Goal: Information Seeking & Learning: Learn about a topic

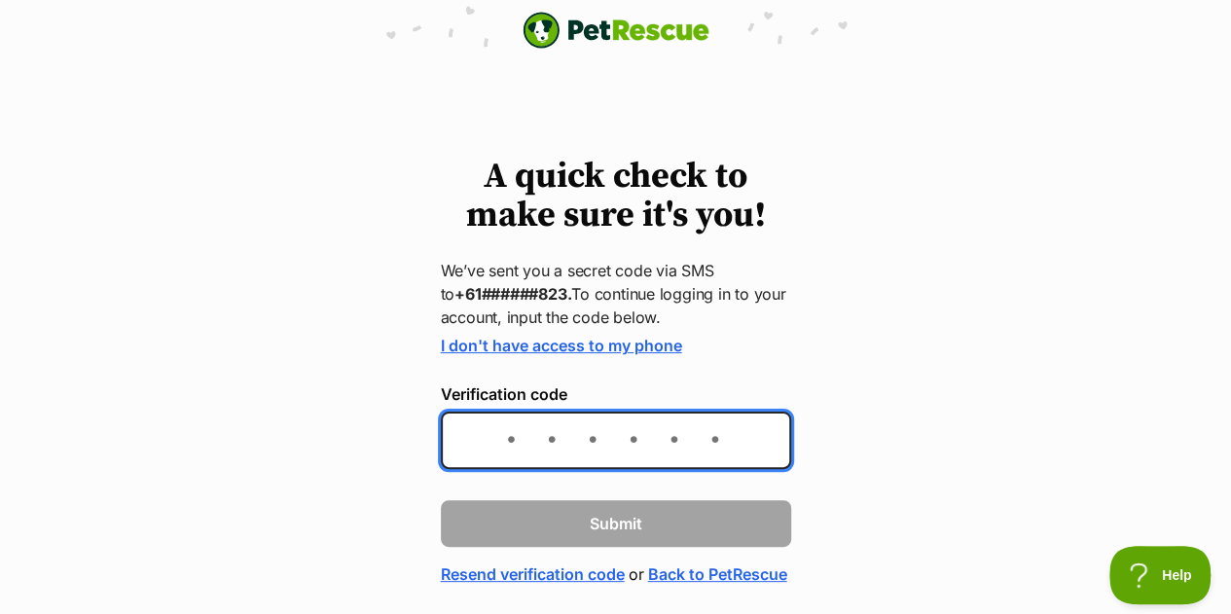
click at [644, 445] on input "Verification code" at bounding box center [616, 440] width 350 height 57
type input "831606"
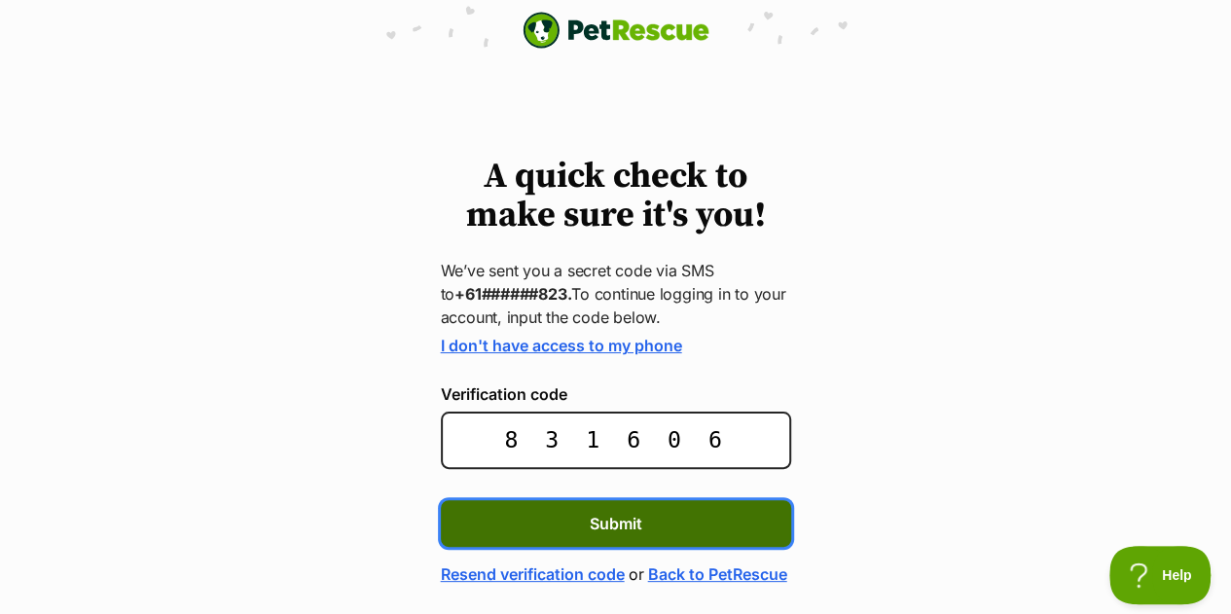
click at [752, 537] on button "Submit" at bounding box center [616, 523] width 350 height 47
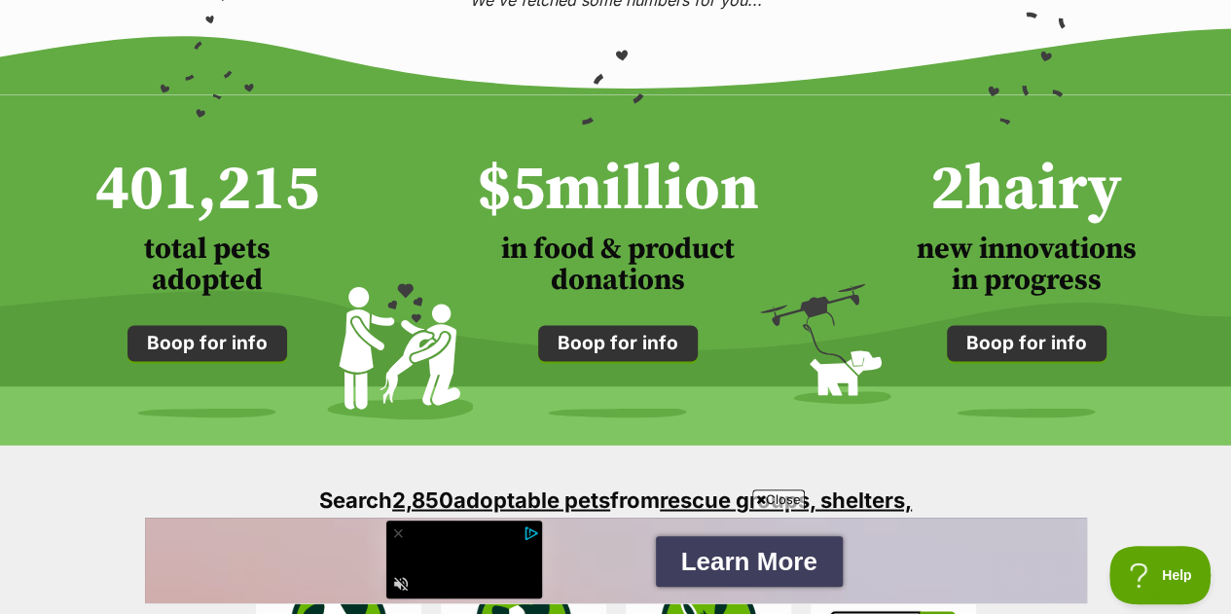
scroll to position [1557, 0]
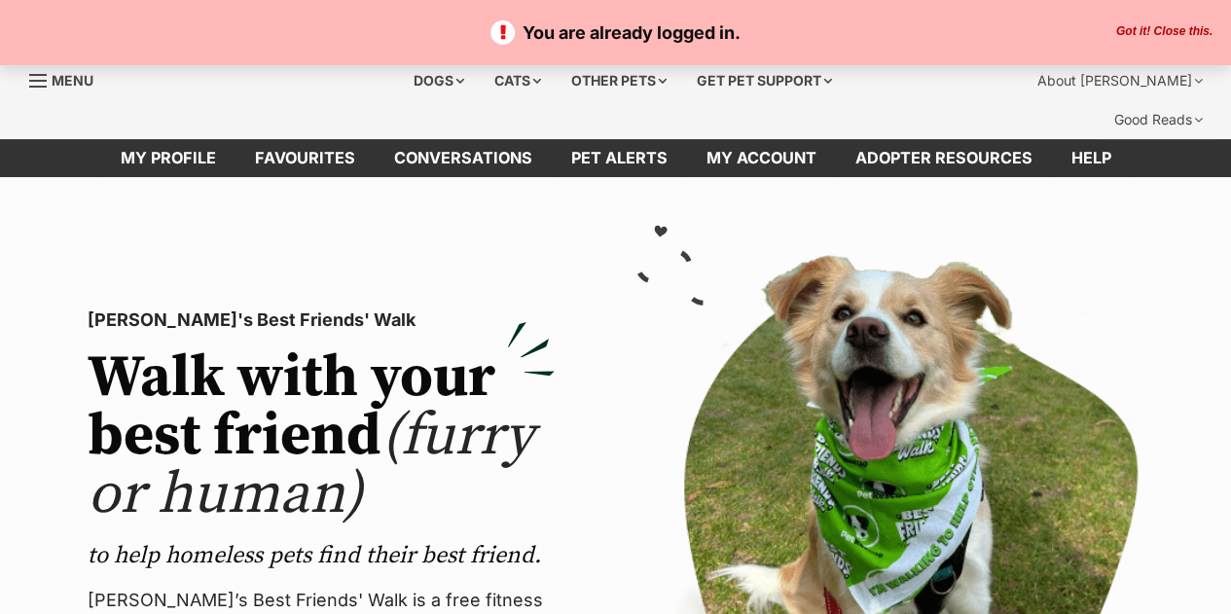
click at [1139, 23] on p "You are already logged in." at bounding box center [615, 32] width 1192 height 26
click at [1139, 28] on button "Got it! Close this." at bounding box center [1164, 32] width 108 height 16
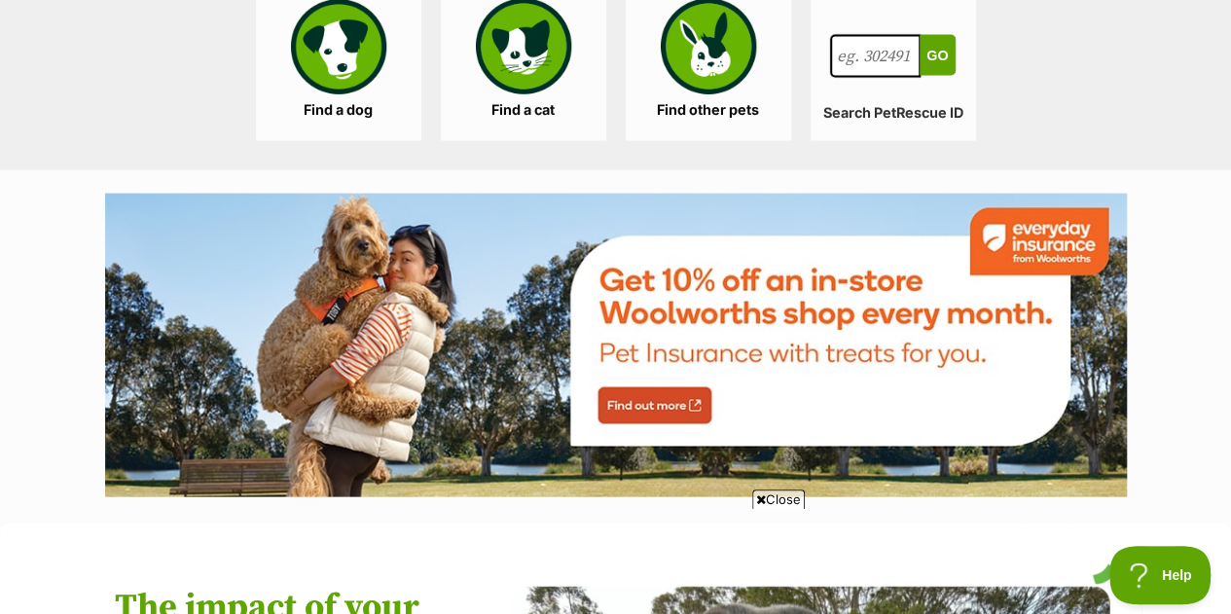
scroll to position [2043, 0]
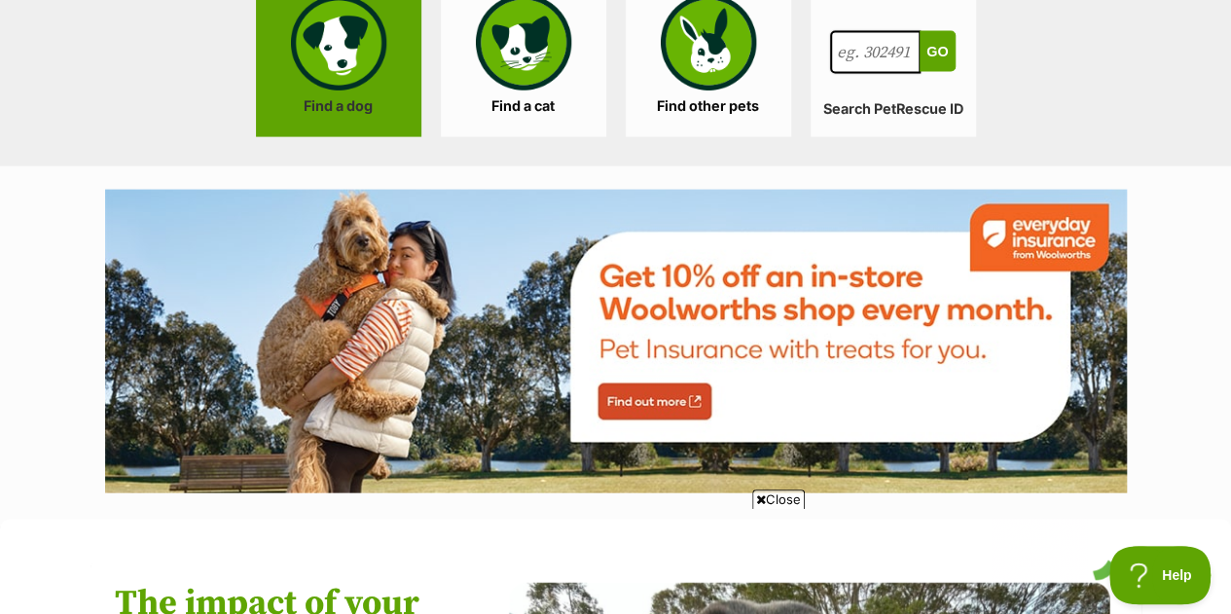
click at [323, 55] on link "Find a dog" at bounding box center [338, 60] width 165 height 156
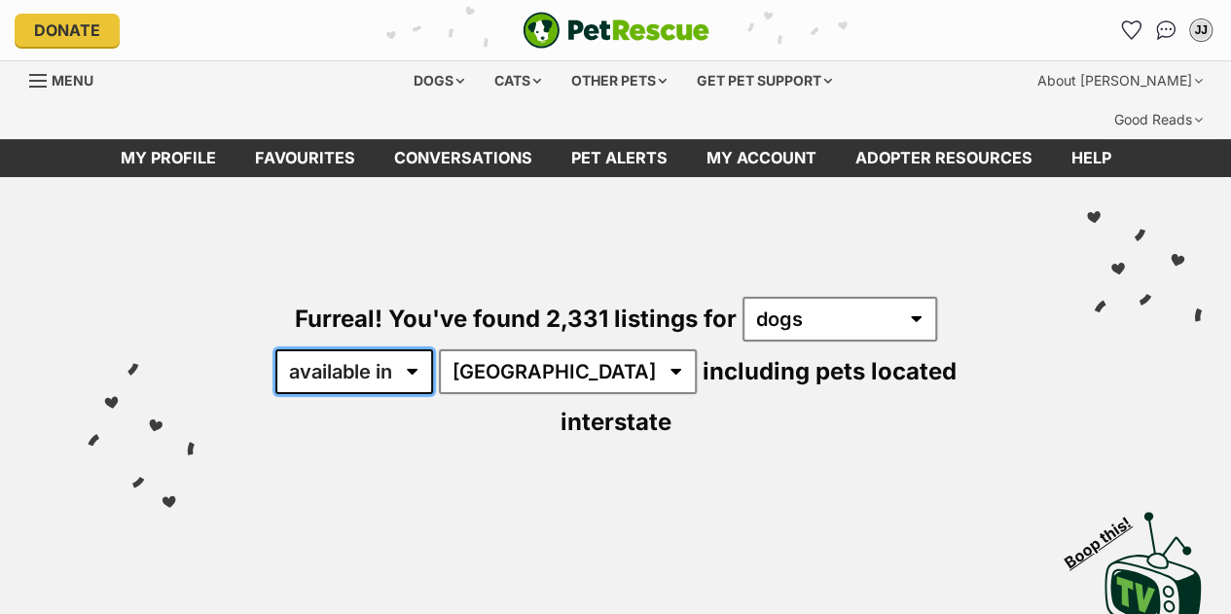
click at [423, 349] on select "available in located in" at bounding box center [354, 371] width 158 height 45
select select "disabled"
click at [275, 349] on select "available in located in" at bounding box center [354, 371] width 158 height 45
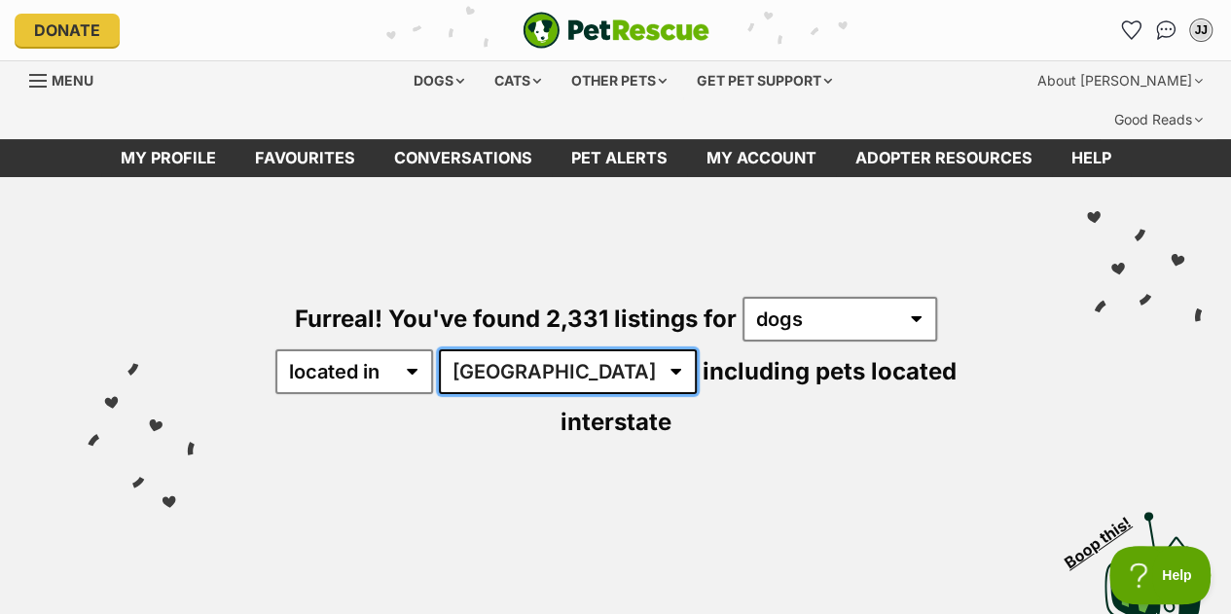
drag, startPoint x: 497, startPoint y: 332, endPoint x: 494, endPoint y: 345, distance: 13.9
click at [497, 349] on select "Australia ACT NSW NT QLD SA TAS VIC WA" at bounding box center [568, 371] width 258 height 45
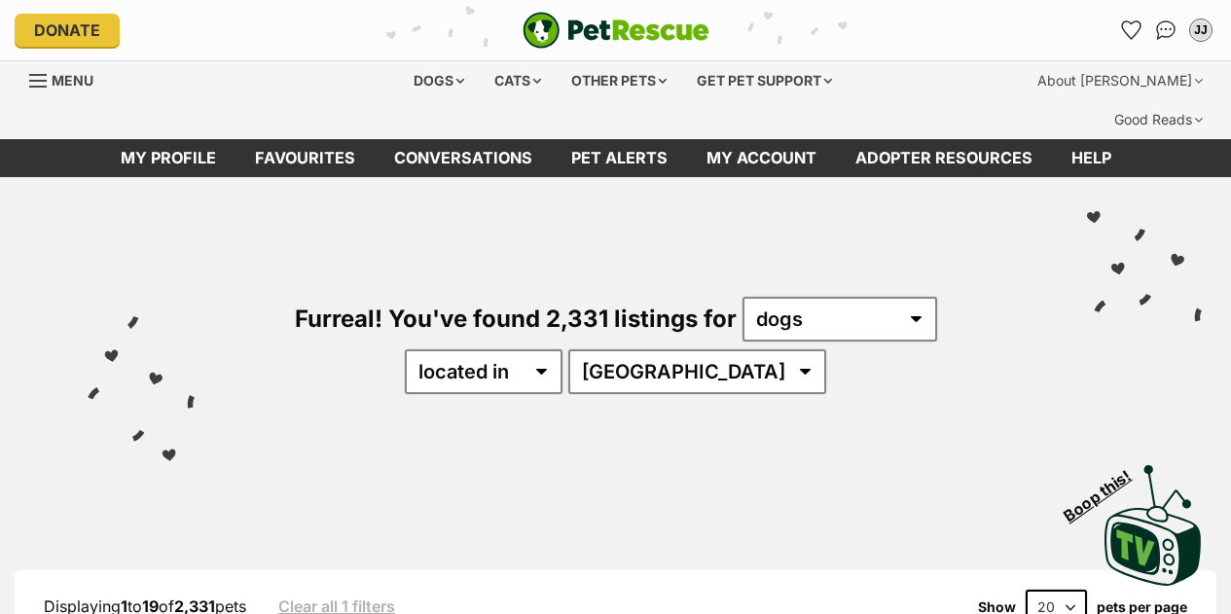
click at [650, 349] on select "[GEOGRAPHIC_DATA] [GEOGRAPHIC_DATA] [GEOGRAPHIC_DATA] [GEOGRAPHIC_DATA] SA [GEO…" at bounding box center [697, 371] width 258 height 45
select select "[GEOGRAPHIC_DATA]"
click at [629, 349] on select "Australia ACT NSW QLD SA TAS VIC WA" at bounding box center [697, 371] width 258 height 45
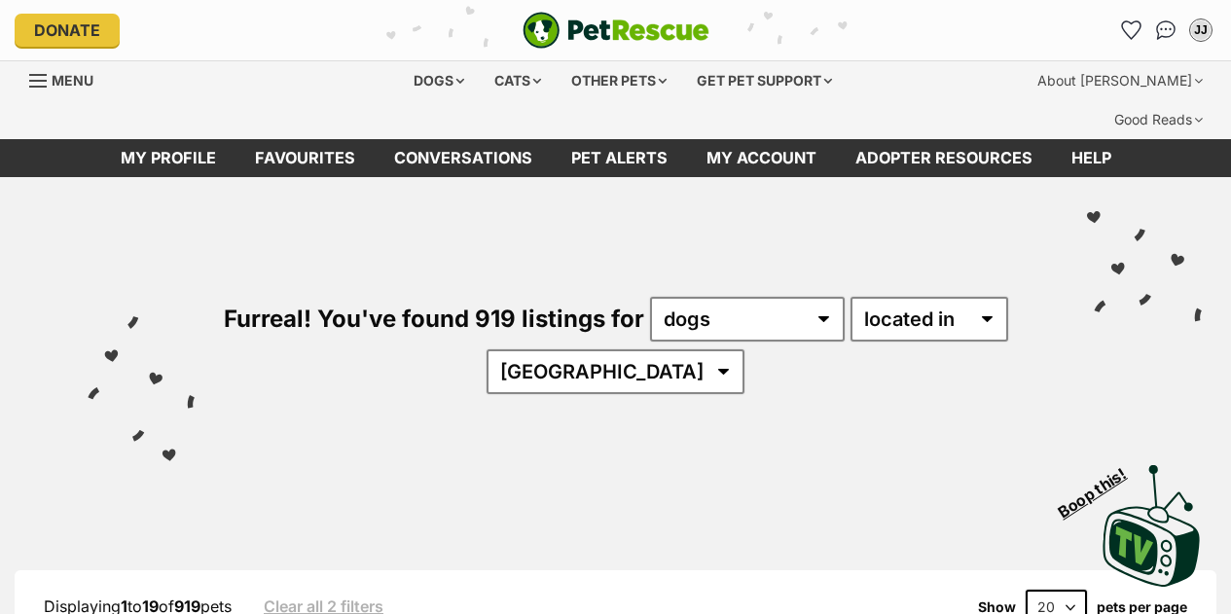
drag, startPoint x: 0, startPoint y: 0, endPoint x: 875, endPoint y: 434, distance: 976.4
click at [875, 448] on div "Visit PetRescue TV (external site) Boop this!" at bounding box center [615, 519] width 1172 height 142
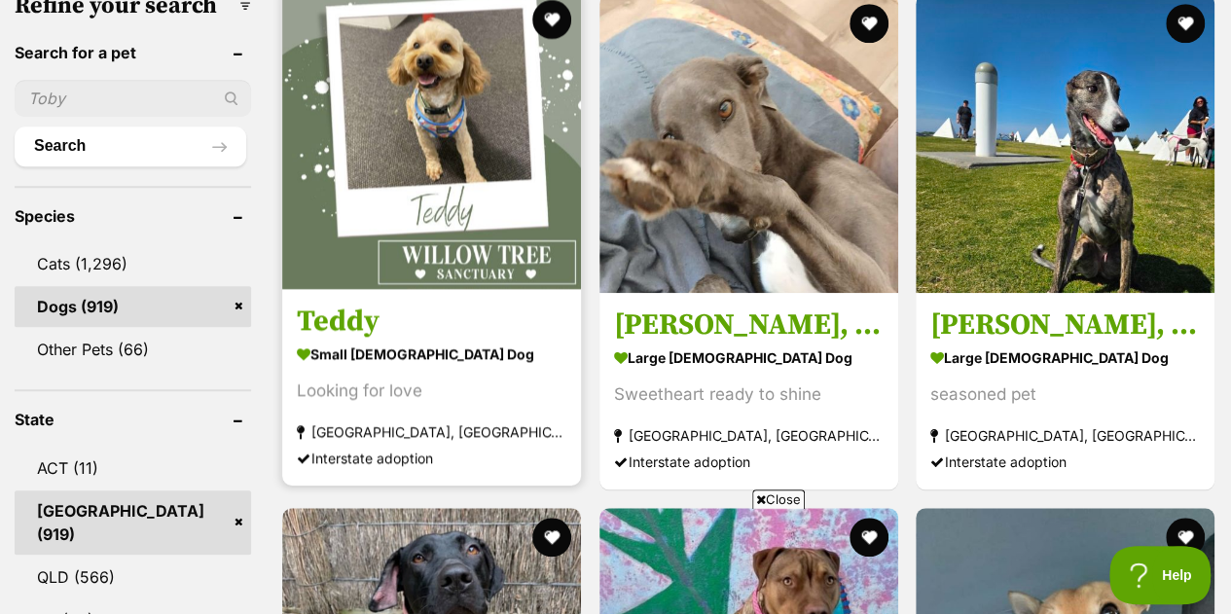
click at [514, 211] on img at bounding box center [431, 139] width 299 height 299
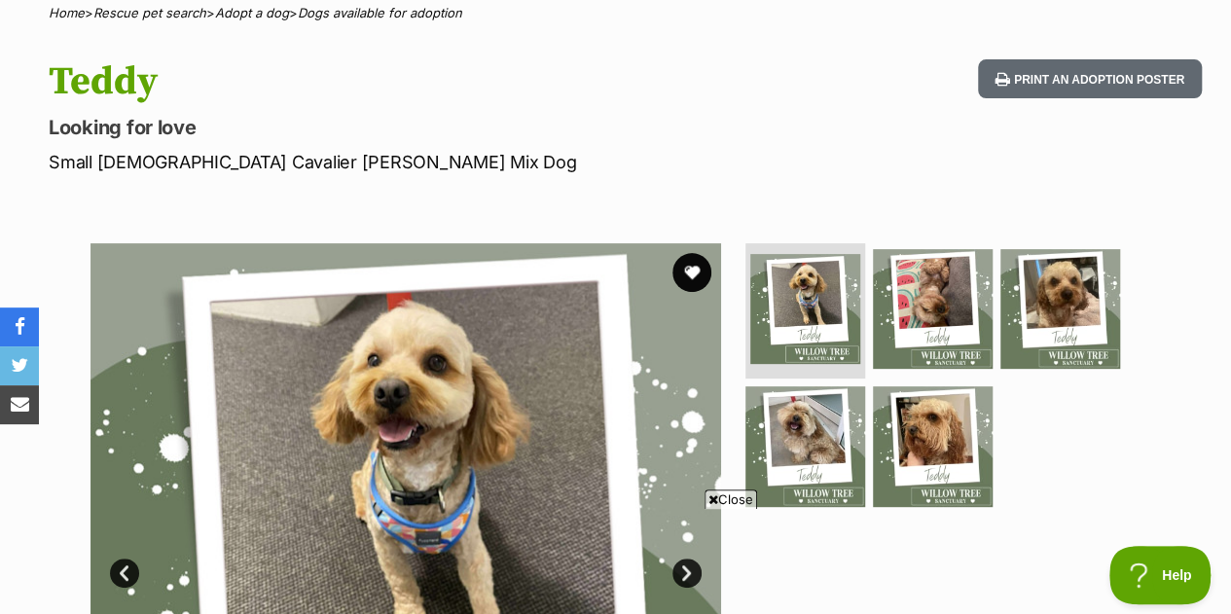
scroll to position [195, 0]
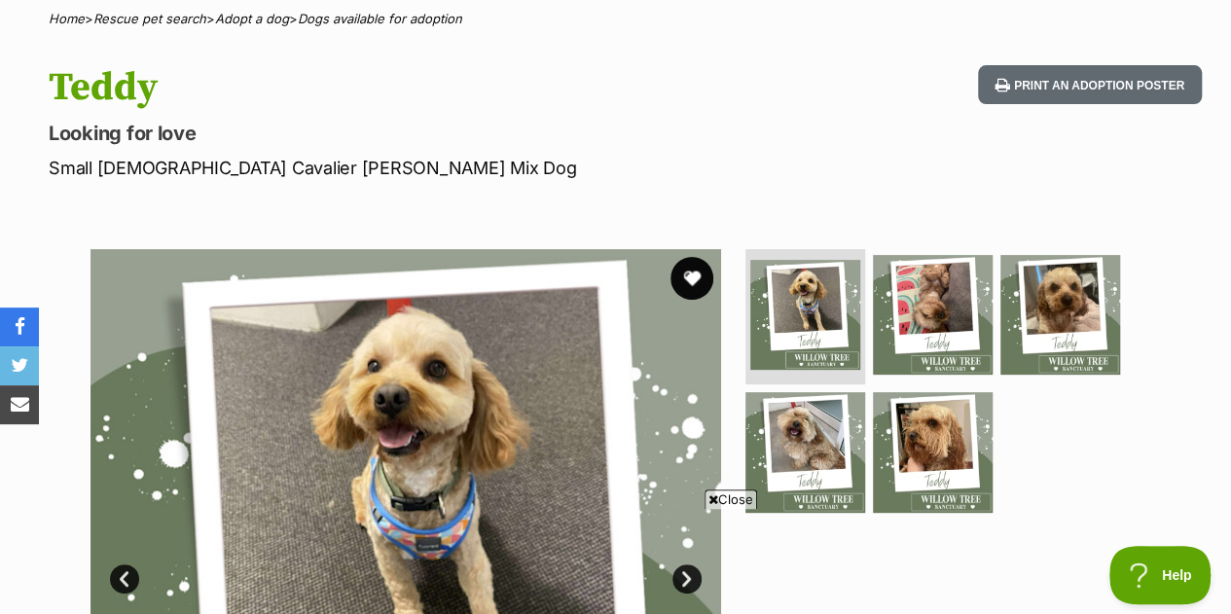
click at [686, 257] on button "favourite" at bounding box center [691, 278] width 43 height 43
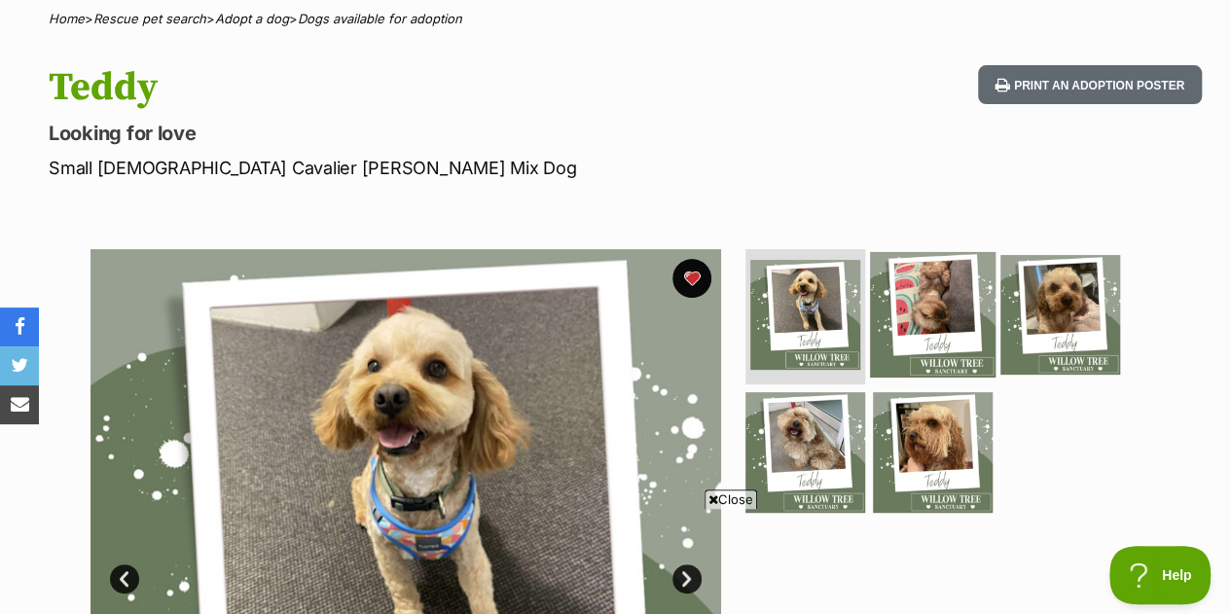
click at [933, 251] on img at bounding box center [933, 314] width 126 height 126
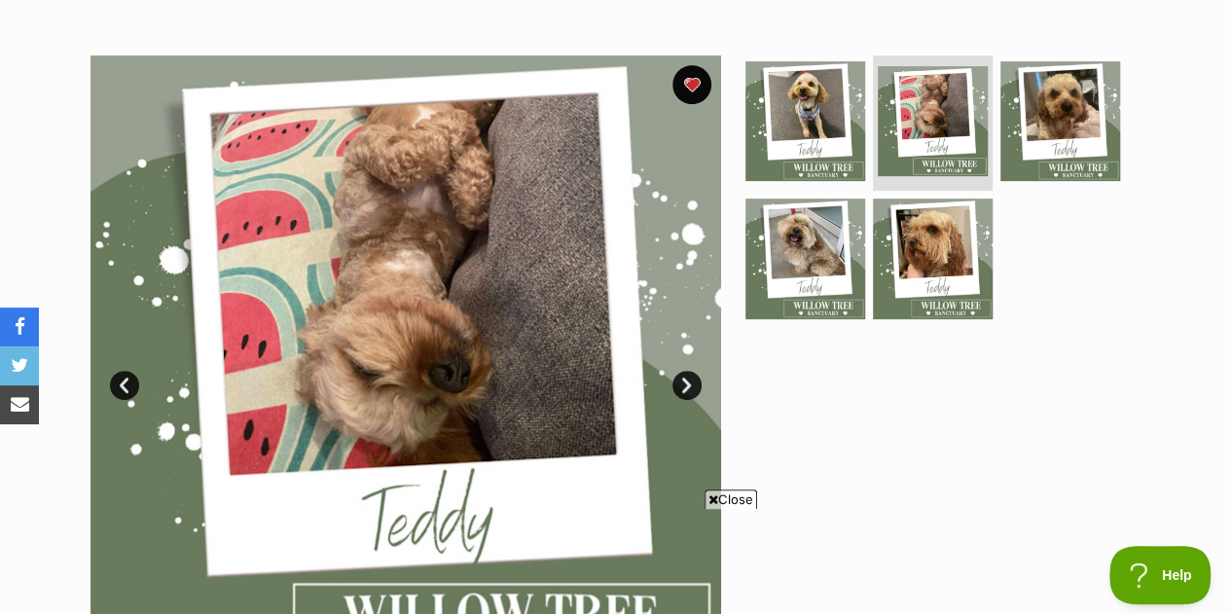
scroll to position [389, 0]
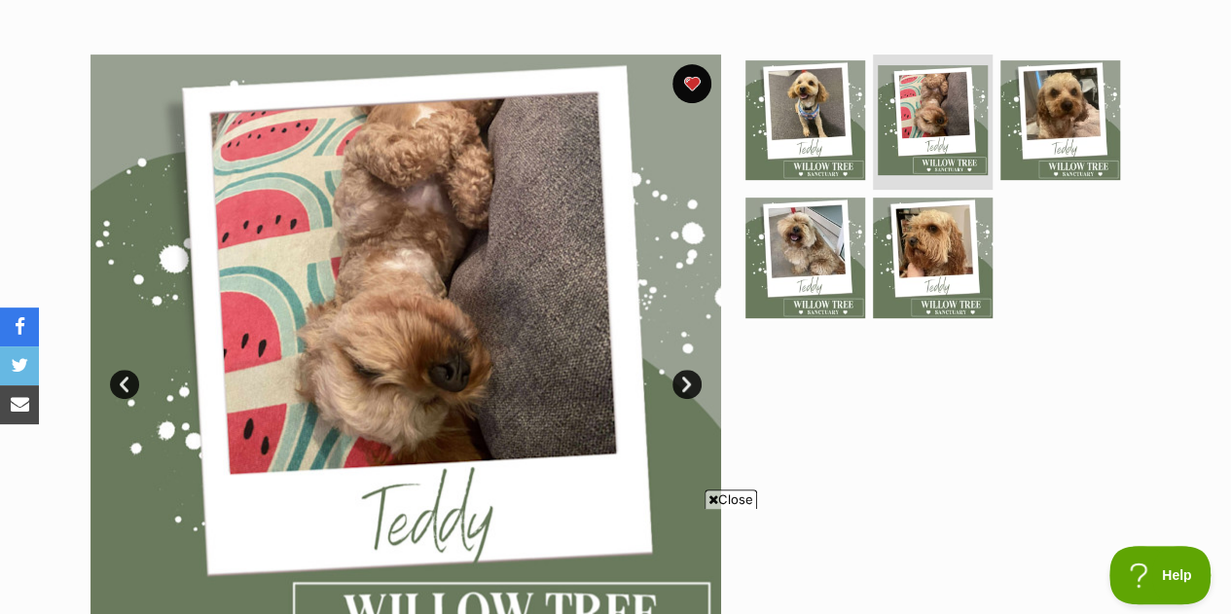
click at [741, 495] on span "Close" at bounding box center [730, 498] width 53 height 19
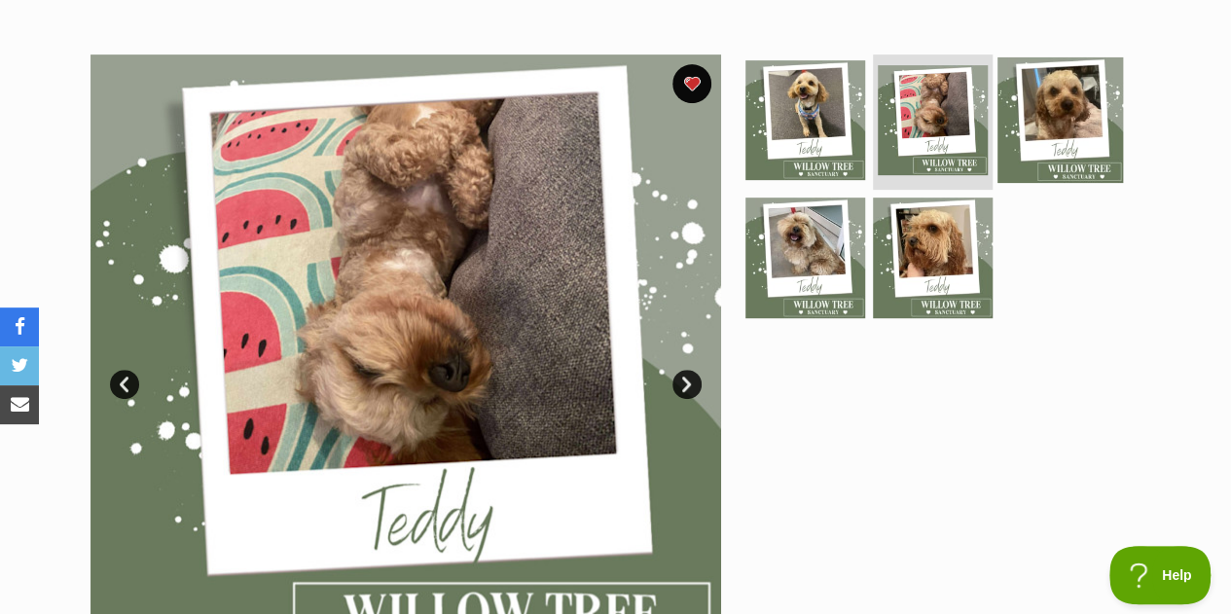
click at [1055, 89] on img at bounding box center [1060, 119] width 126 height 126
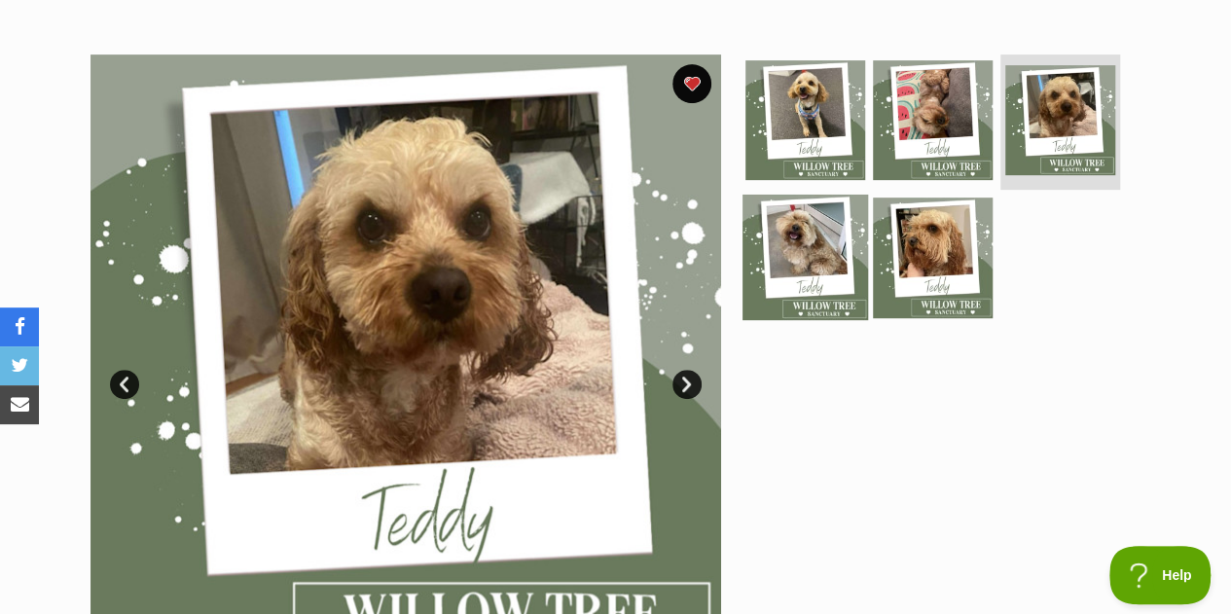
scroll to position [0, 0]
click at [828, 195] on img at bounding box center [805, 258] width 126 height 126
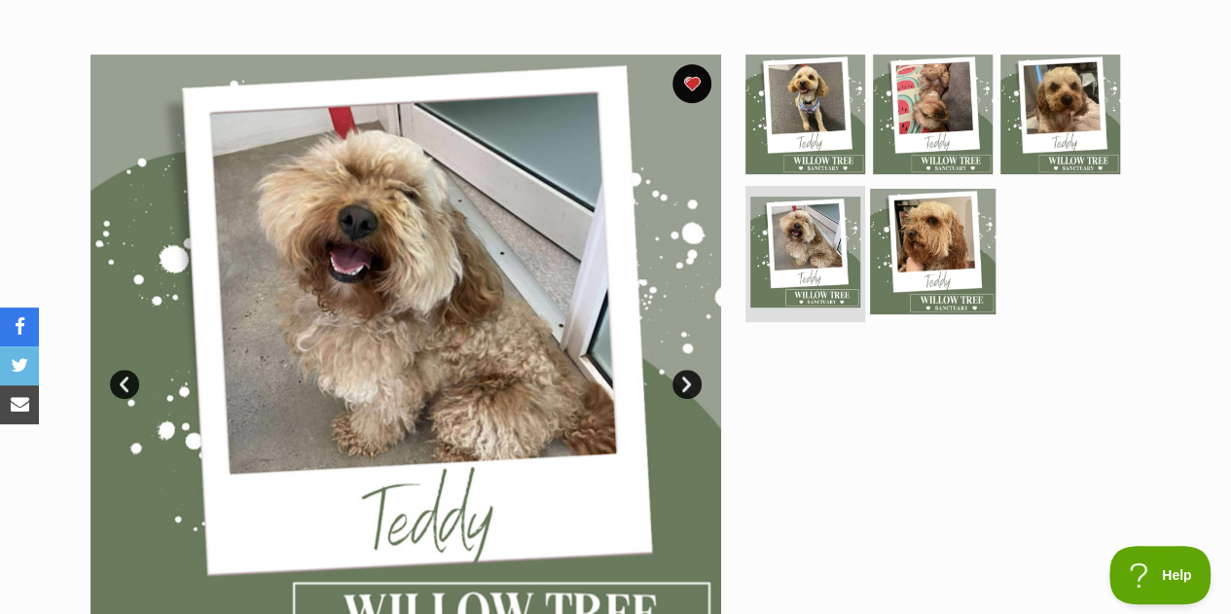
click at [936, 199] on img at bounding box center [933, 252] width 126 height 126
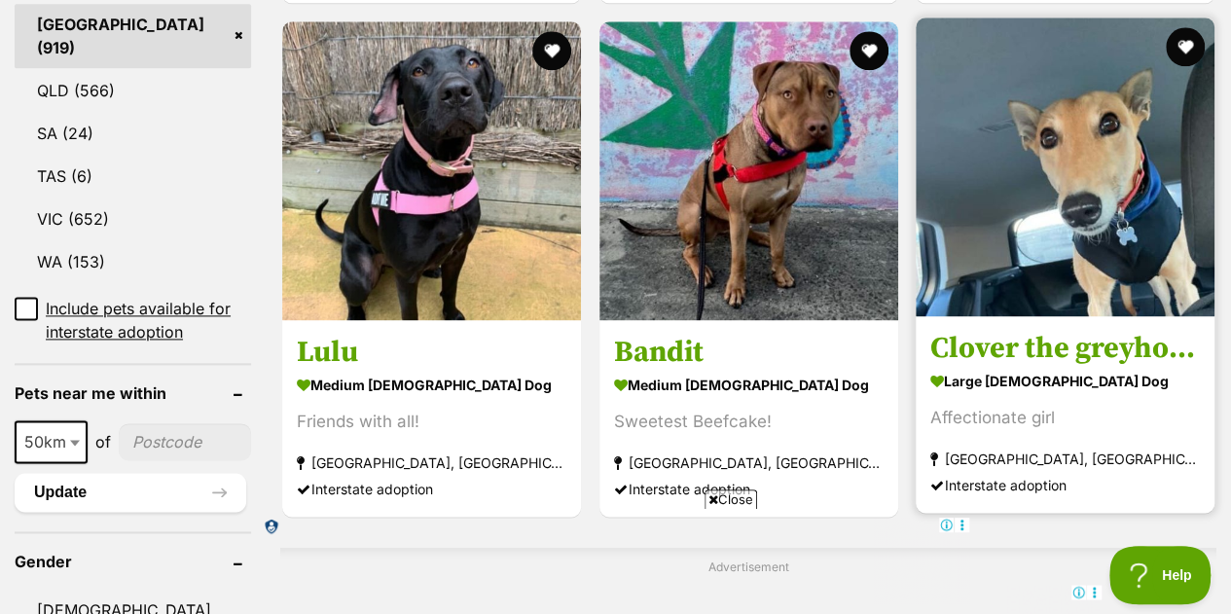
click at [1096, 181] on img at bounding box center [1065, 167] width 299 height 299
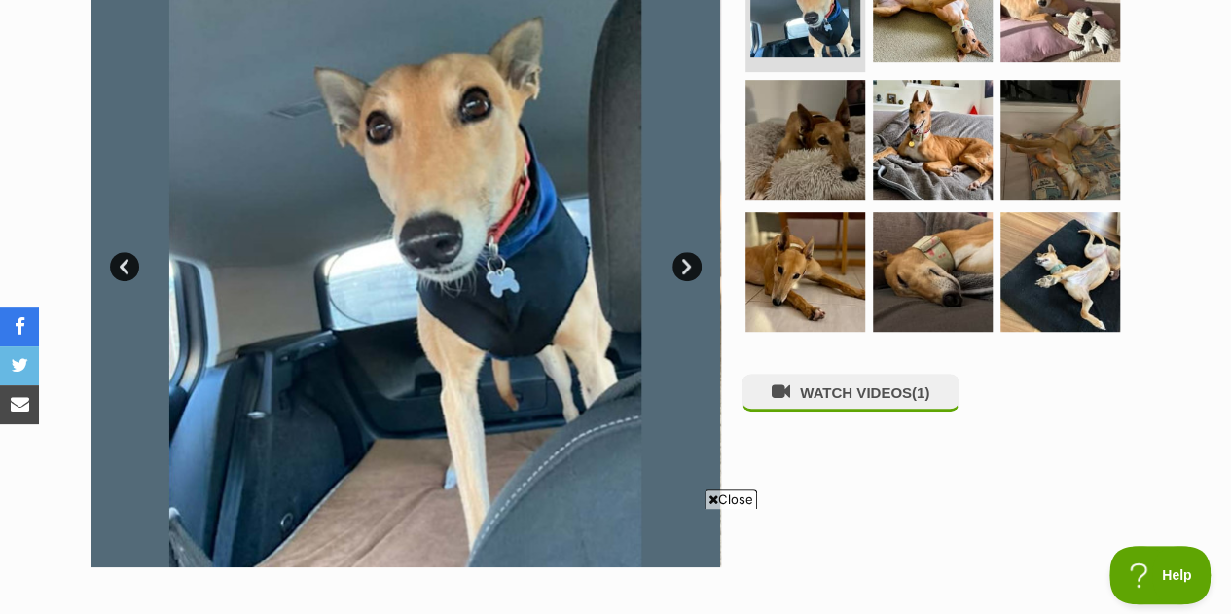
scroll to position [389, 0]
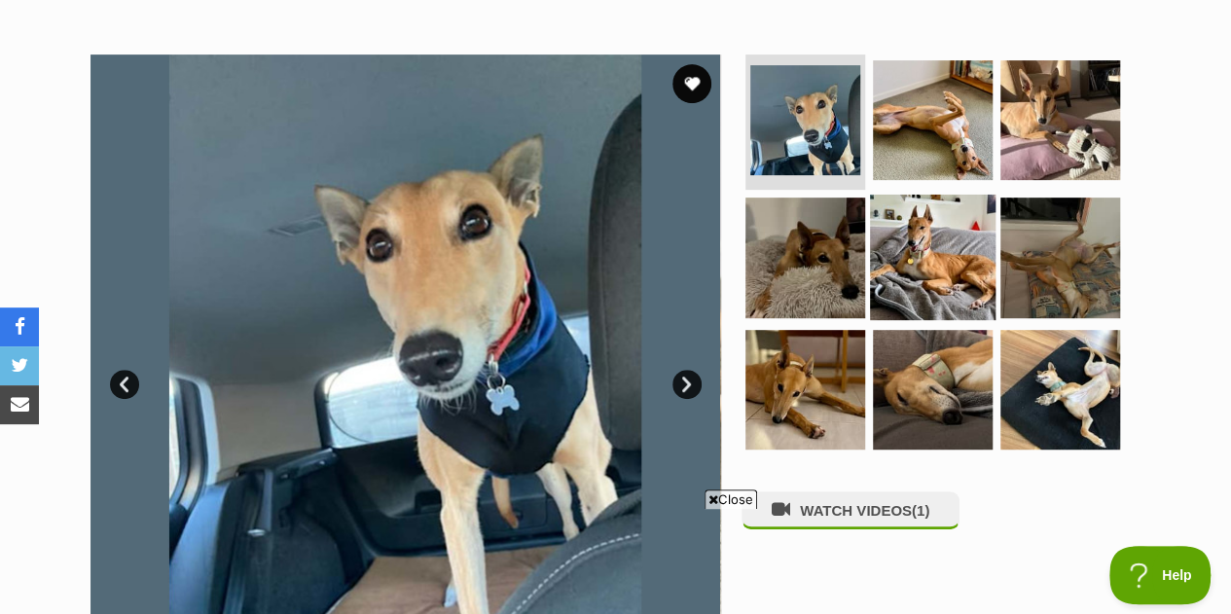
click at [931, 240] on img at bounding box center [933, 258] width 126 height 126
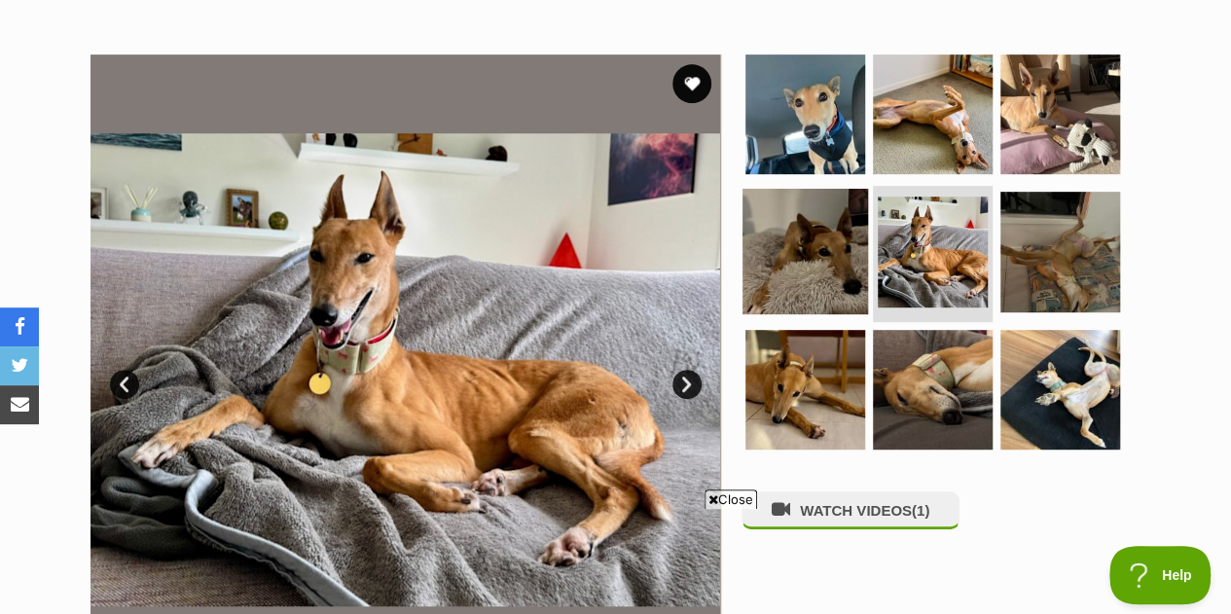
click at [829, 230] on img at bounding box center [805, 252] width 126 height 126
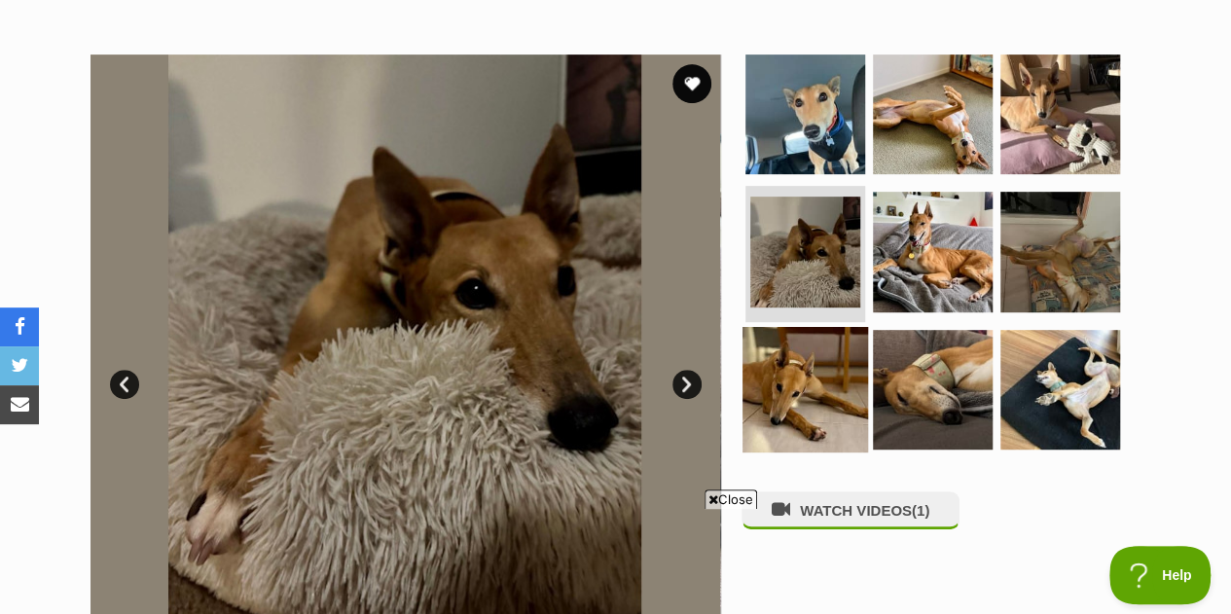
click at [808, 347] on img at bounding box center [805, 390] width 126 height 126
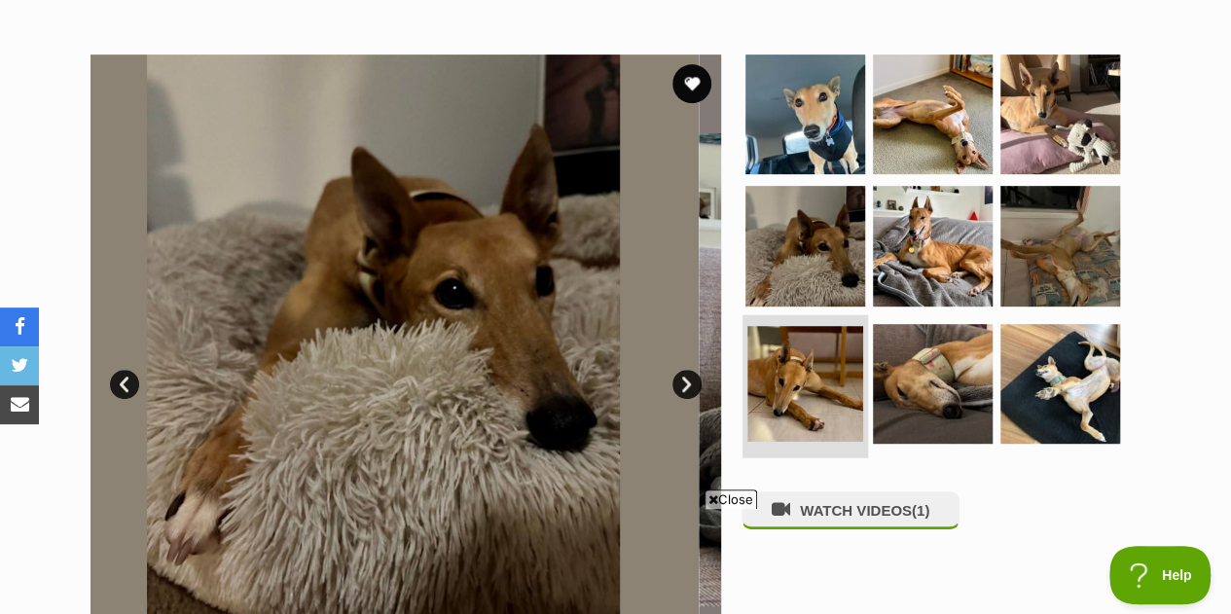
scroll to position [0, 0]
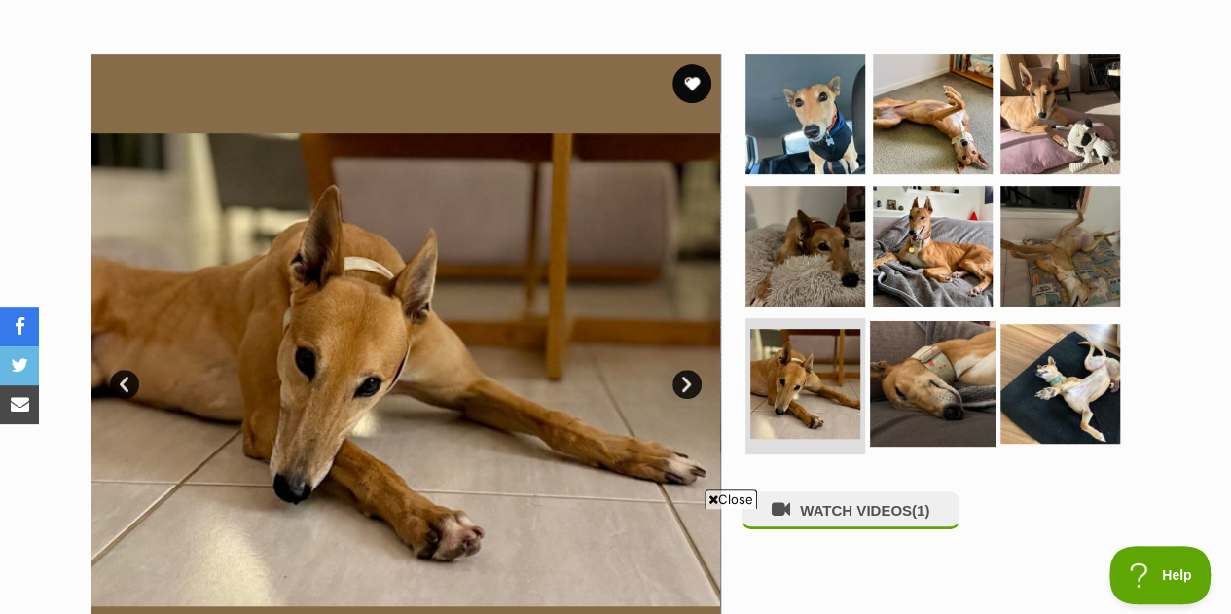
click at [932, 324] on img at bounding box center [933, 384] width 126 height 126
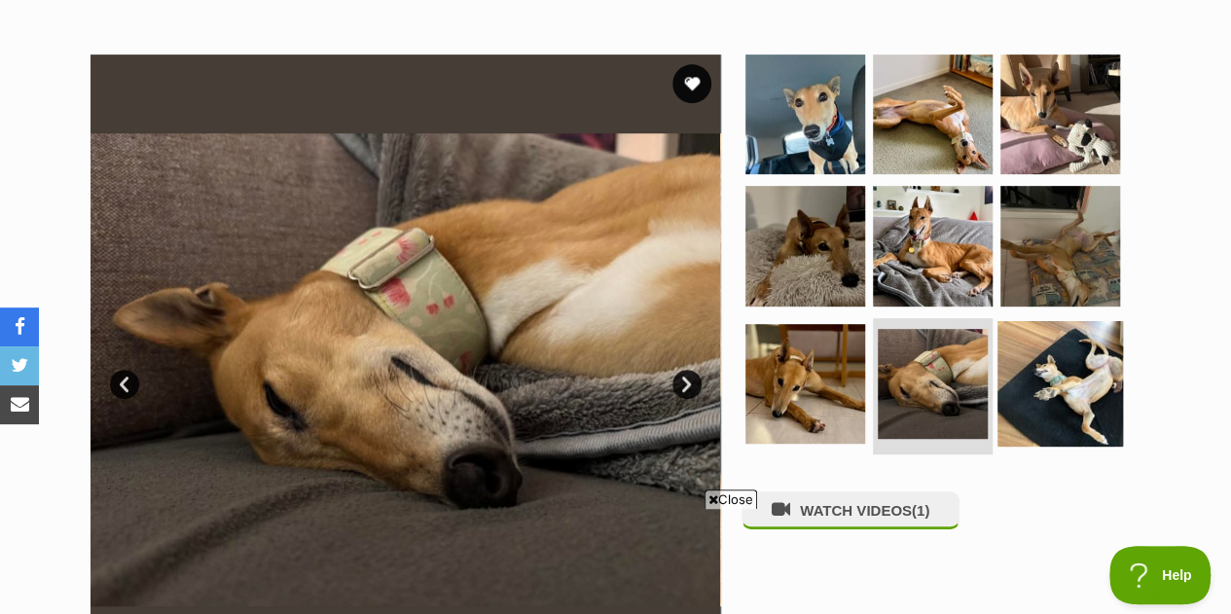
click at [1029, 327] on img at bounding box center [1060, 384] width 126 height 126
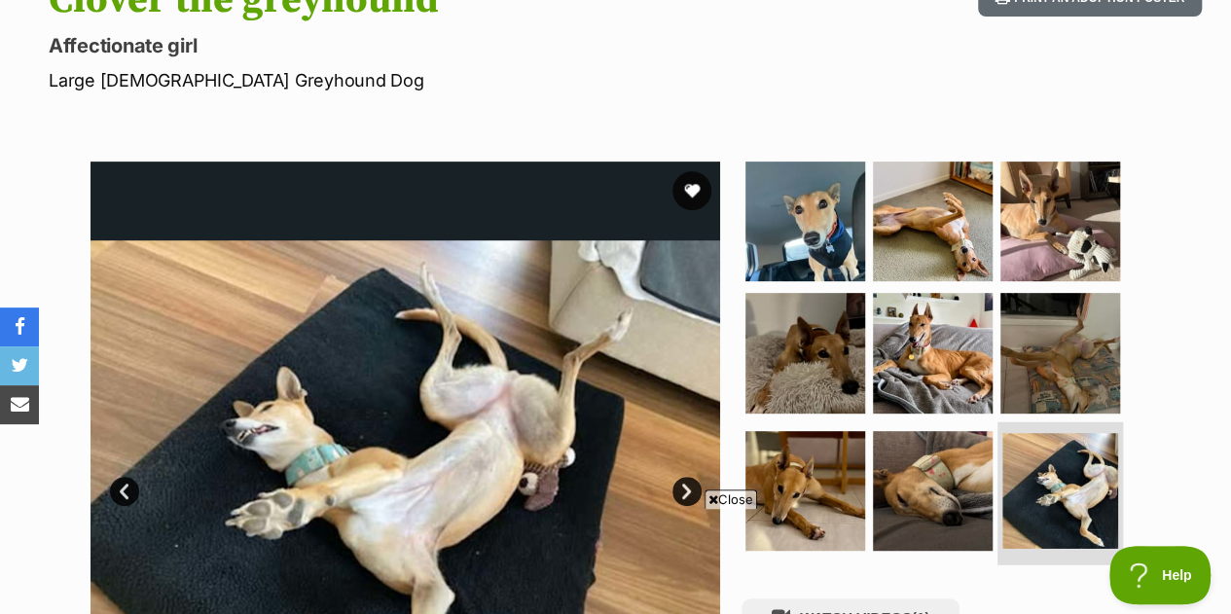
scroll to position [195, 0]
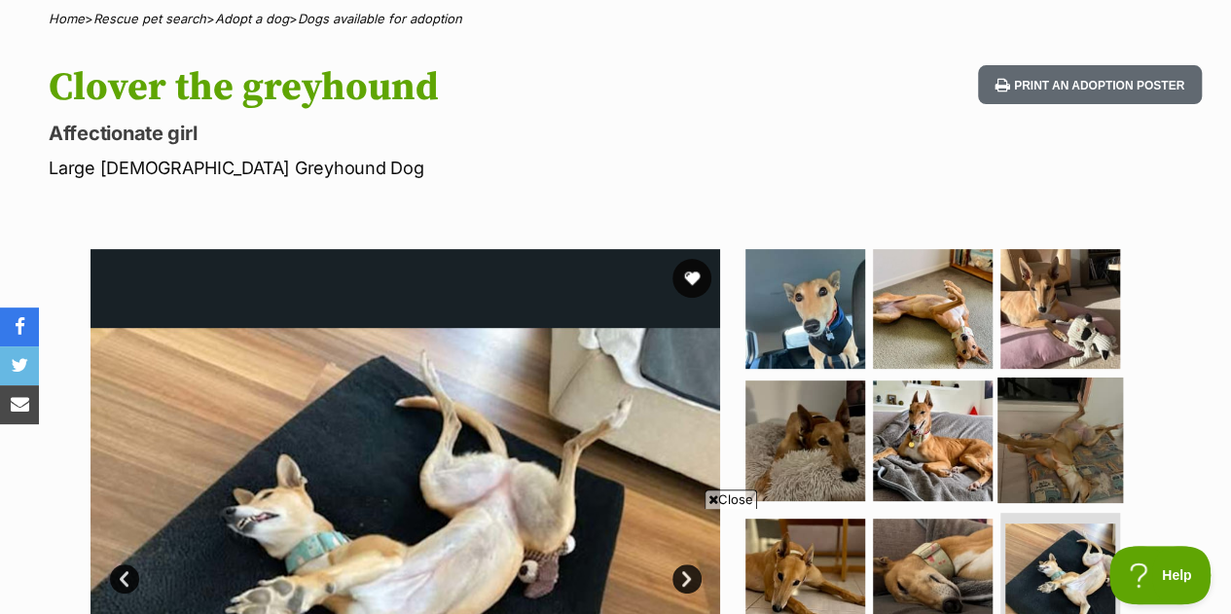
click at [1062, 410] on img at bounding box center [1060, 440] width 126 height 126
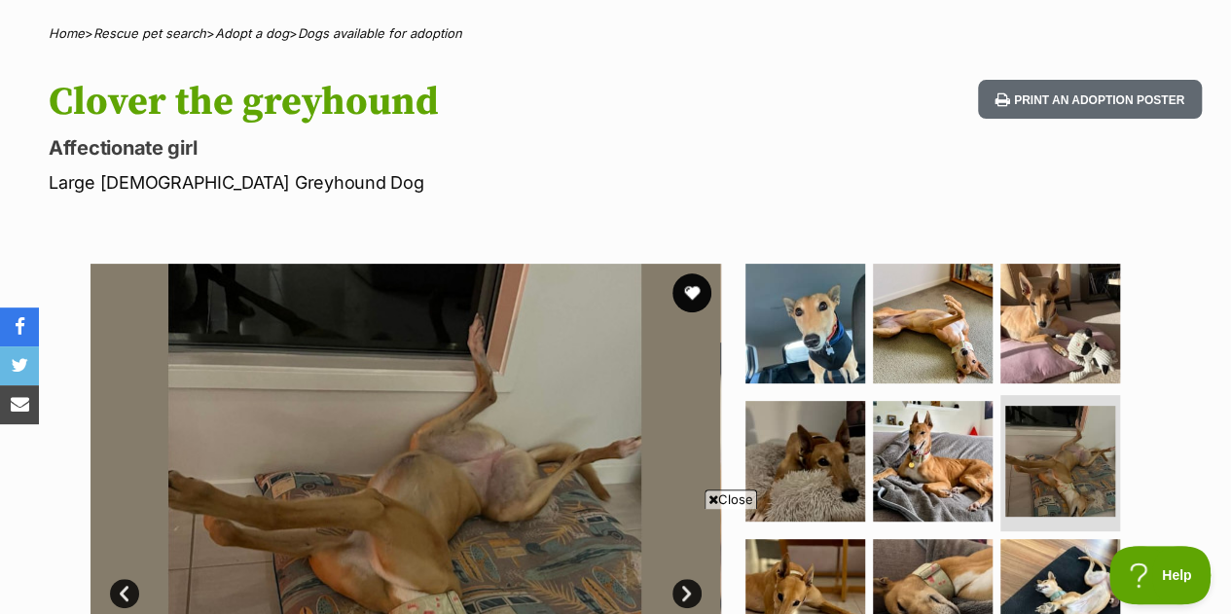
scroll to position [0, 0]
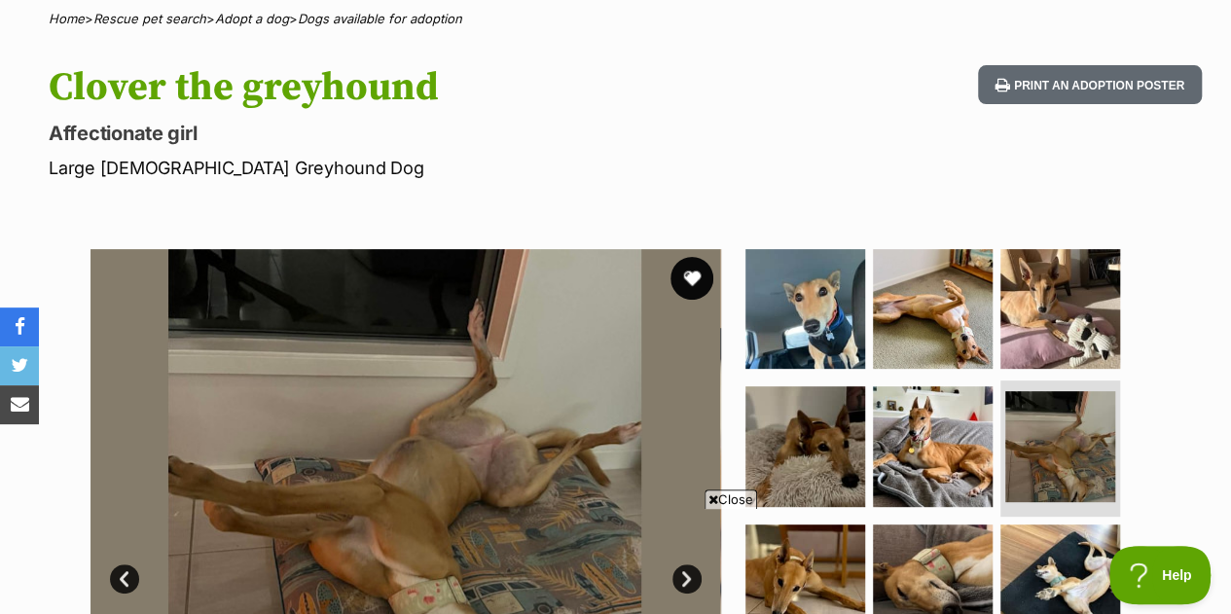
click at [696, 257] on button "favourite" at bounding box center [691, 278] width 43 height 43
click at [722, 499] on span "Close" at bounding box center [730, 498] width 53 height 19
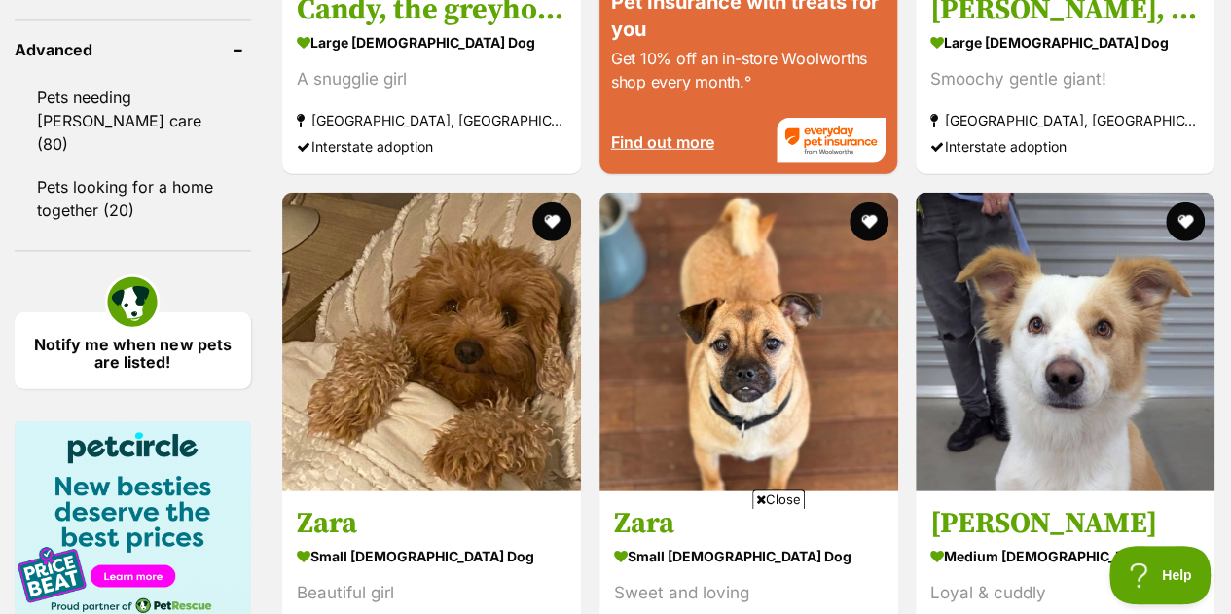
scroll to position [2919, 0]
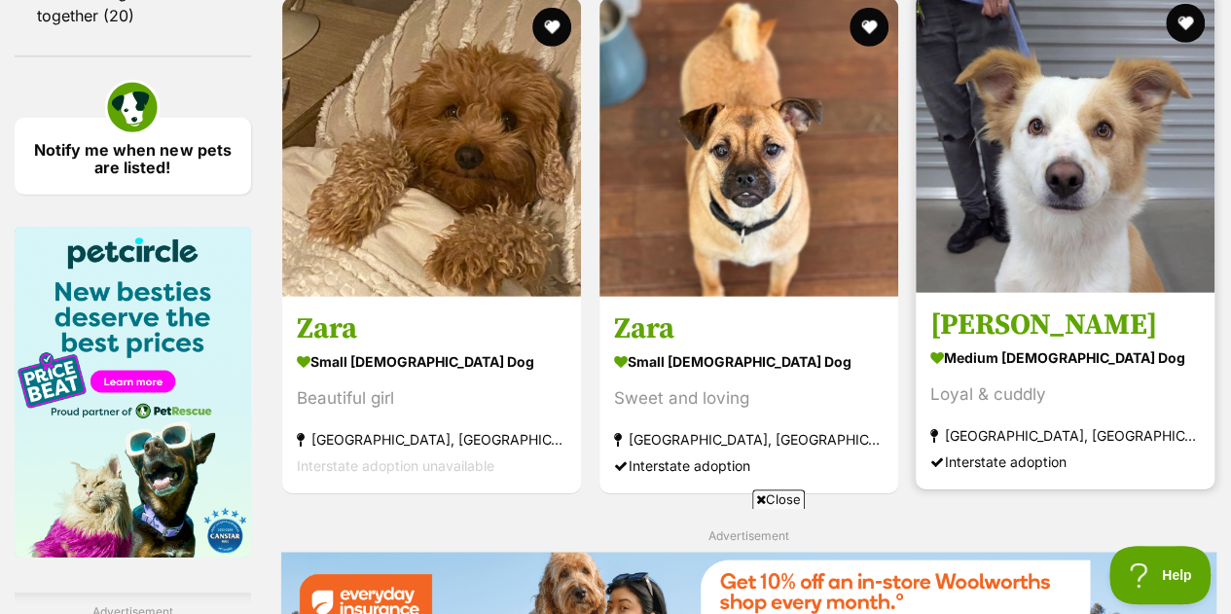
click at [1045, 215] on img at bounding box center [1065, 143] width 299 height 299
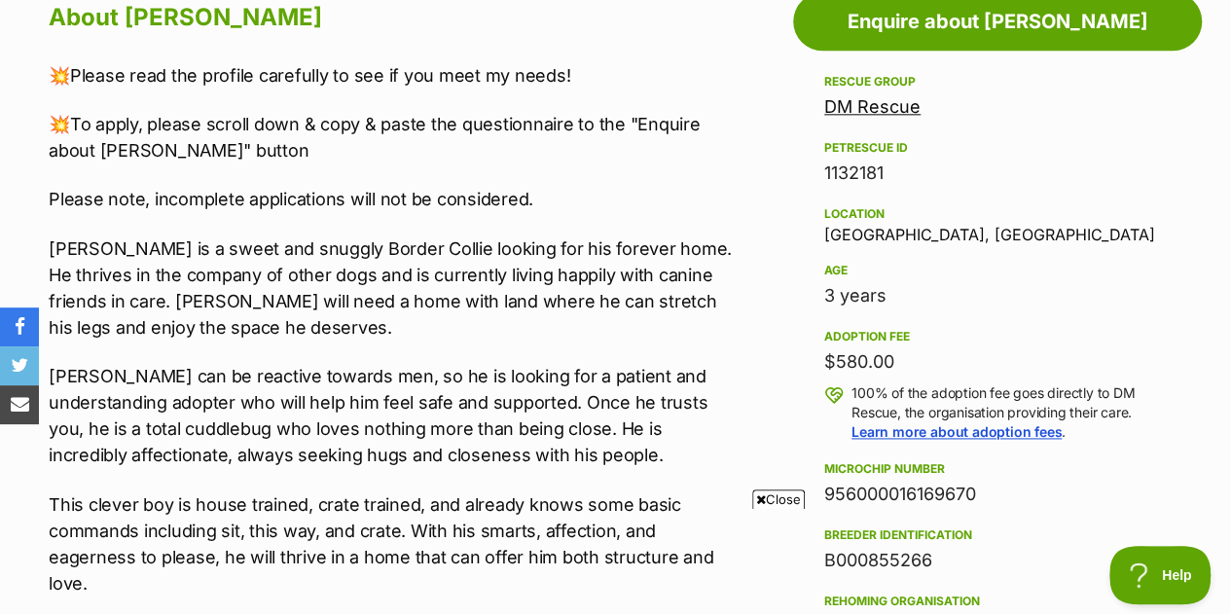
scroll to position [1168, 0]
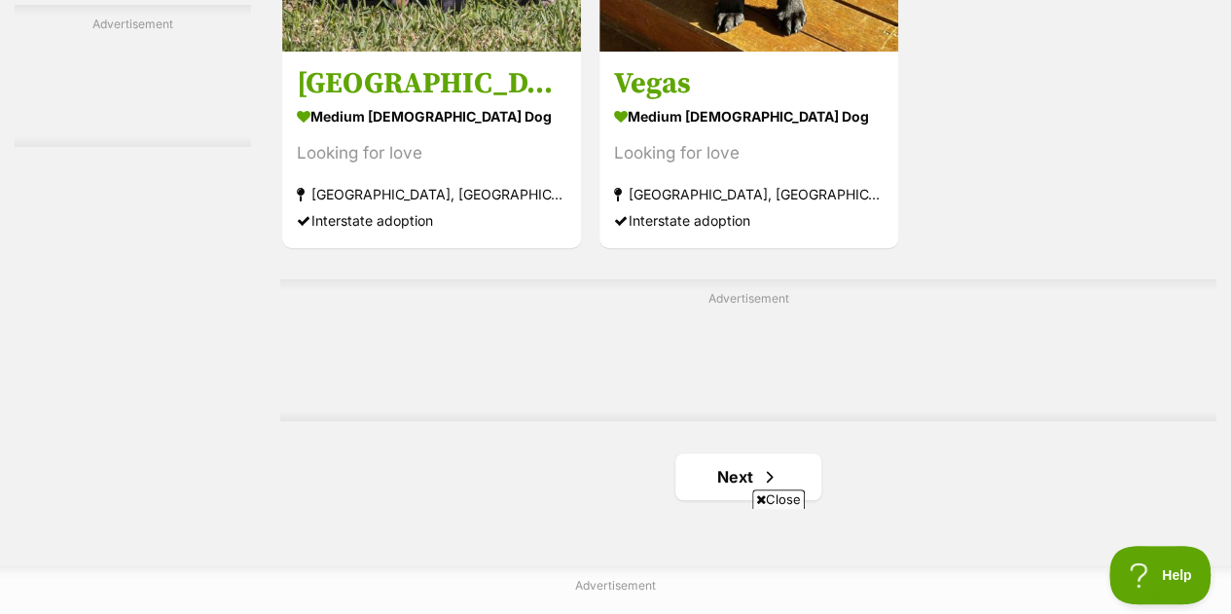
scroll to position [4573, 0]
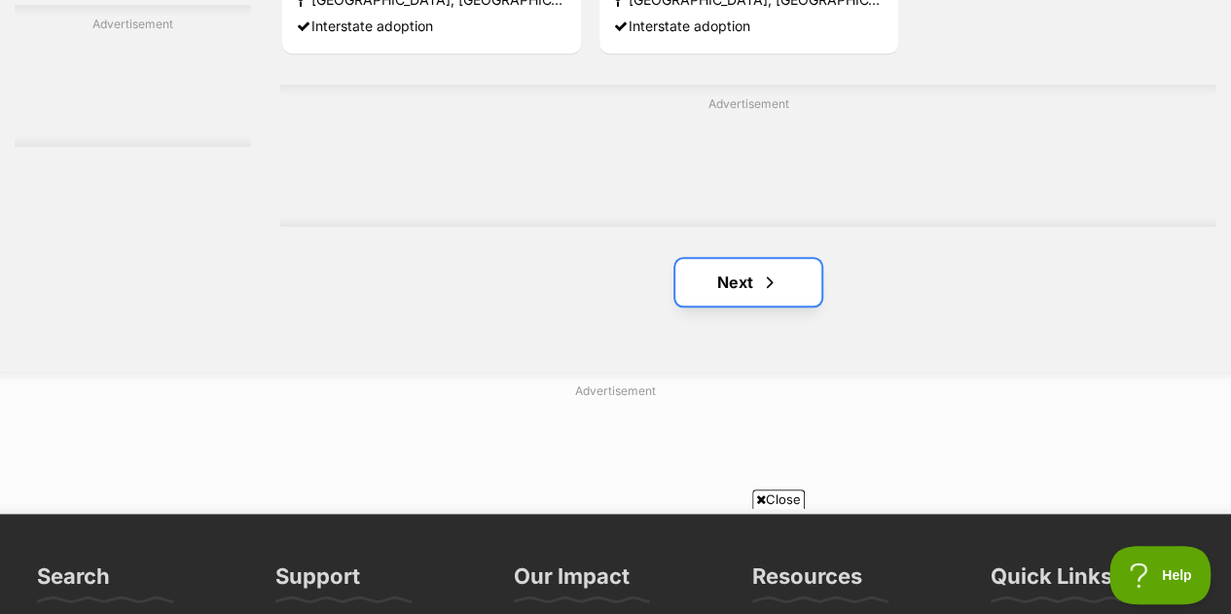
click at [741, 259] on link "Next" at bounding box center [748, 282] width 146 height 47
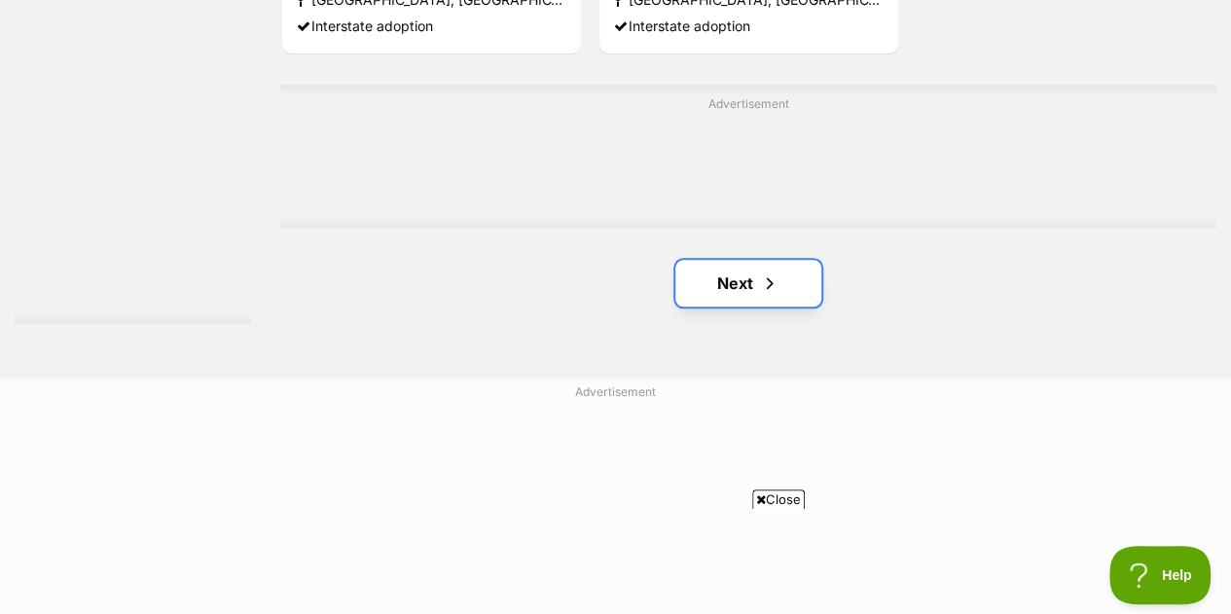
scroll to position [0, 0]
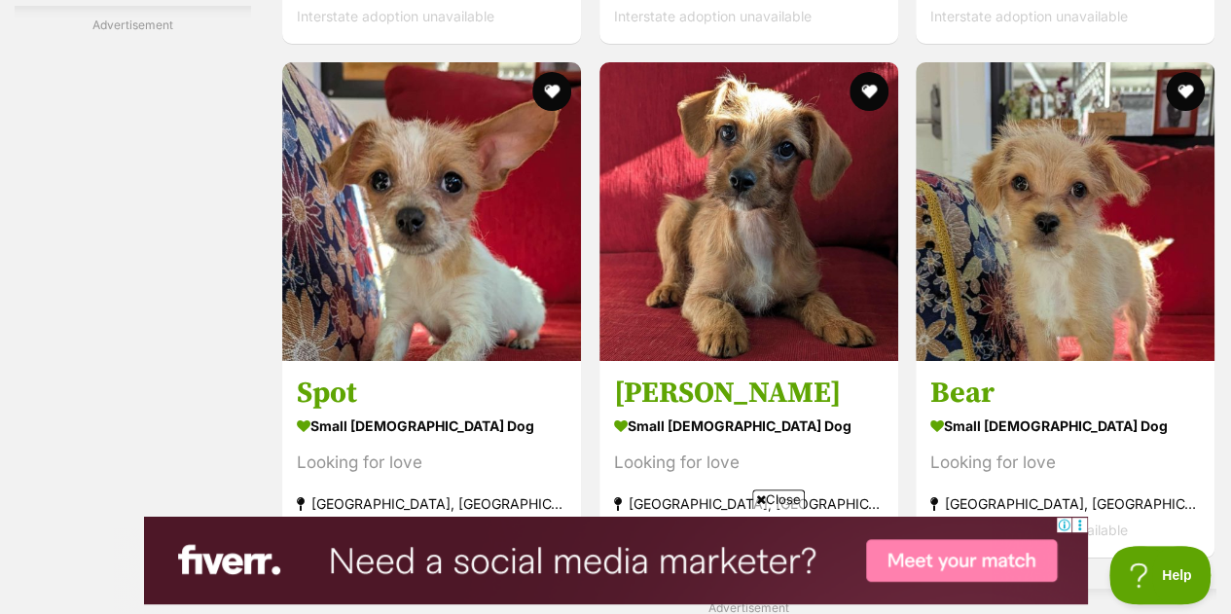
scroll to position [3600, 0]
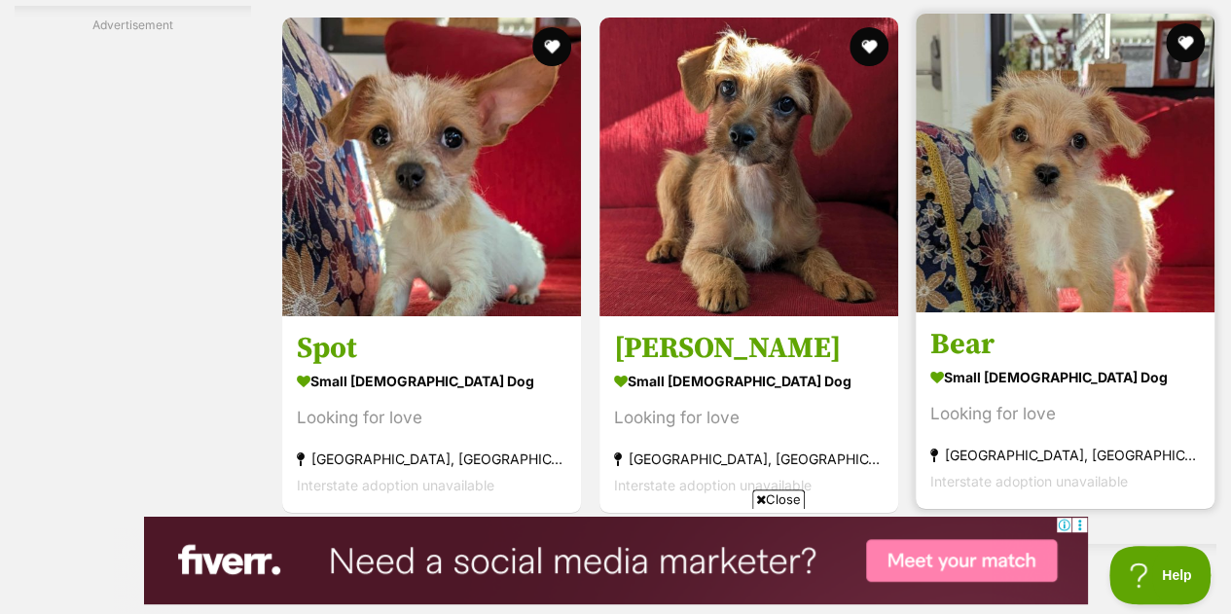
click at [1029, 219] on img at bounding box center [1065, 163] width 299 height 299
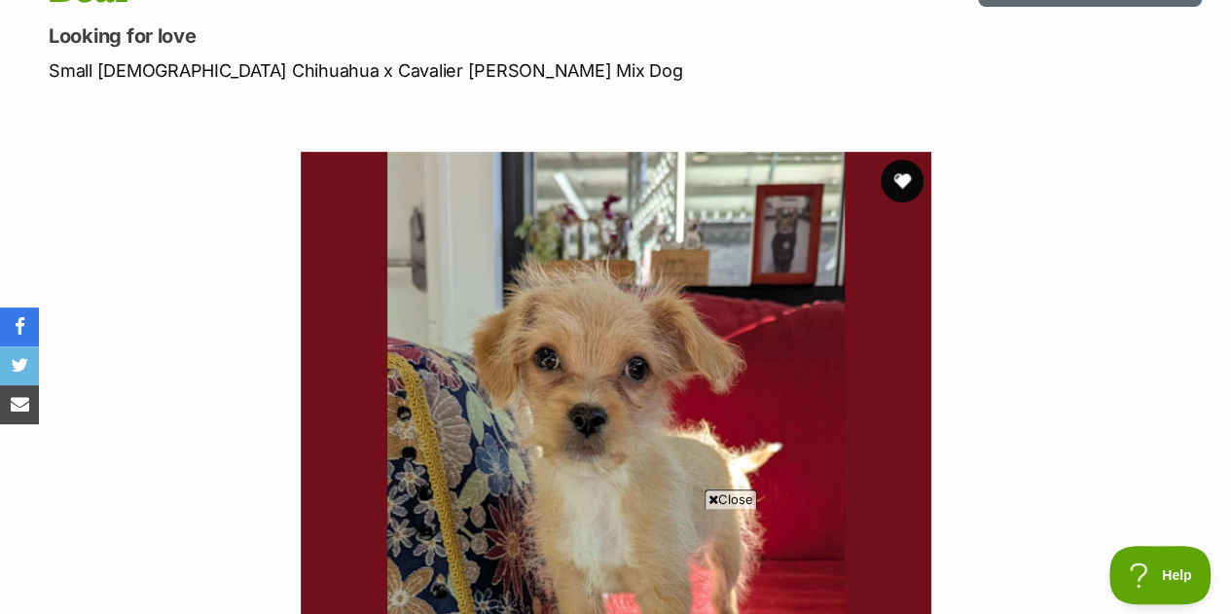
click at [905, 160] on button "favourite" at bounding box center [901, 181] width 43 height 43
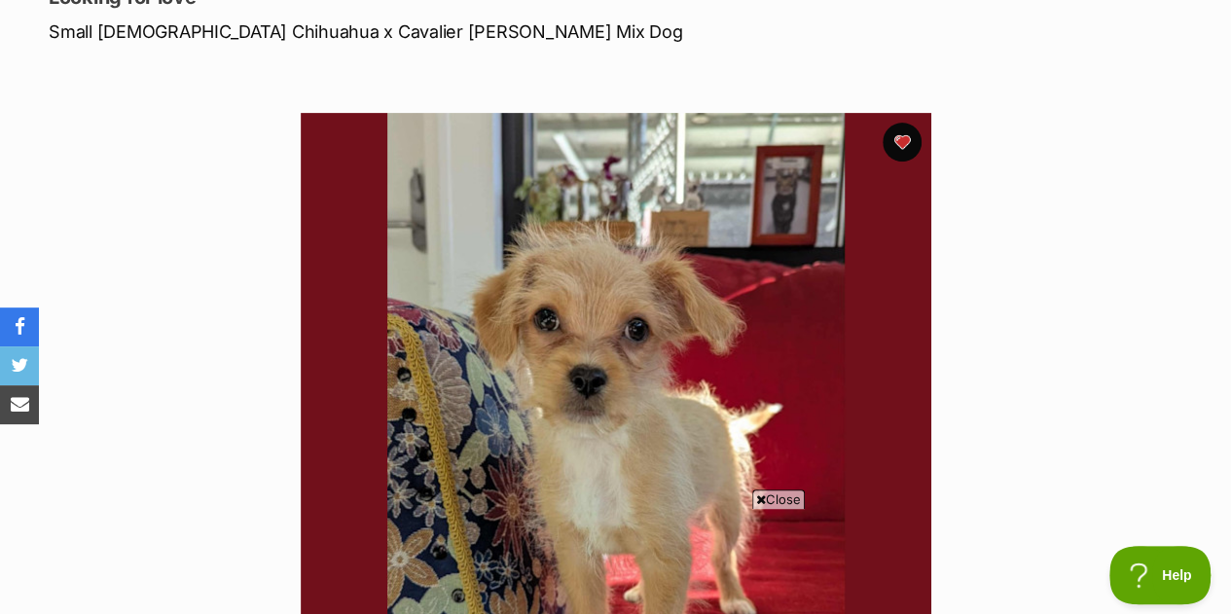
scroll to position [195, 0]
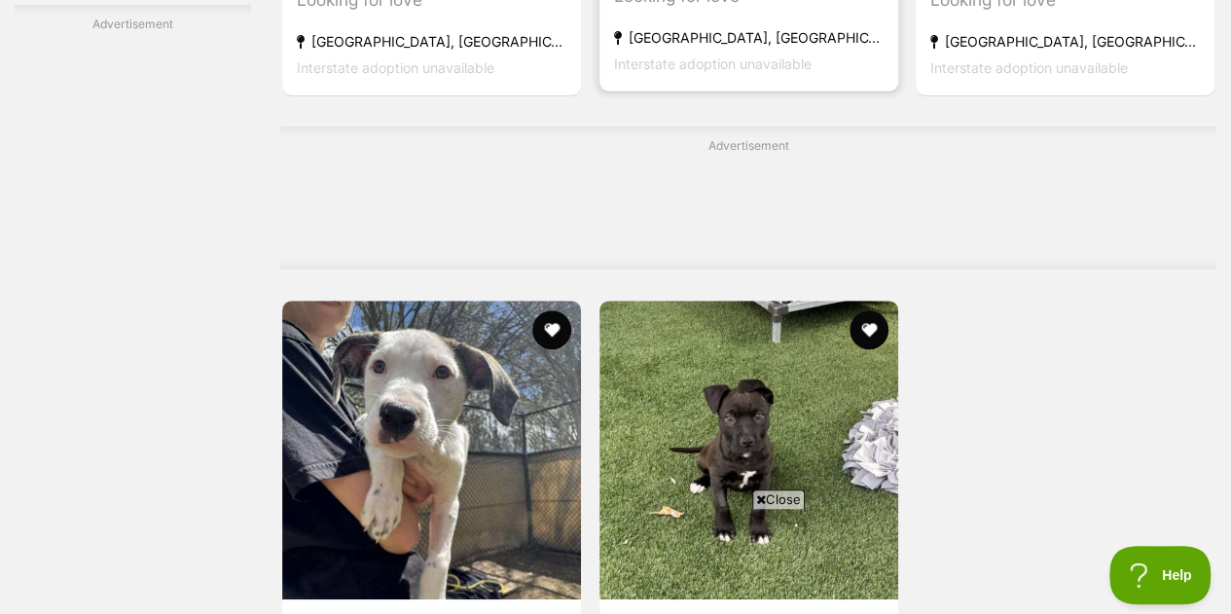
scroll to position [4047, 0]
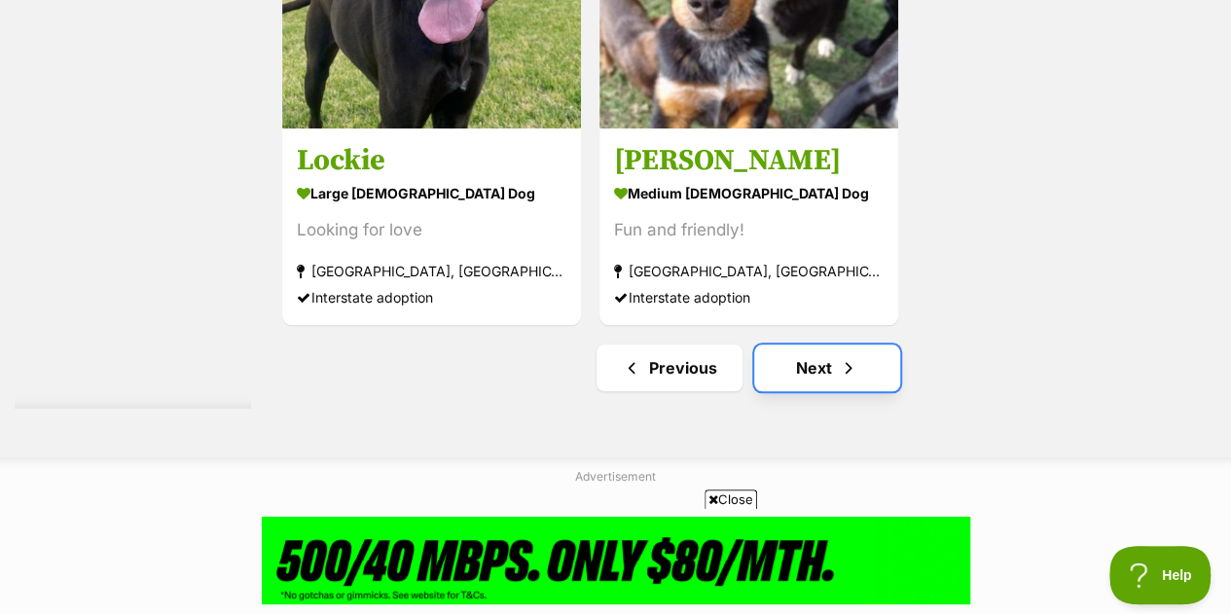
click at [843, 356] on span "Next page" at bounding box center [848, 367] width 19 height 23
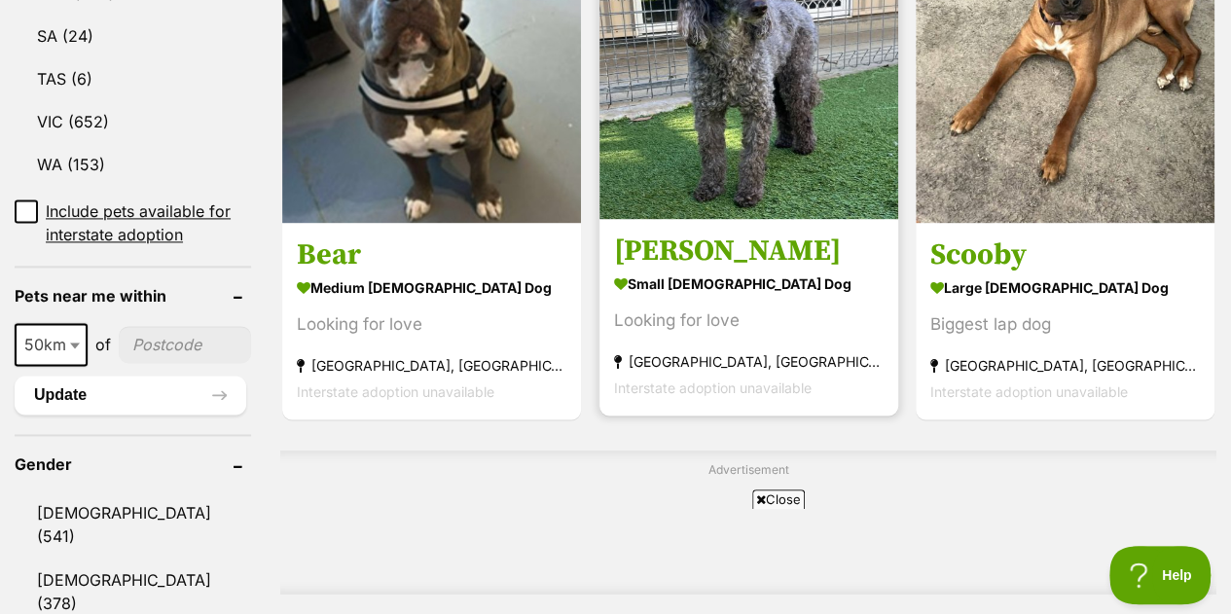
scroll to position [1168, 0]
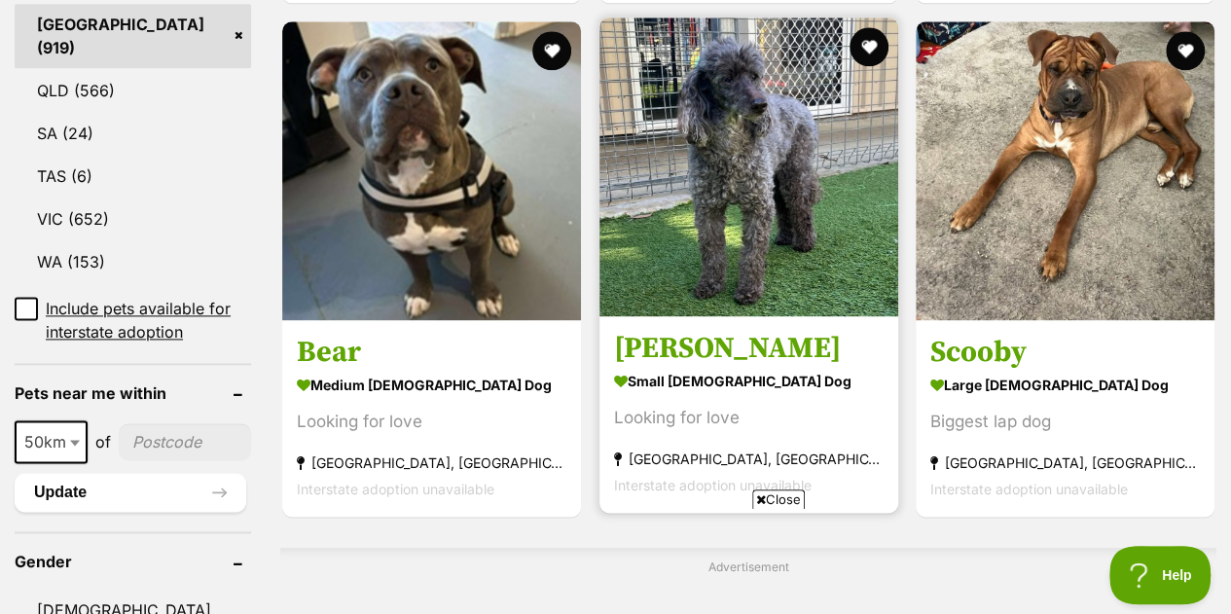
click at [786, 230] on img at bounding box center [748, 167] width 299 height 299
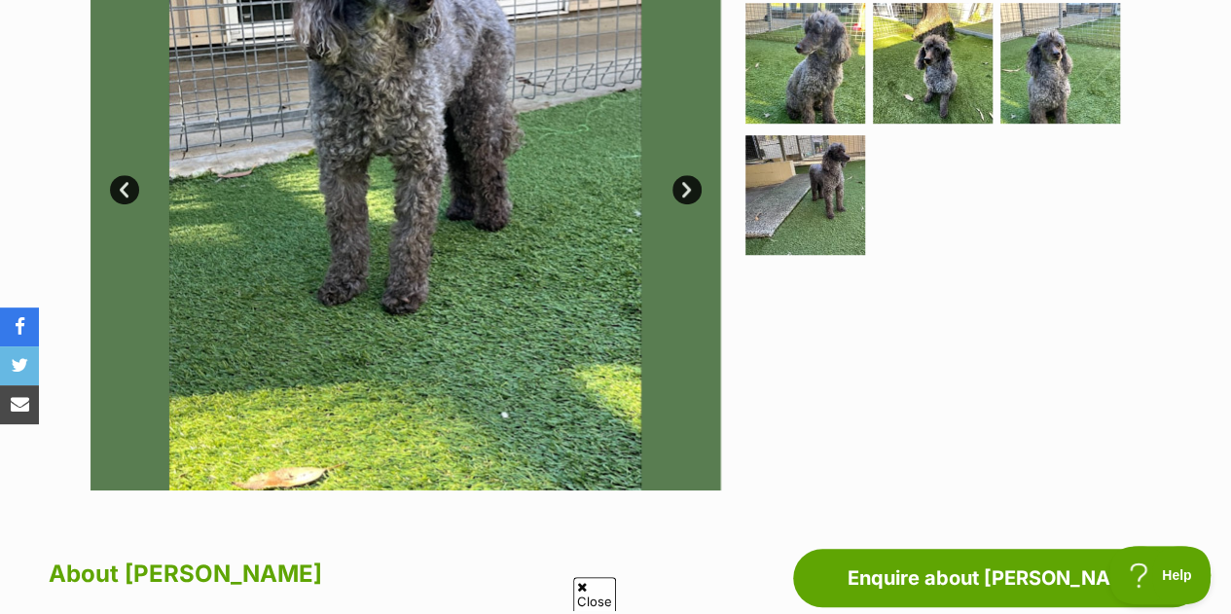
scroll to position [389, 0]
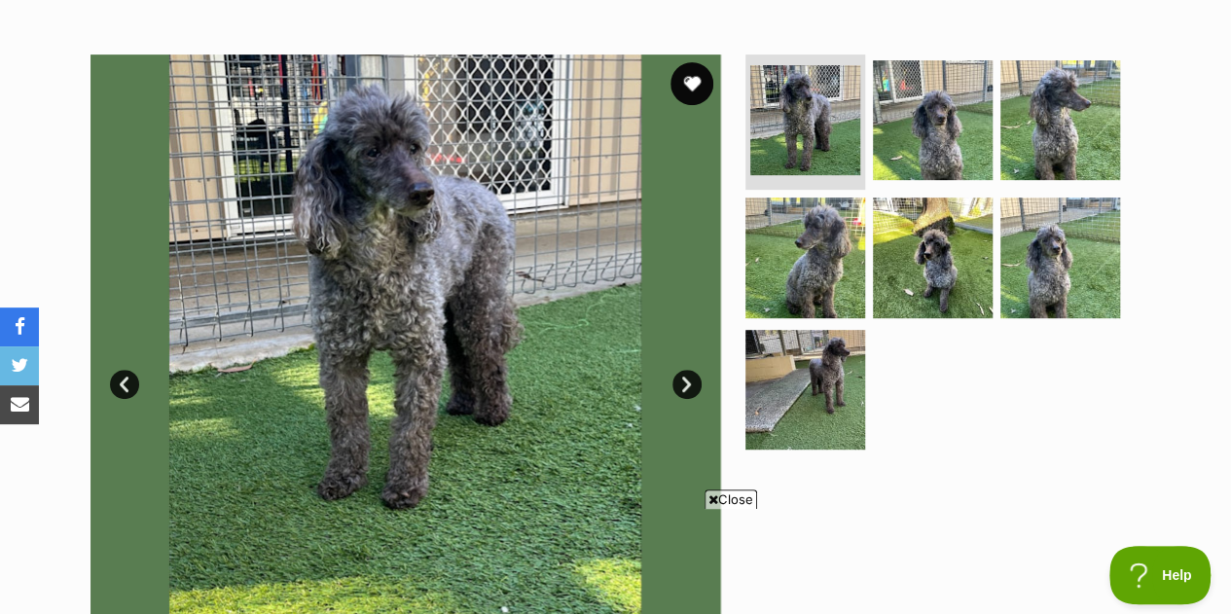
click at [682, 62] on button "favourite" at bounding box center [691, 83] width 43 height 43
click at [951, 69] on img at bounding box center [933, 119] width 126 height 126
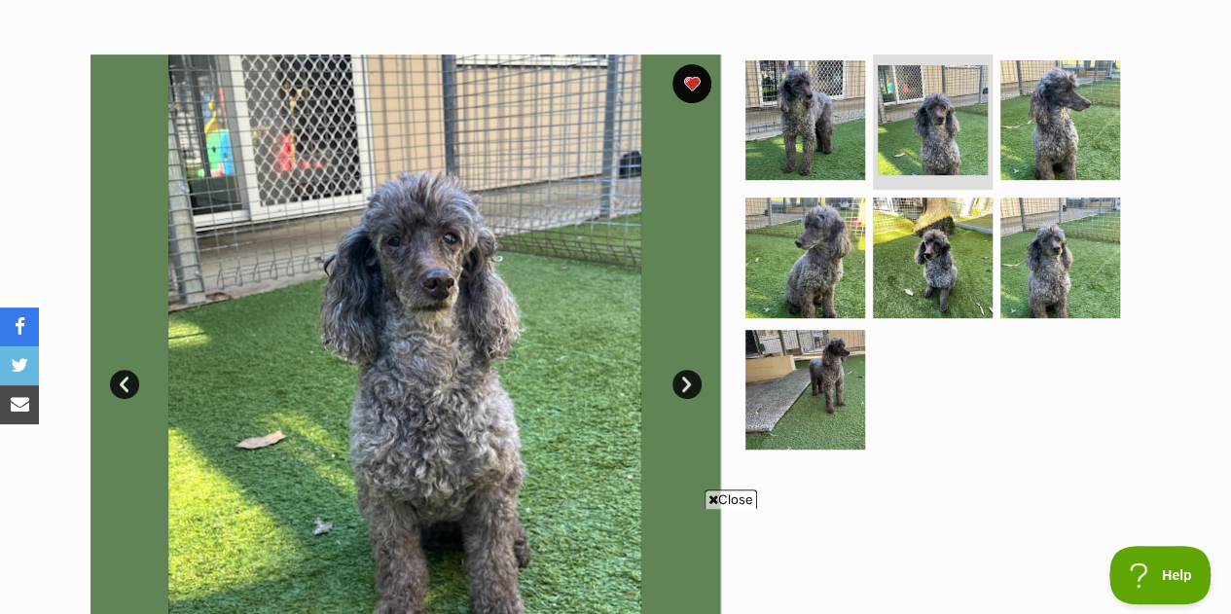
click at [692, 370] on link "Next" at bounding box center [686, 384] width 29 height 29
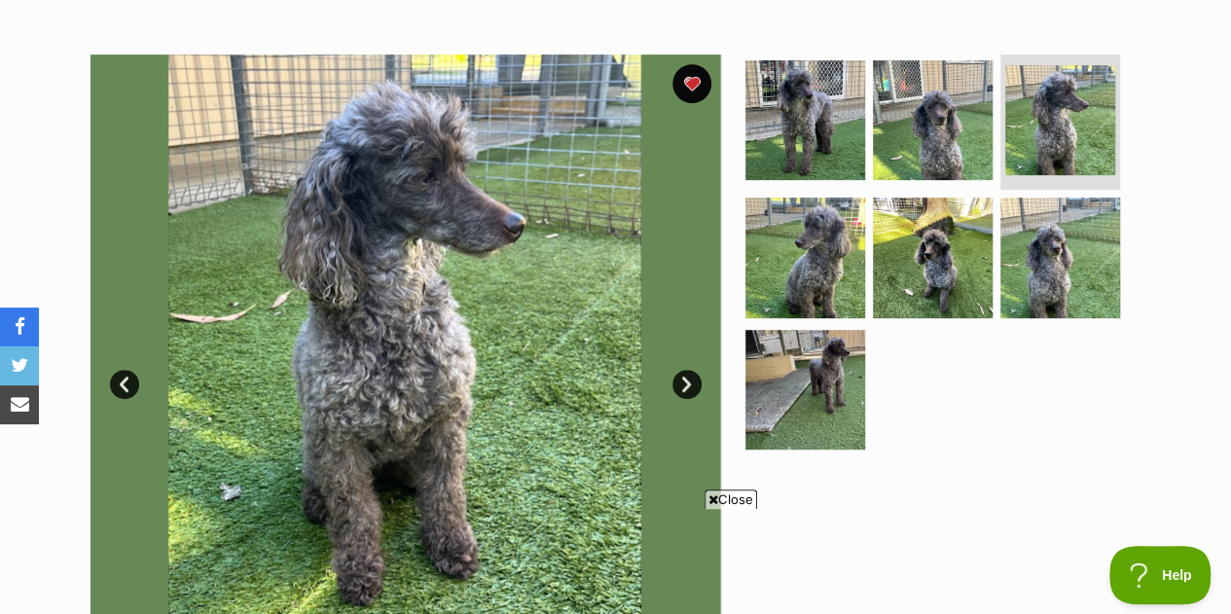
click at [692, 370] on link "Next" at bounding box center [686, 384] width 29 height 29
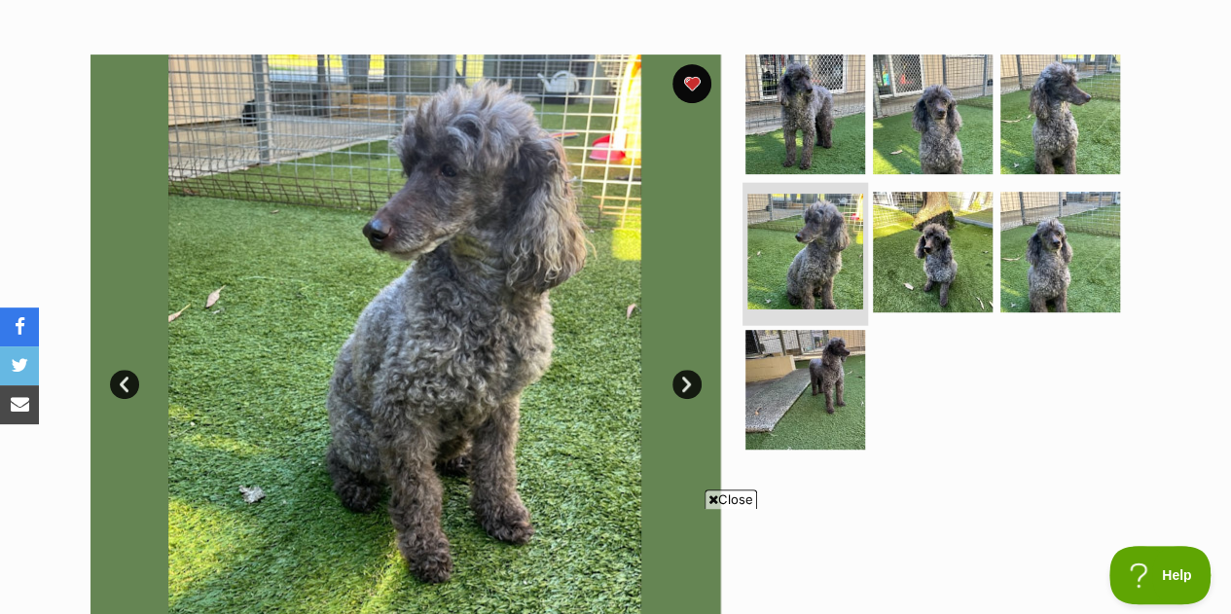
click at [819, 223] on img at bounding box center [805, 253] width 116 height 116
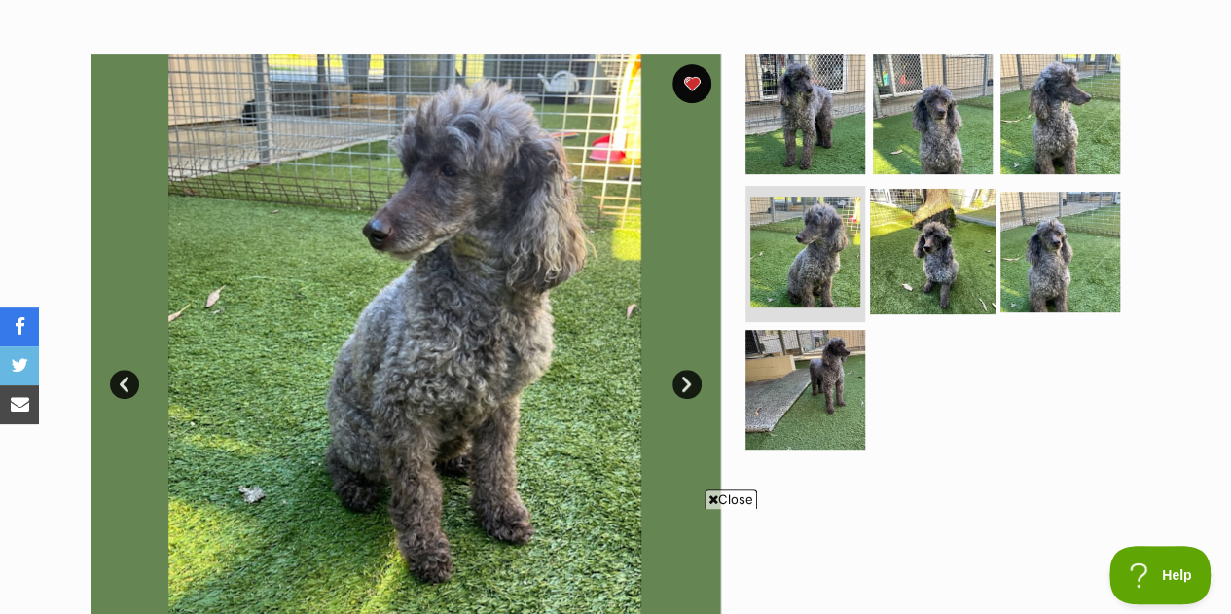
click at [899, 211] on img at bounding box center [933, 252] width 126 height 126
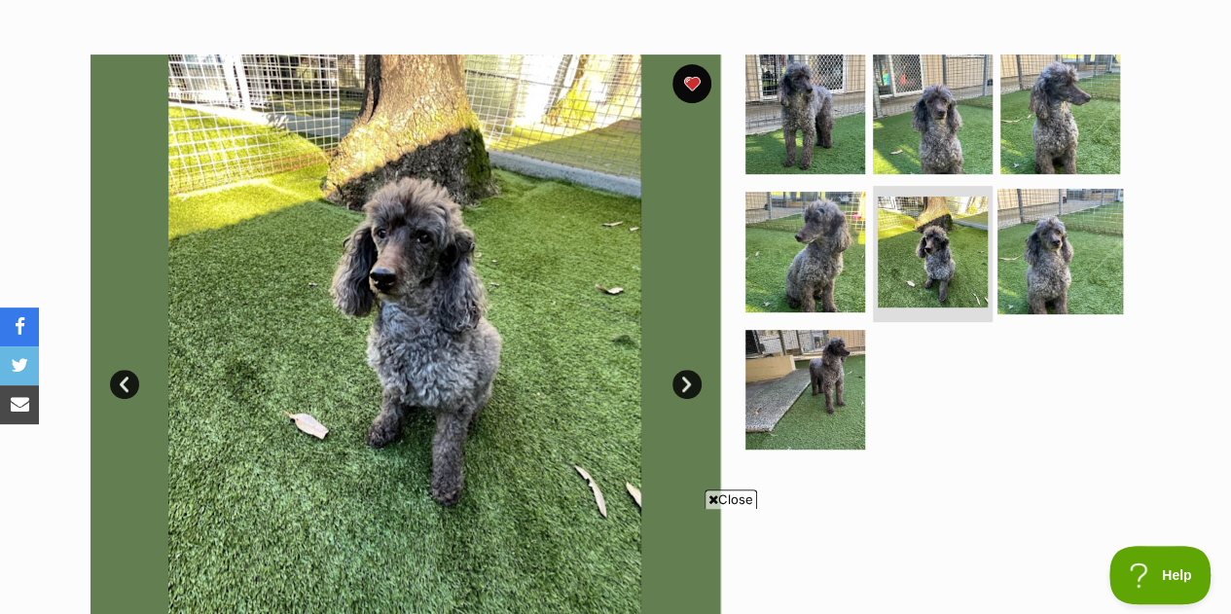
click at [1073, 217] on img at bounding box center [1060, 252] width 126 height 126
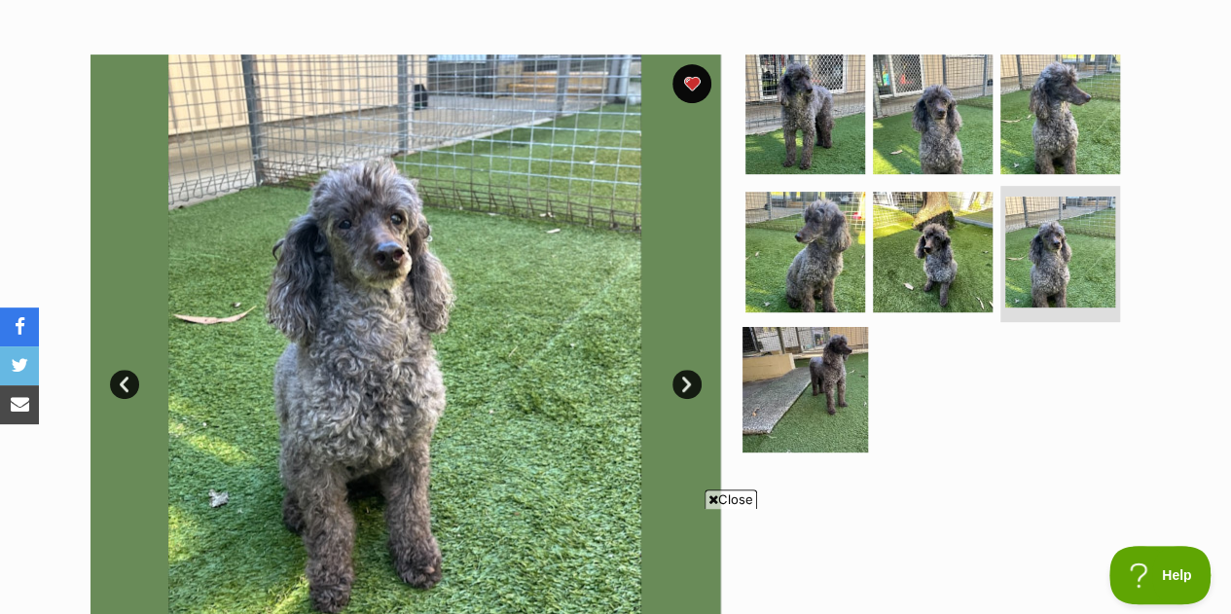
click at [820, 330] on img at bounding box center [805, 390] width 126 height 126
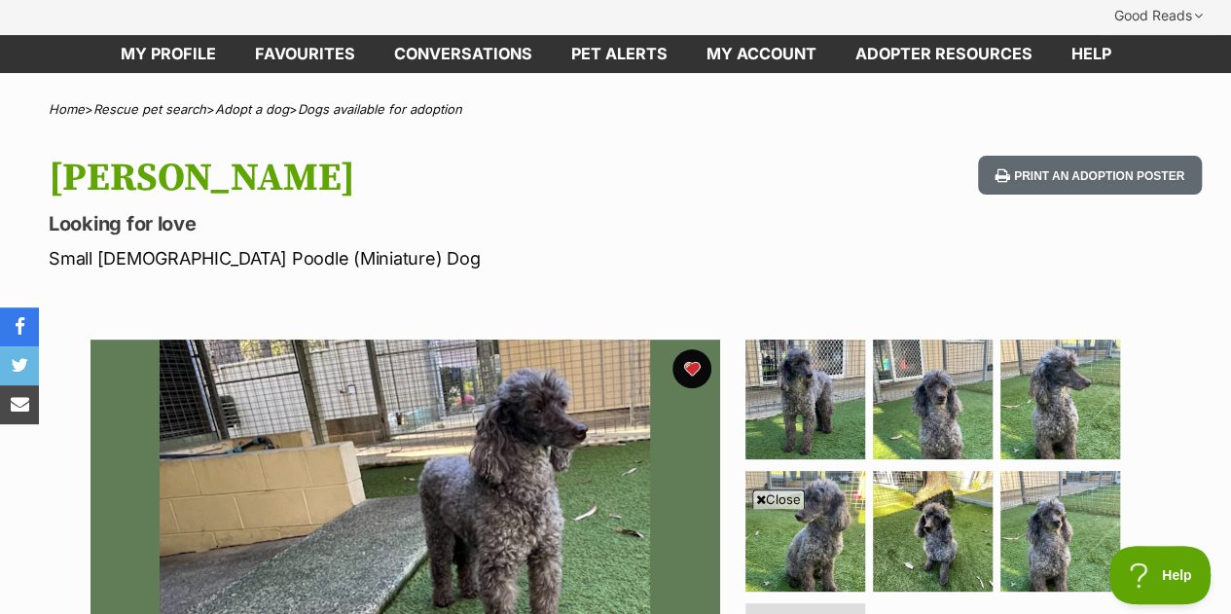
scroll to position [97, 0]
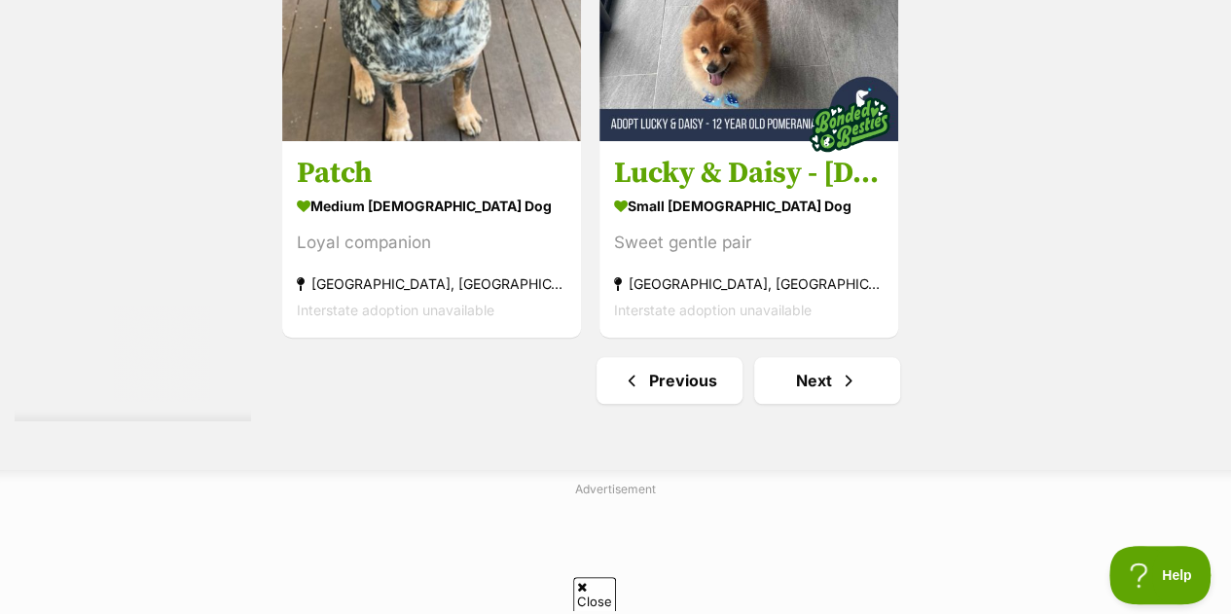
scroll to position [4670, 0]
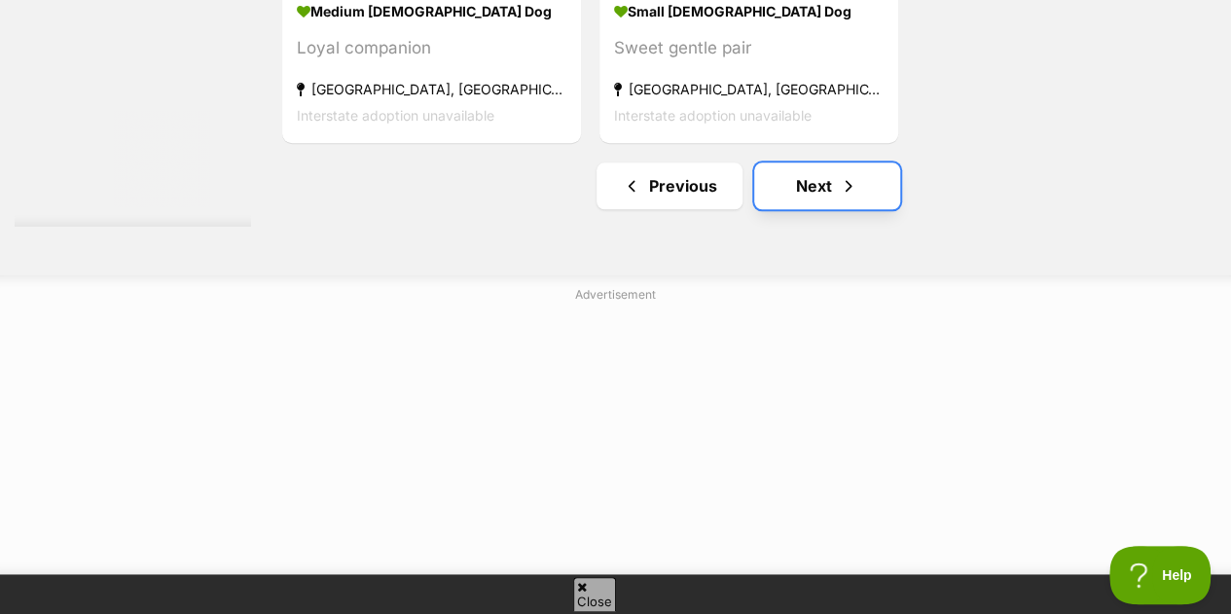
click at [818, 162] on link "Next" at bounding box center [827, 185] width 146 height 47
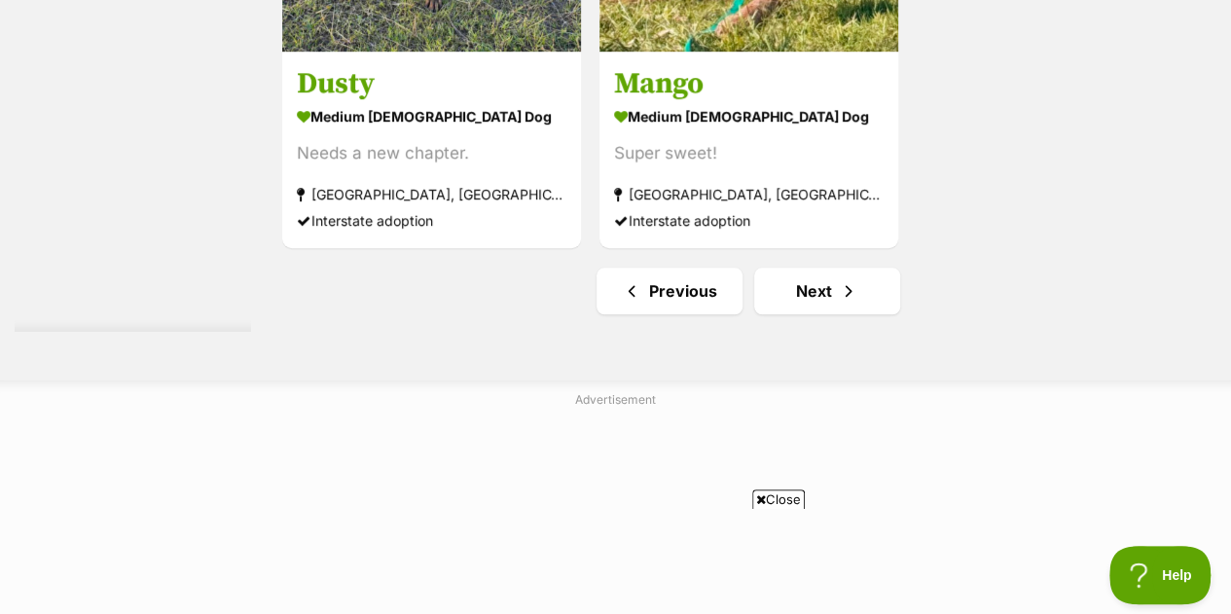
scroll to position [4670, 0]
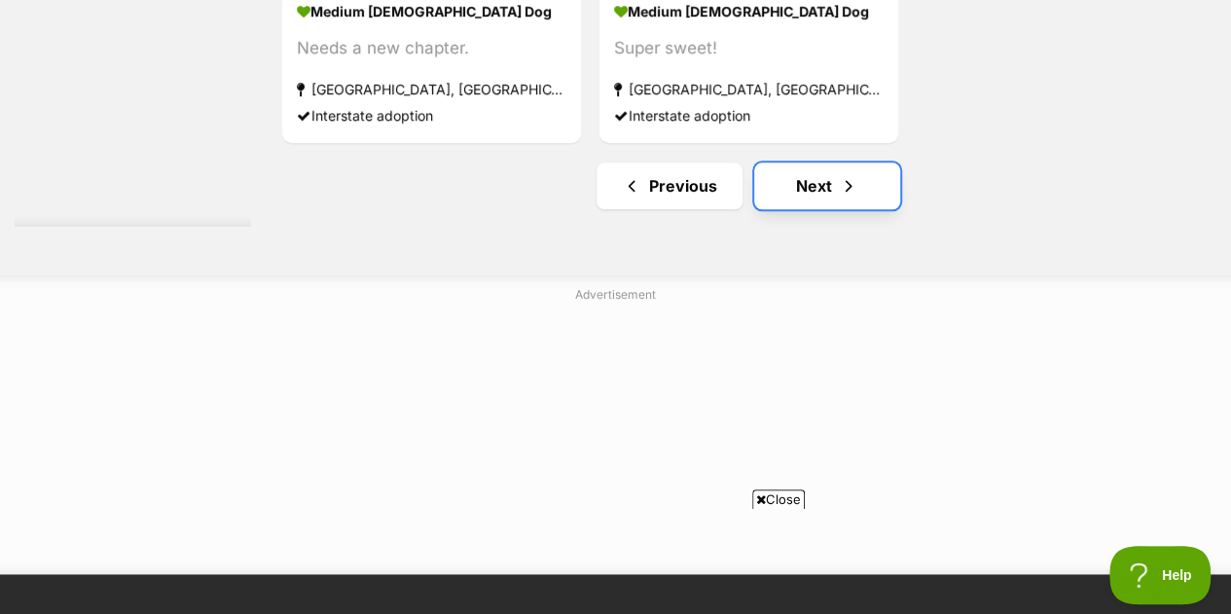
click at [836, 162] on link "Next" at bounding box center [827, 185] width 146 height 47
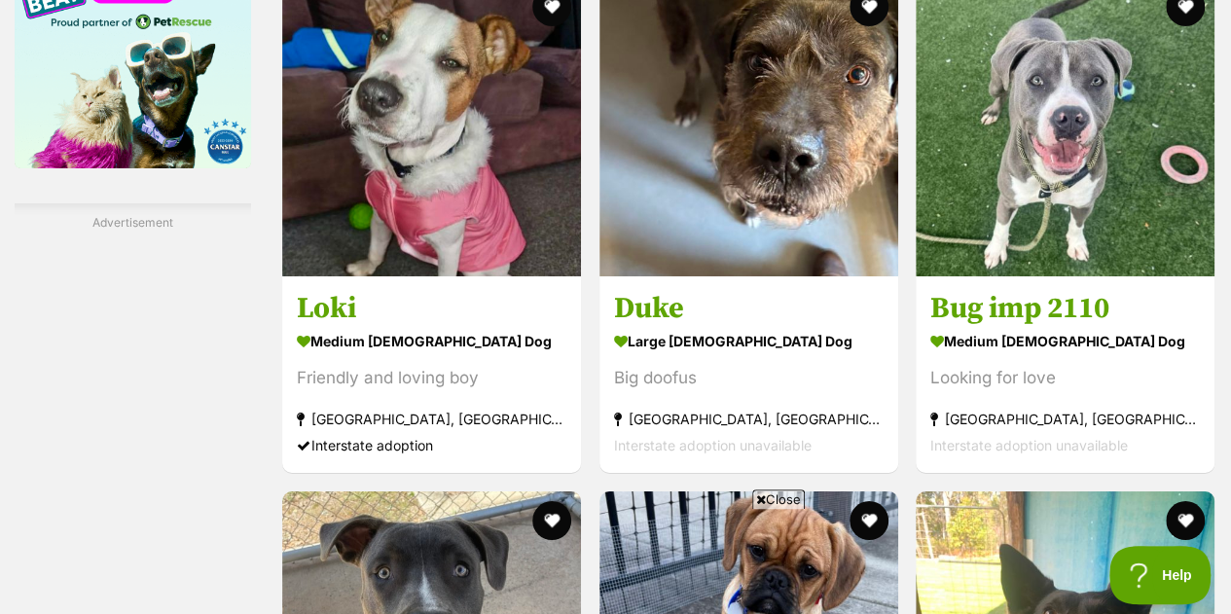
scroll to position [3211, 0]
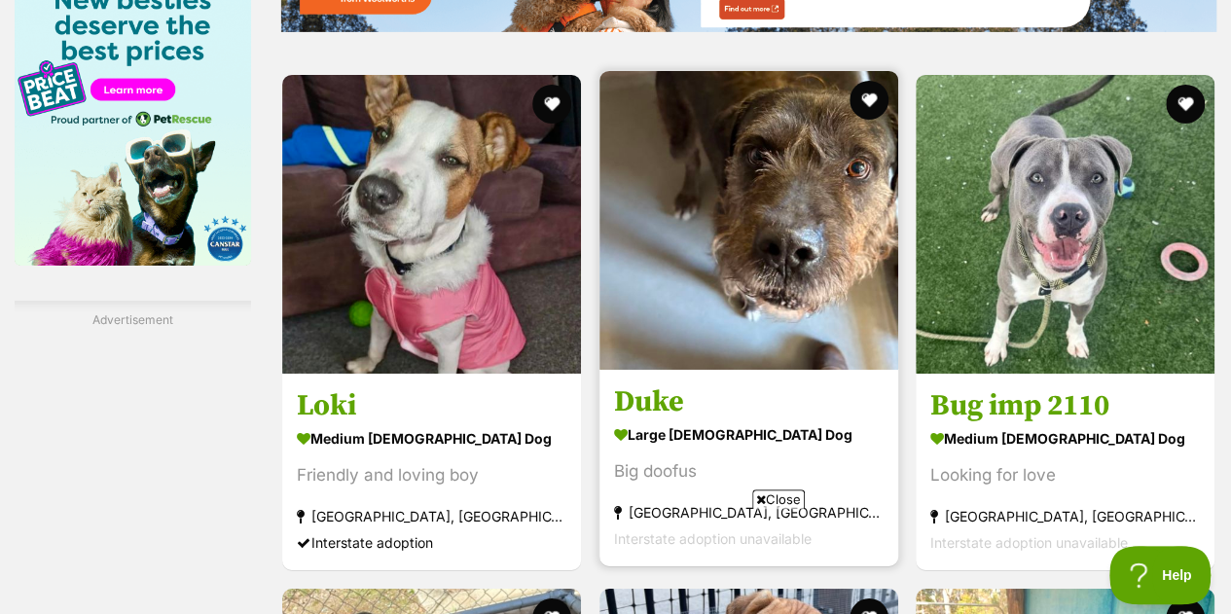
click at [769, 247] on img at bounding box center [748, 220] width 299 height 299
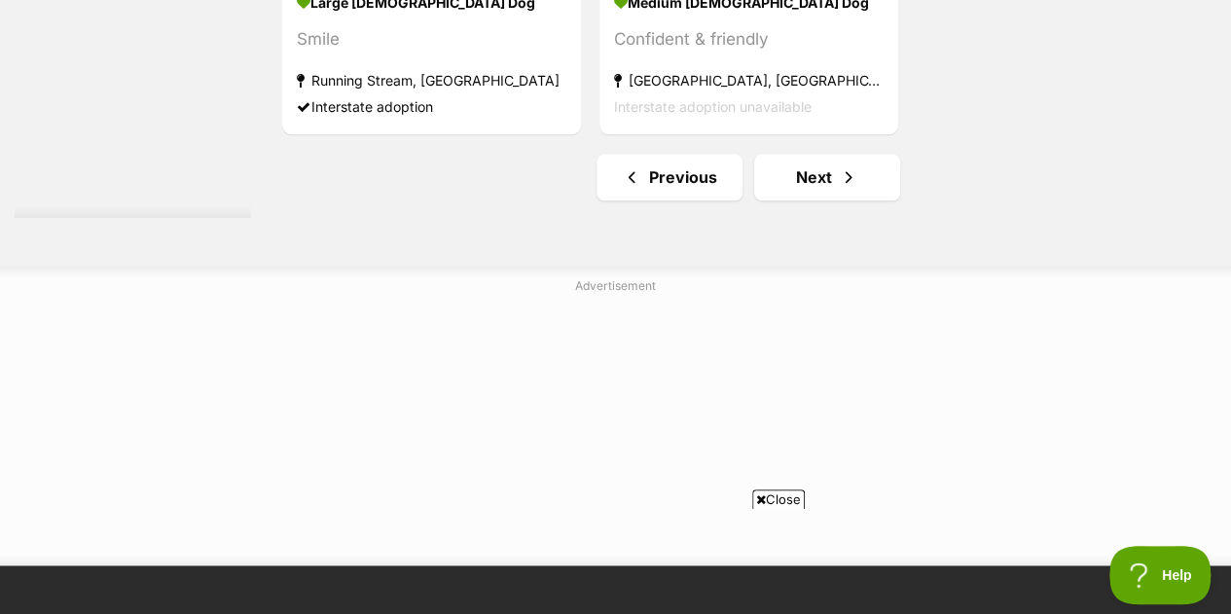
scroll to position [4888, 0]
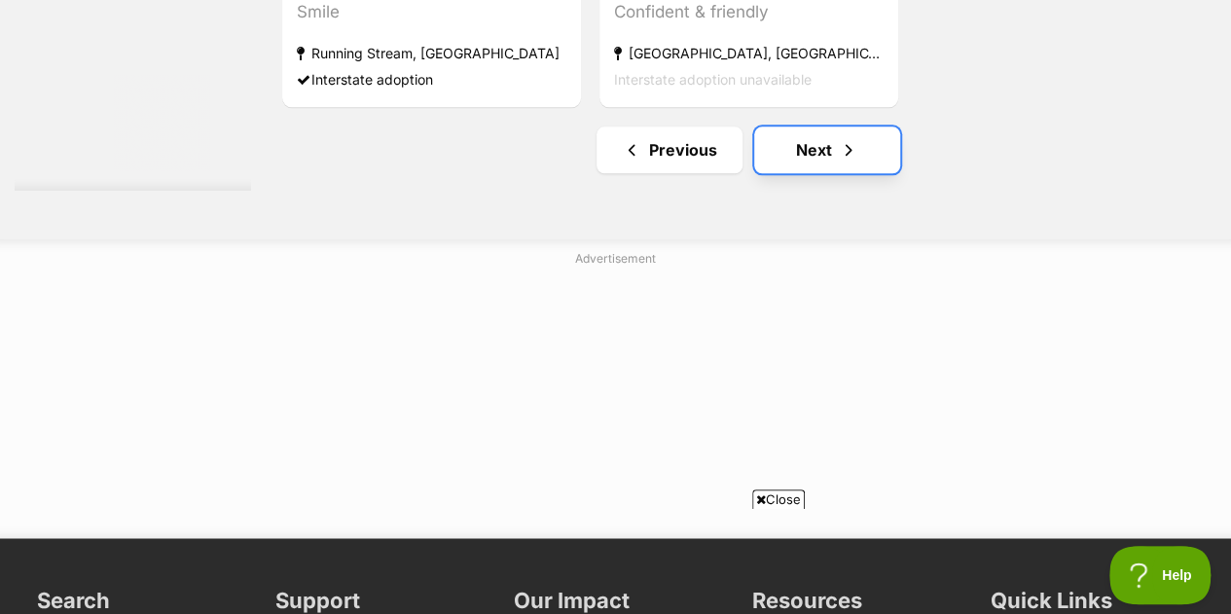
click at [813, 126] on link "Next" at bounding box center [827, 149] width 146 height 47
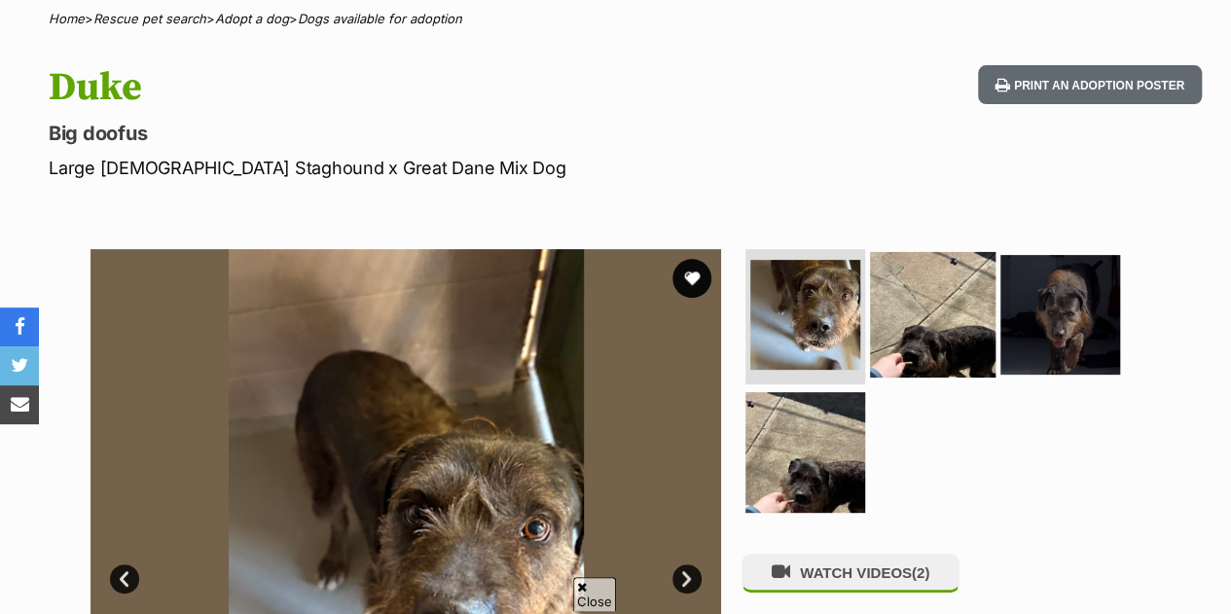
click at [901, 251] on img at bounding box center [933, 314] width 126 height 126
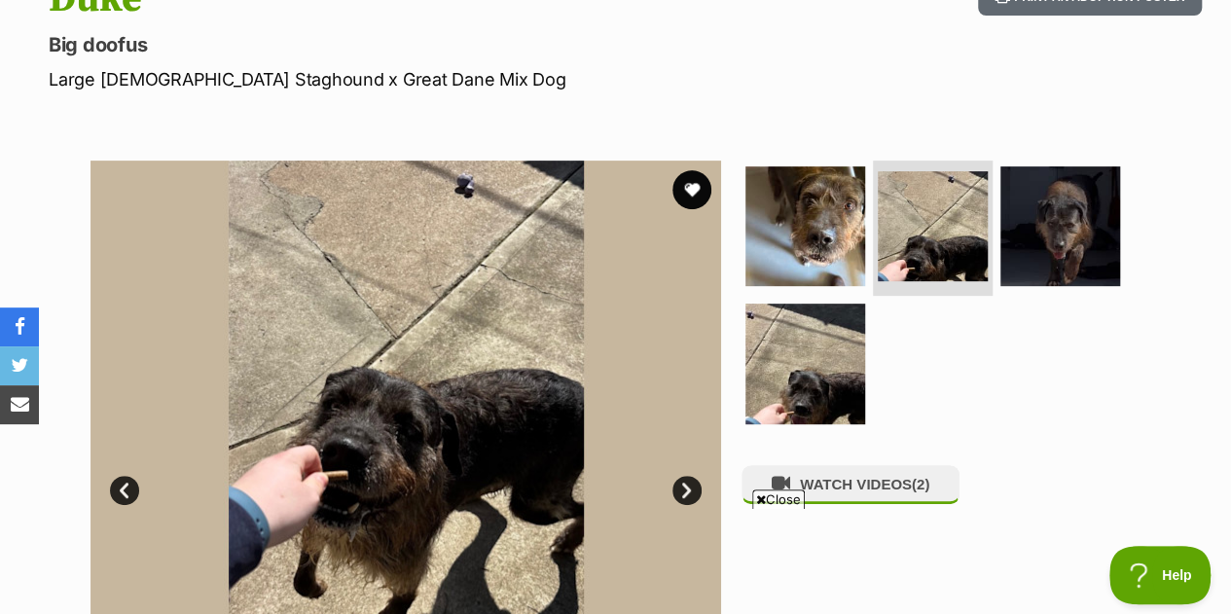
scroll to position [389, 0]
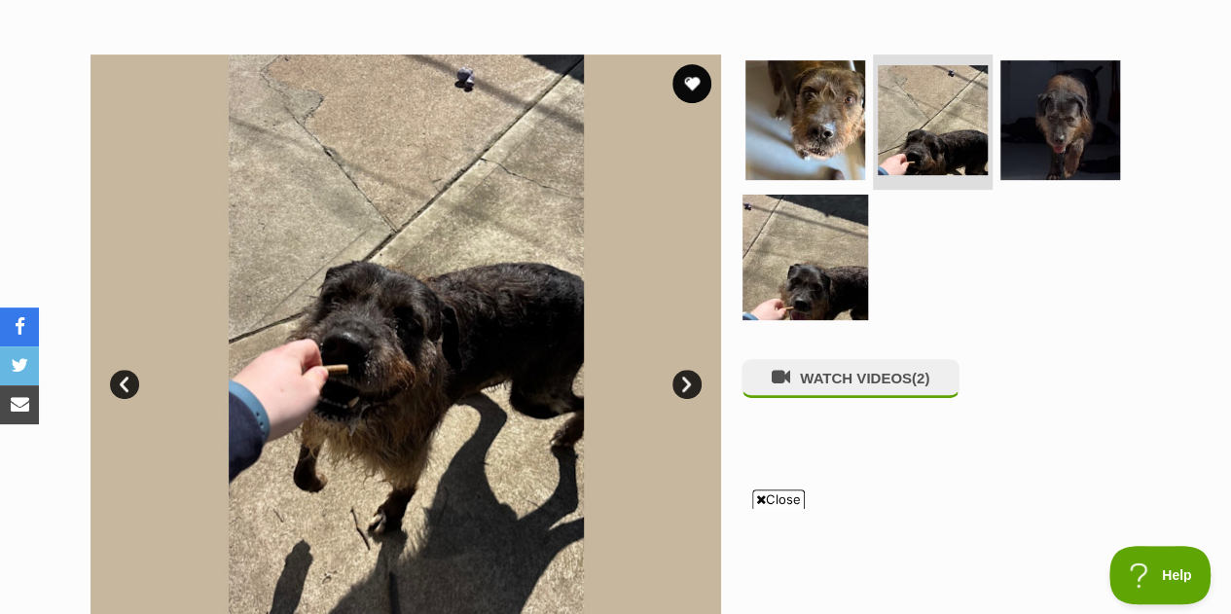
click at [832, 231] on img at bounding box center [805, 258] width 126 height 126
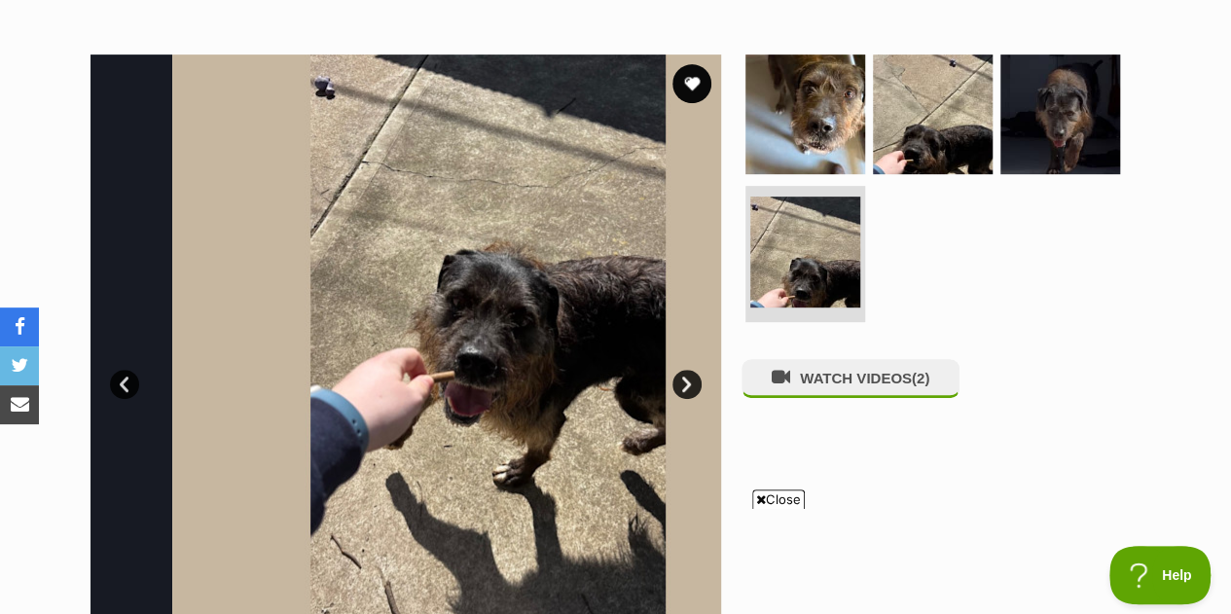
scroll to position [0, 0]
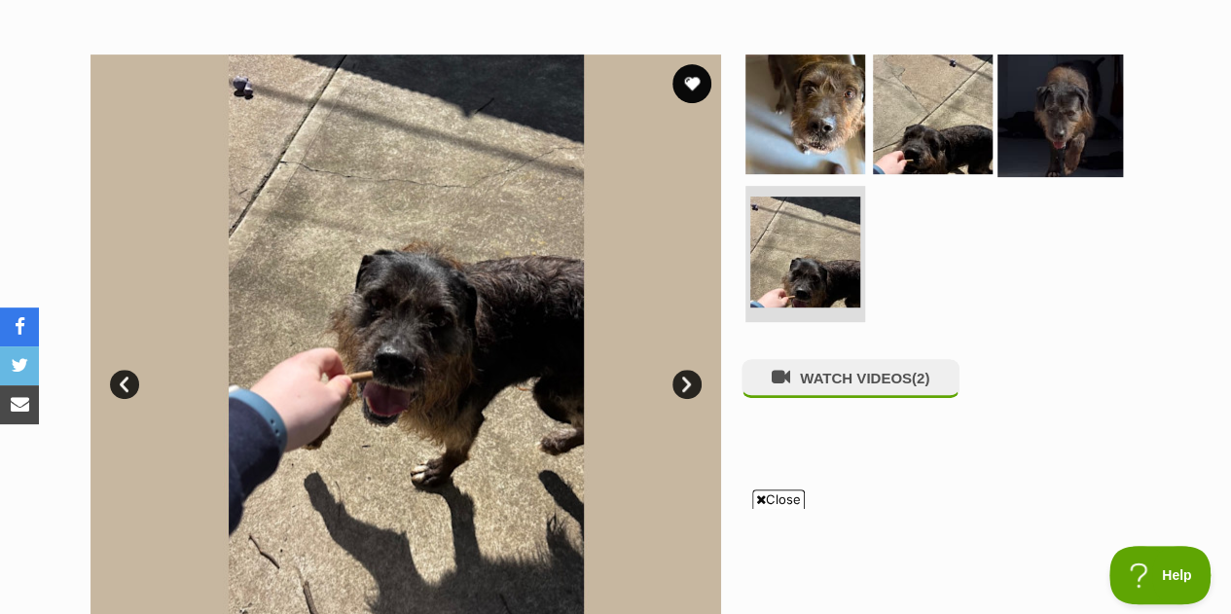
click at [1066, 90] on img at bounding box center [1060, 114] width 126 height 126
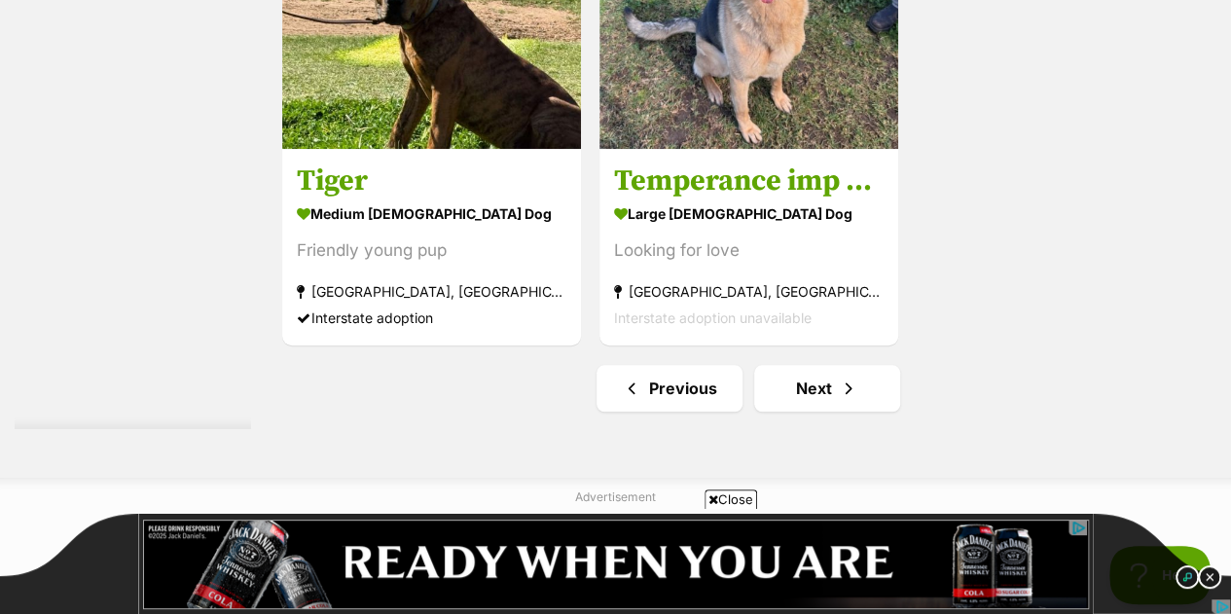
scroll to position [4573, 0]
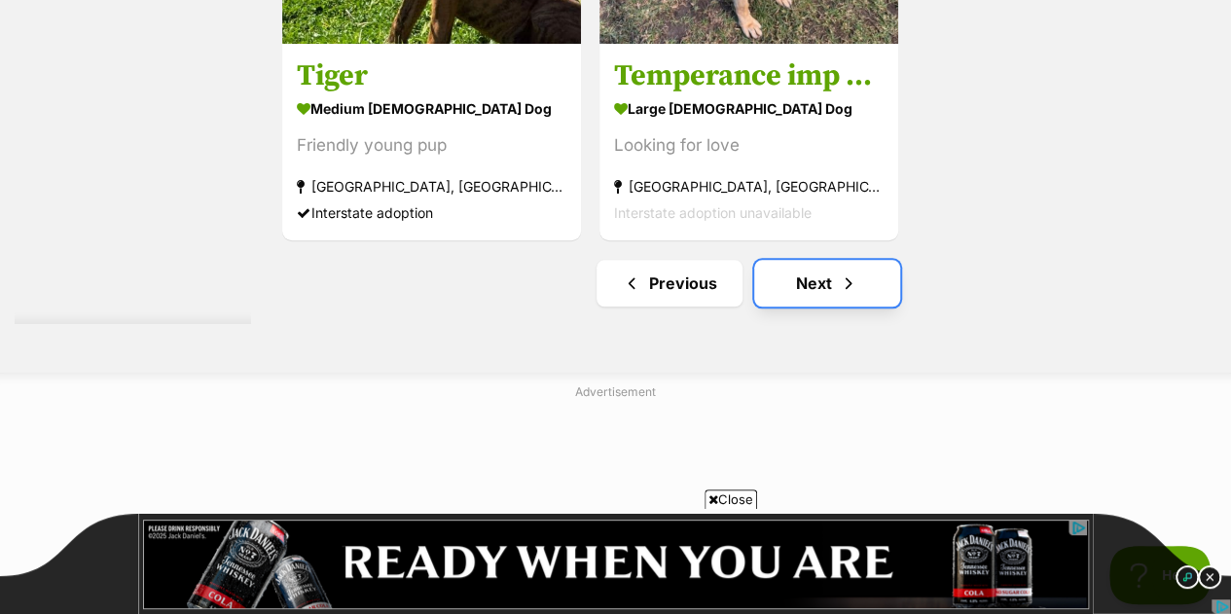
click at [828, 260] on link "Next" at bounding box center [827, 283] width 146 height 47
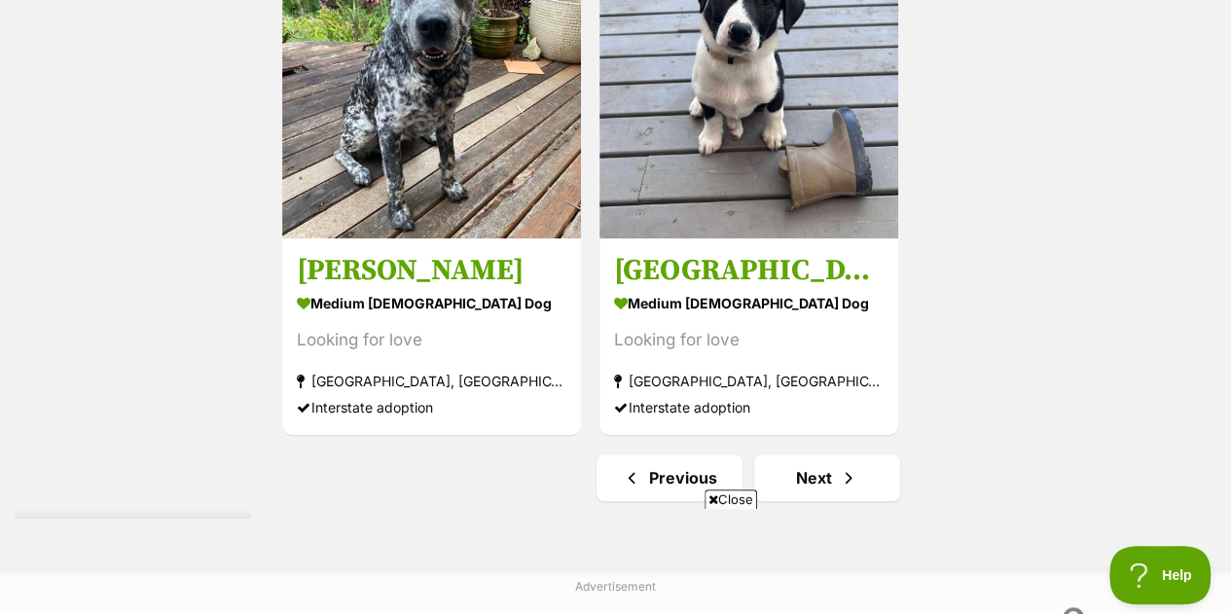
scroll to position [4573, 0]
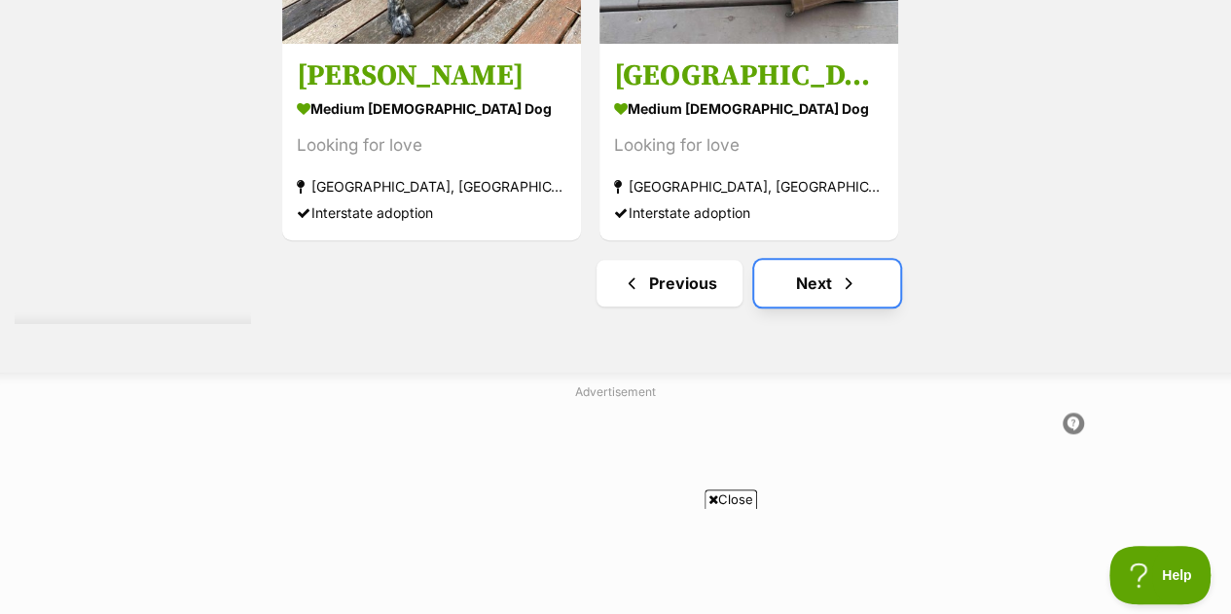
click at [831, 260] on link "Next" at bounding box center [827, 283] width 146 height 47
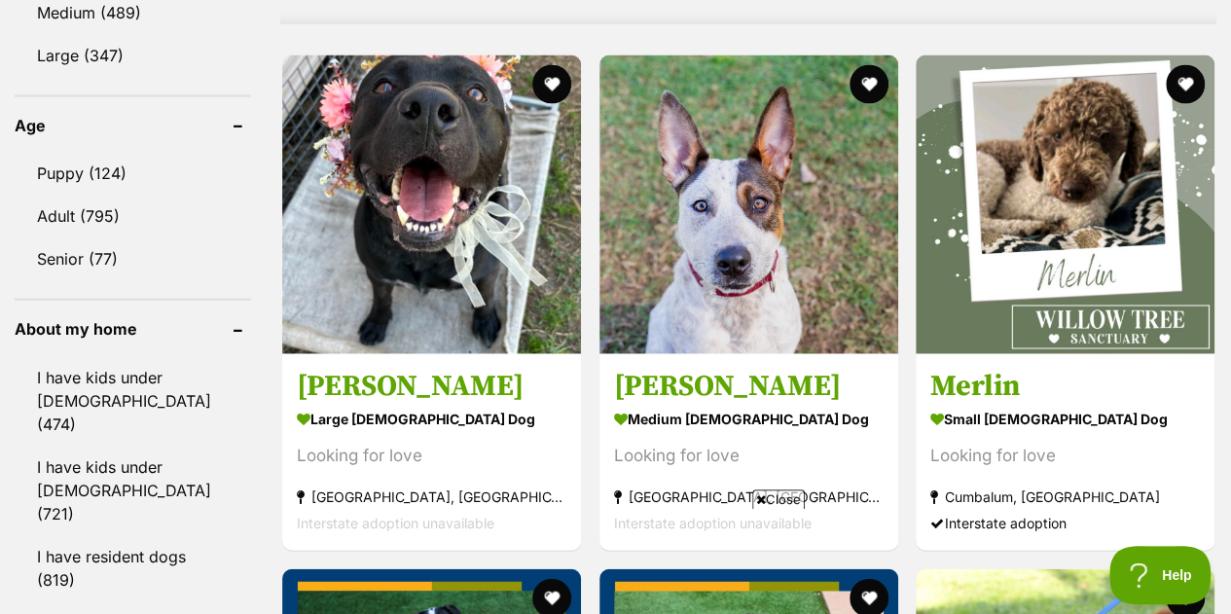
scroll to position [2043, 0]
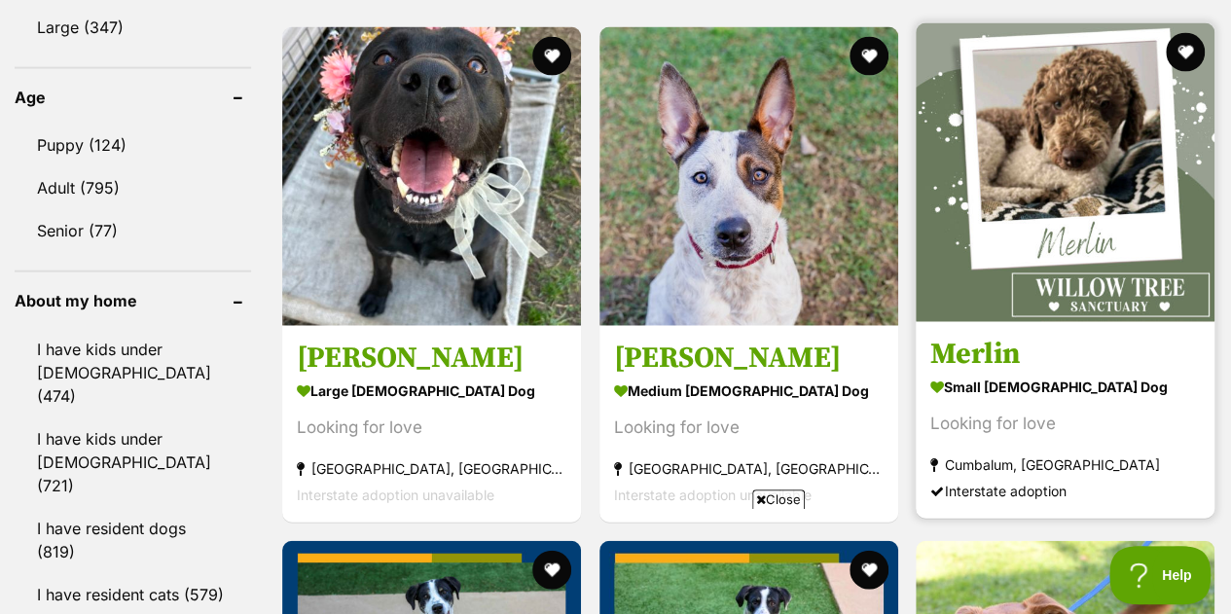
click at [1037, 189] on img at bounding box center [1065, 172] width 299 height 299
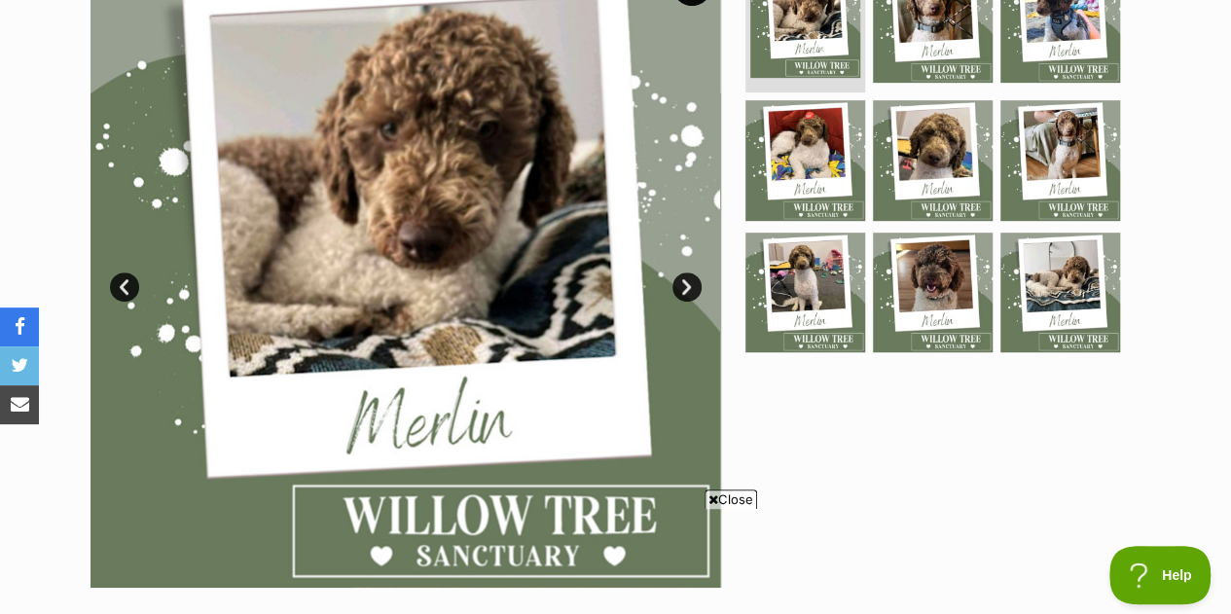
scroll to position [389, 0]
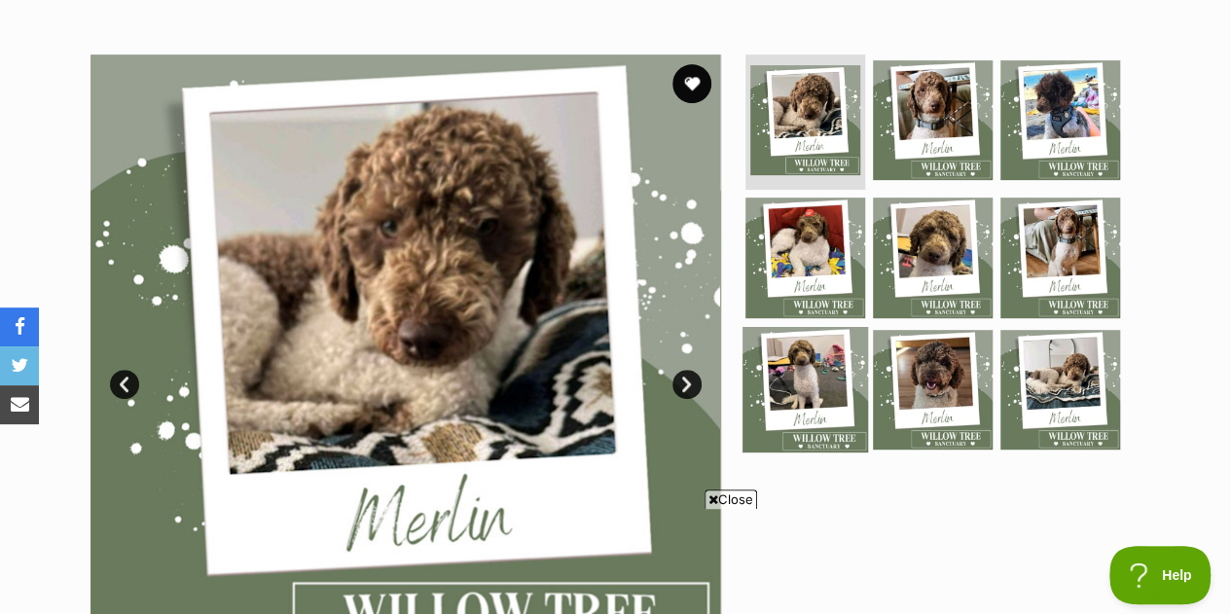
click at [823, 341] on img at bounding box center [805, 390] width 126 height 126
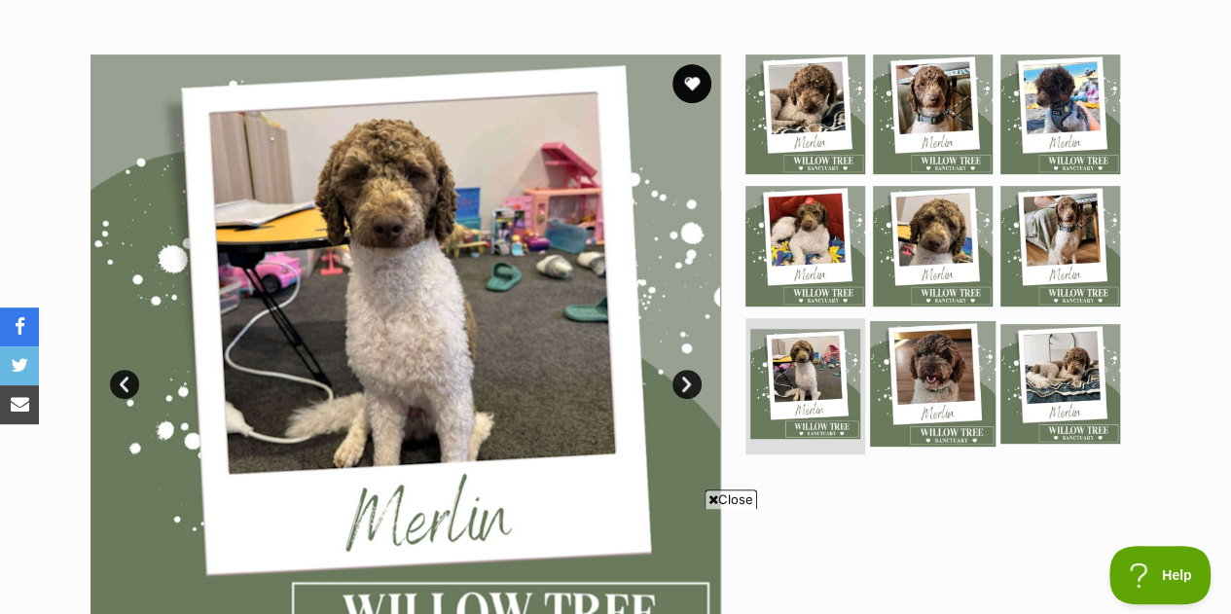
click at [923, 336] on img at bounding box center [933, 384] width 126 height 126
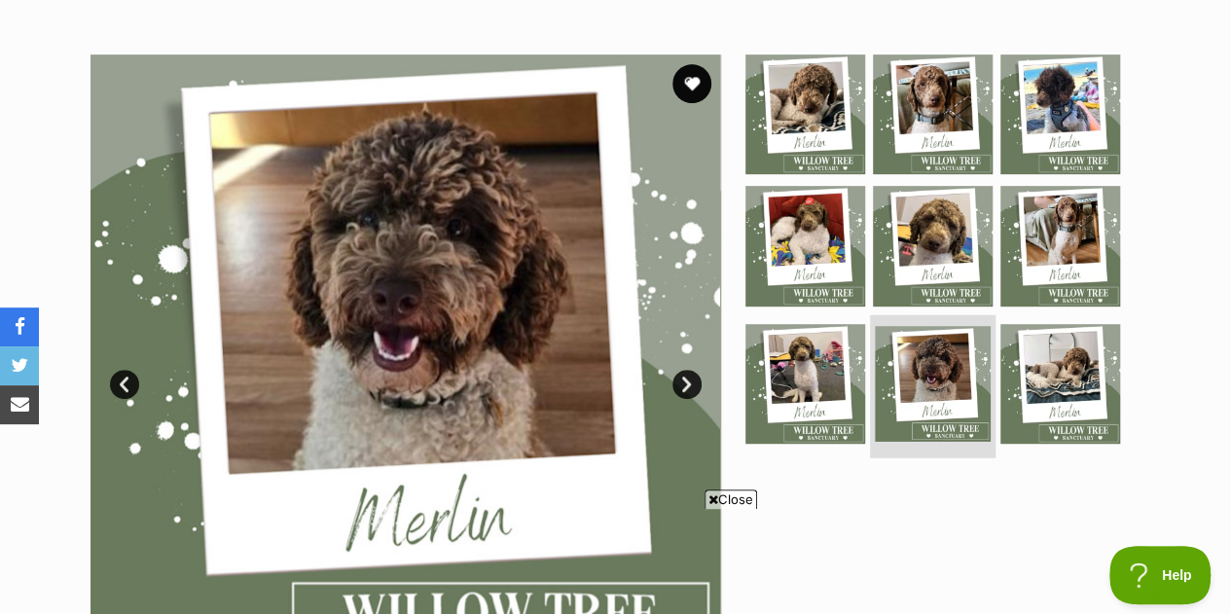
click at [985, 332] on img at bounding box center [933, 384] width 116 height 116
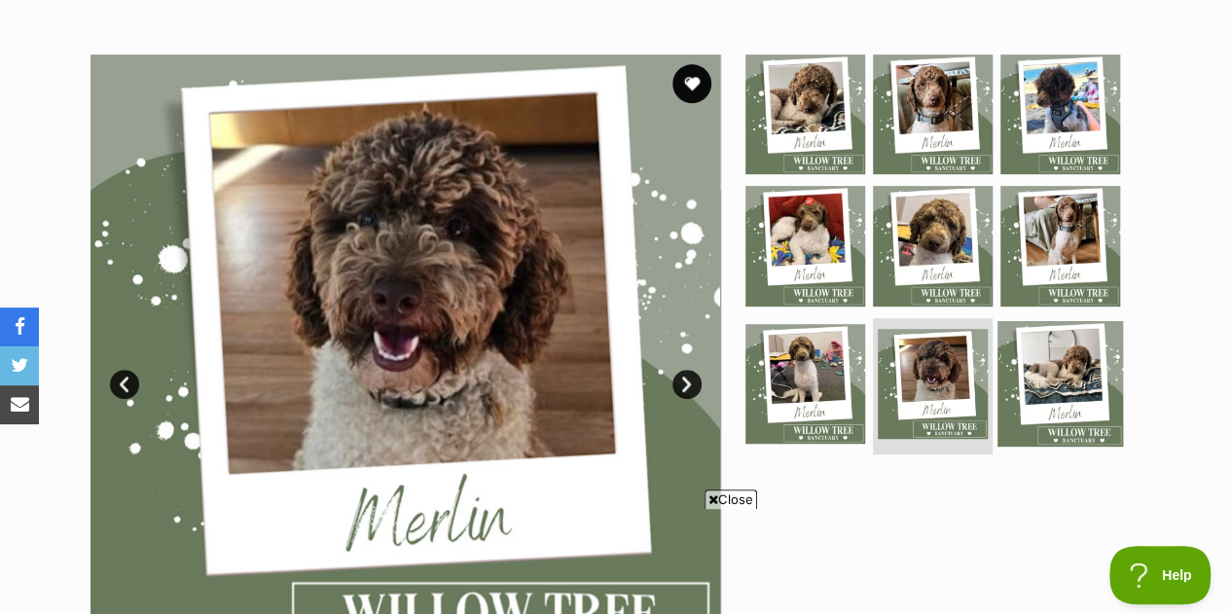
click at [1016, 333] on img at bounding box center [1060, 384] width 126 height 126
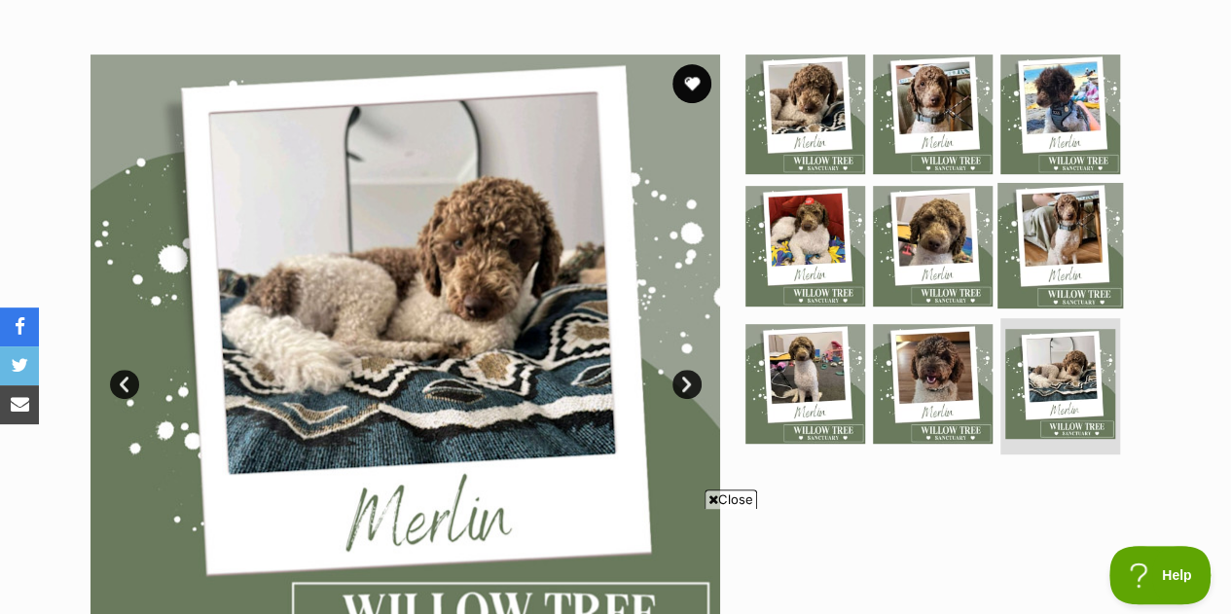
click at [1033, 183] on img at bounding box center [1060, 246] width 126 height 126
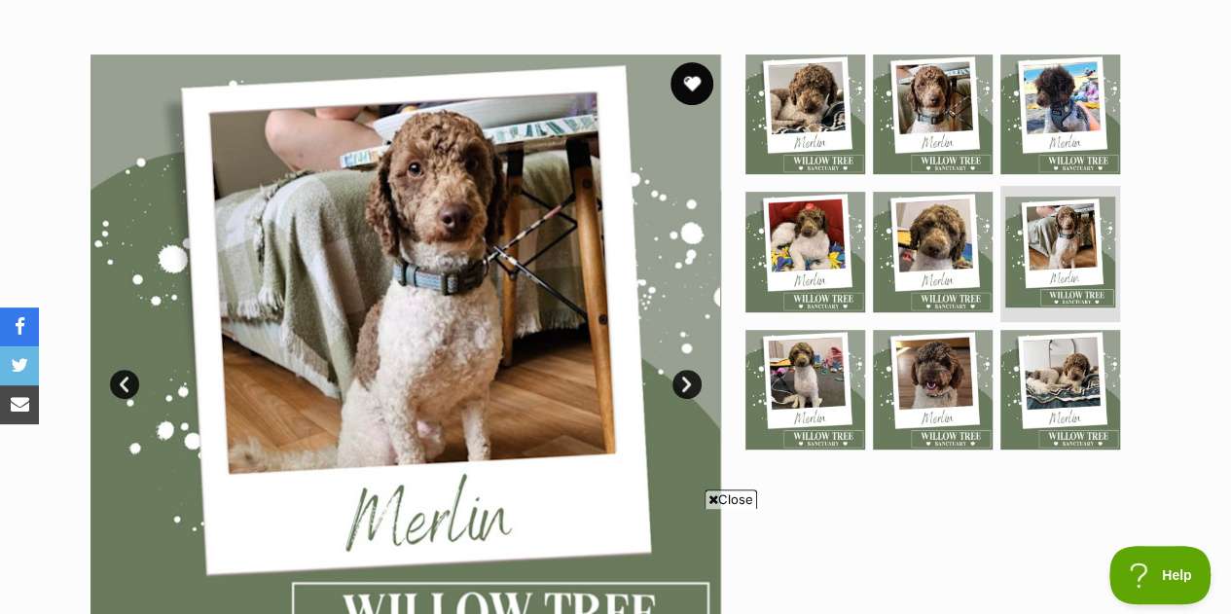
click at [686, 62] on button "favourite" at bounding box center [691, 83] width 43 height 43
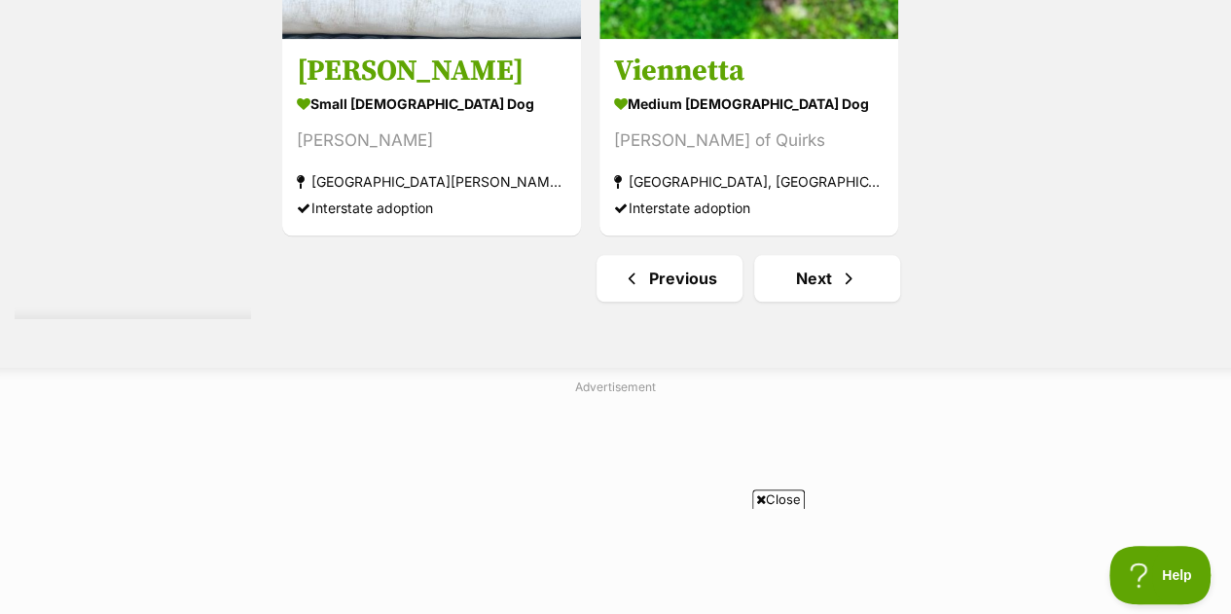
scroll to position [4865, 0]
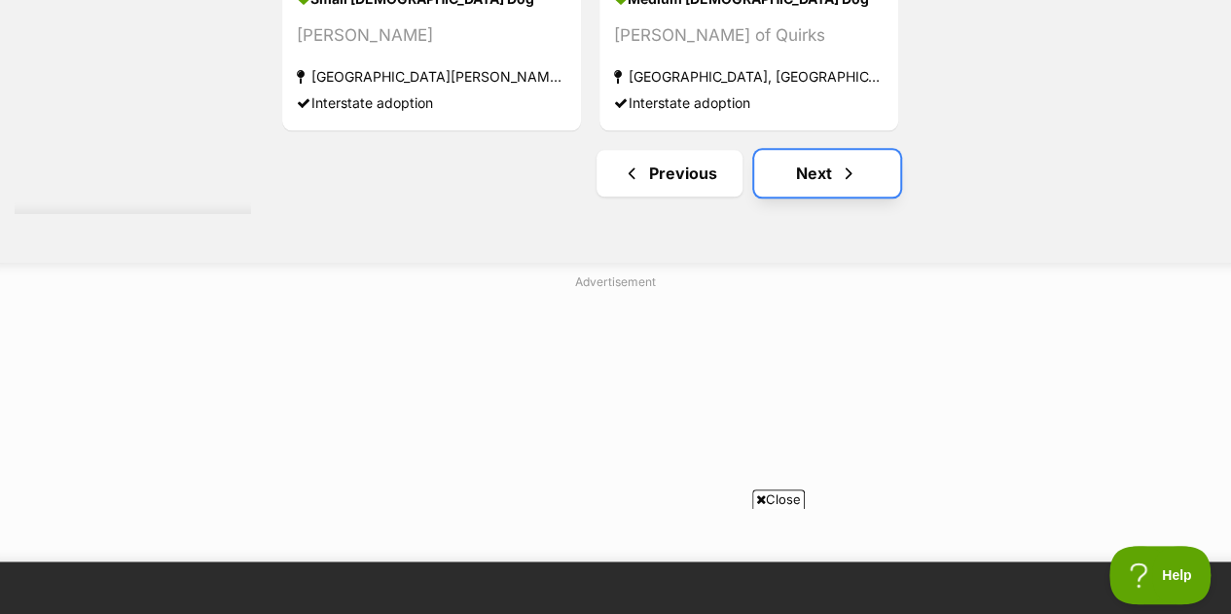
click at [824, 150] on link "Next" at bounding box center [827, 173] width 146 height 47
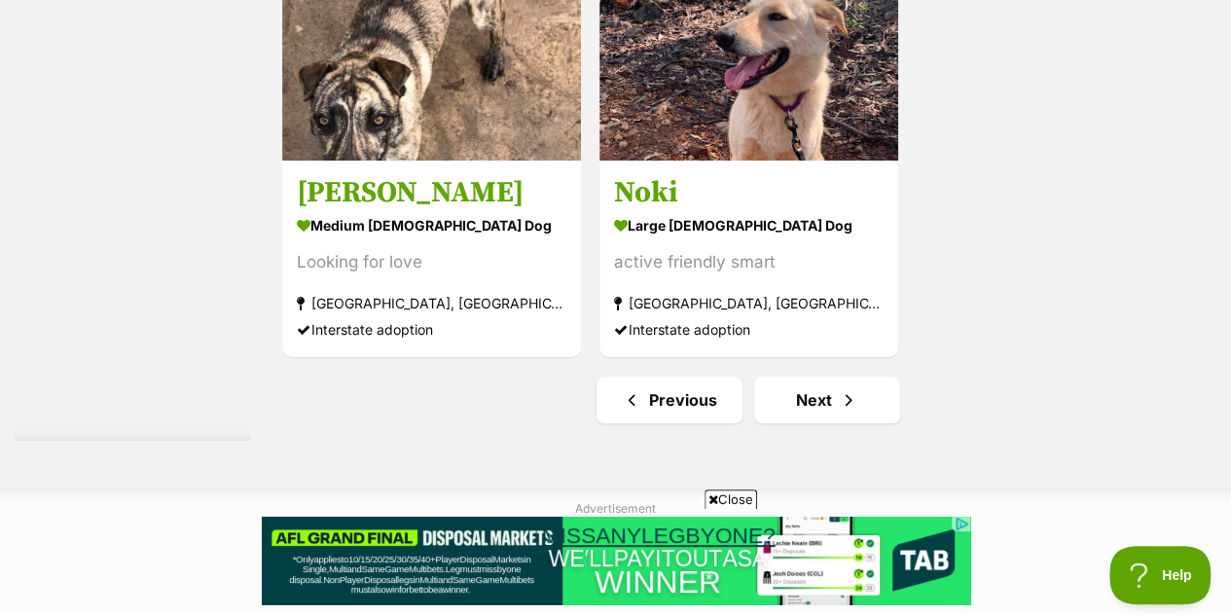
scroll to position [4573, 0]
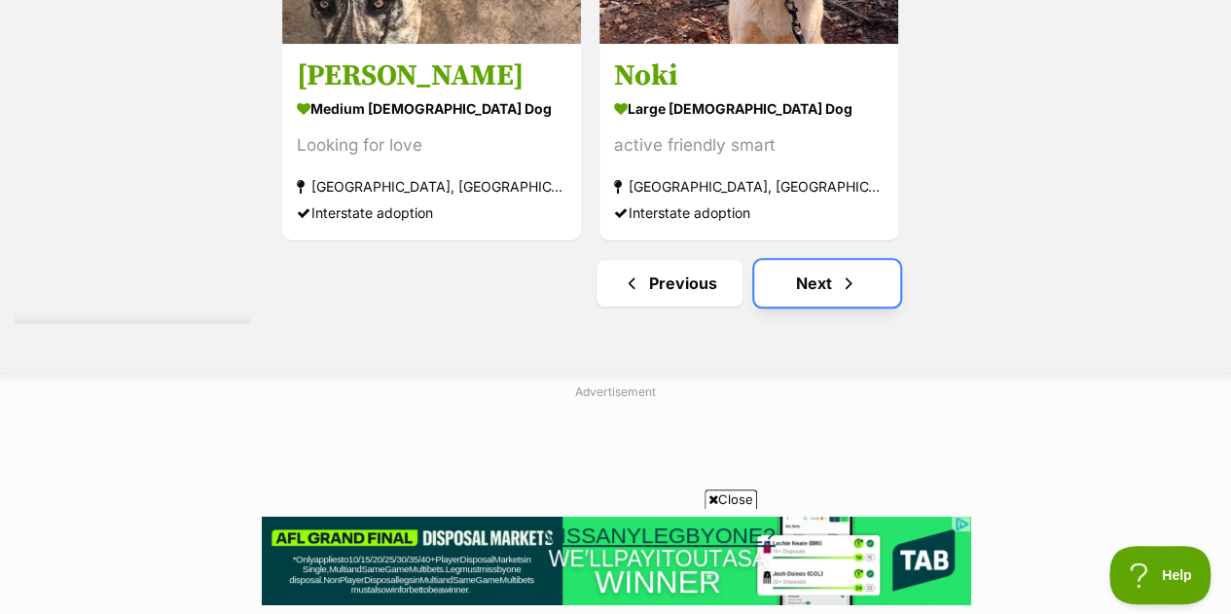
click at [839, 271] on span "Next page" at bounding box center [848, 282] width 19 height 23
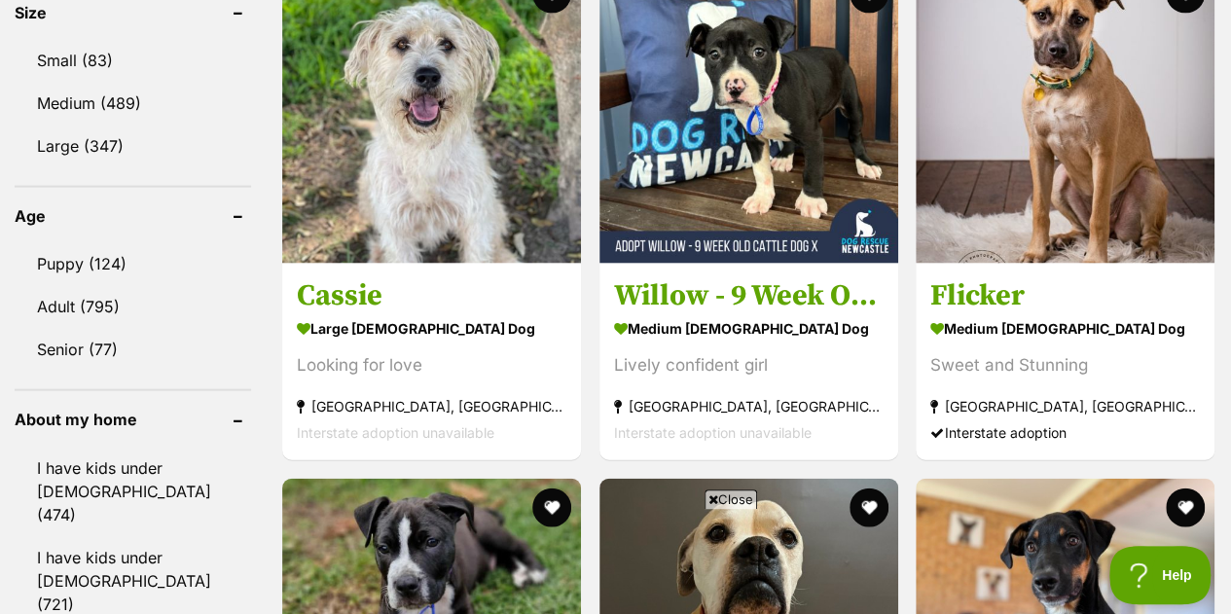
scroll to position [1946, 0]
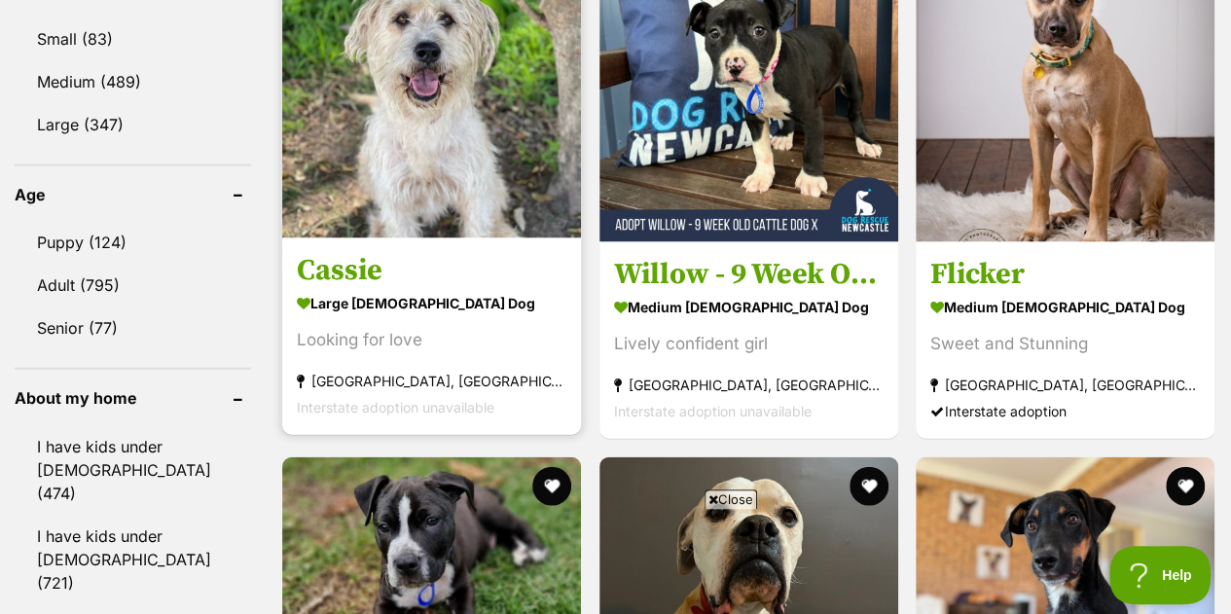
click at [436, 84] on img at bounding box center [431, 89] width 299 height 299
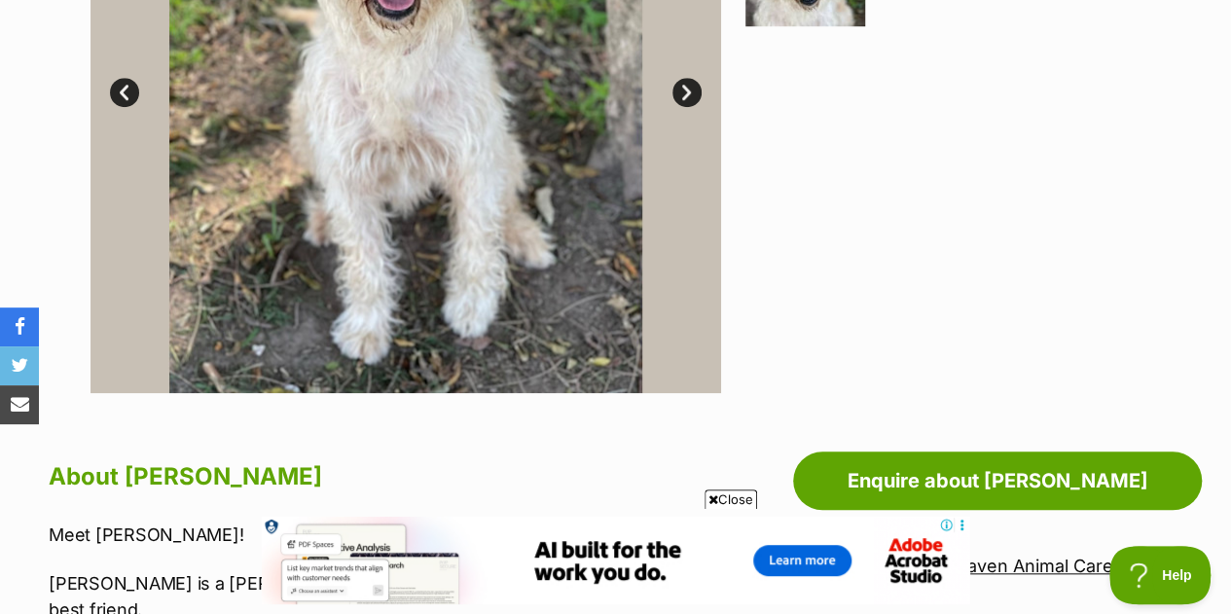
scroll to position [292, 0]
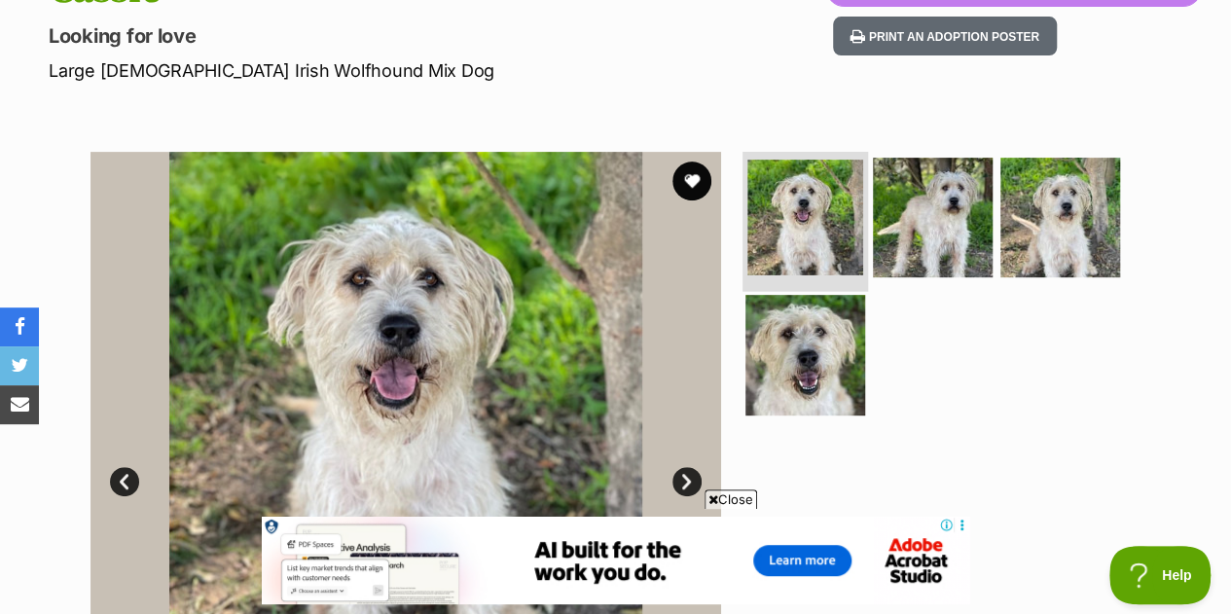
click at [841, 160] on img at bounding box center [805, 218] width 116 height 116
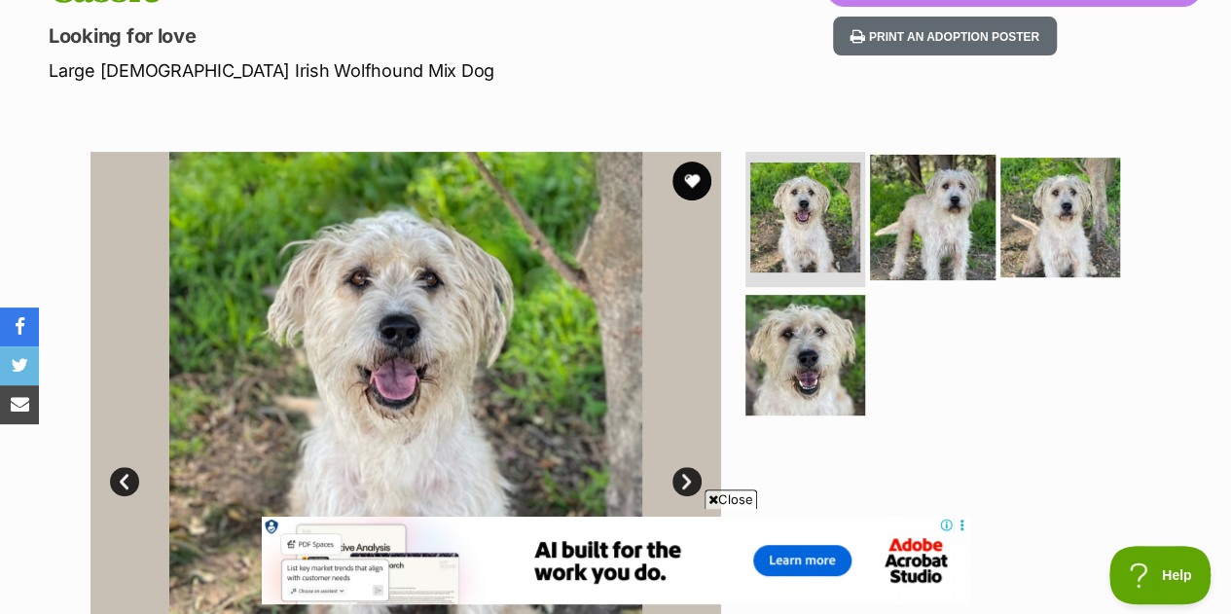
click at [918, 169] on img at bounding box center [933, 217] width 126 height 126
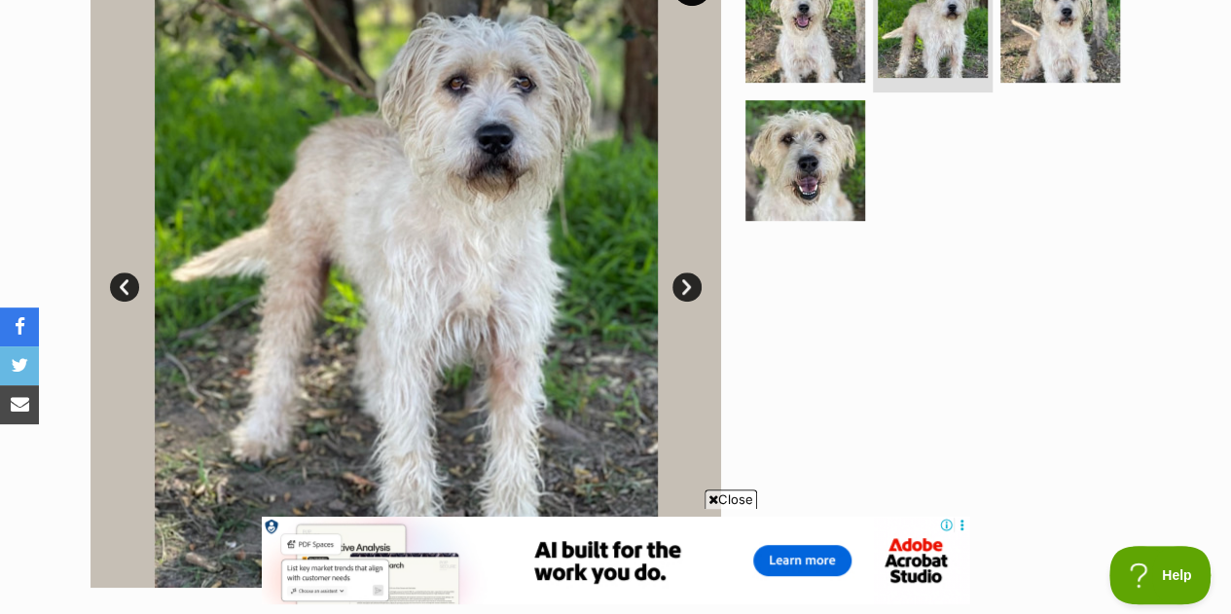
scroll to position [389, 0]
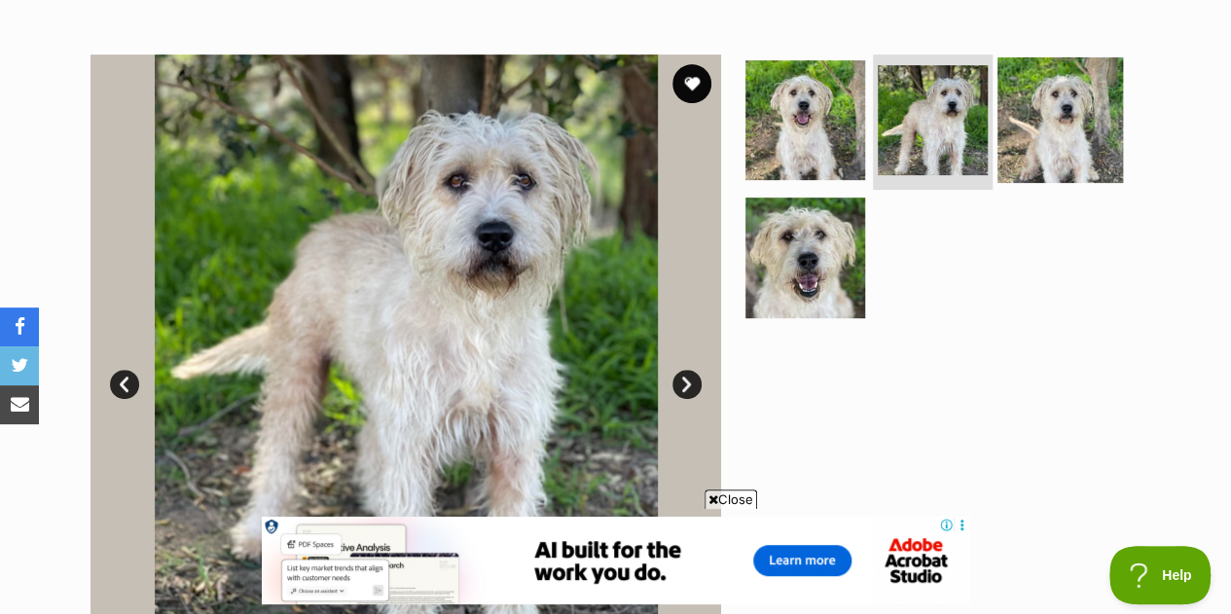
click at [1049, 90] on img at bounding box center [1060, 119] width 126 height 126
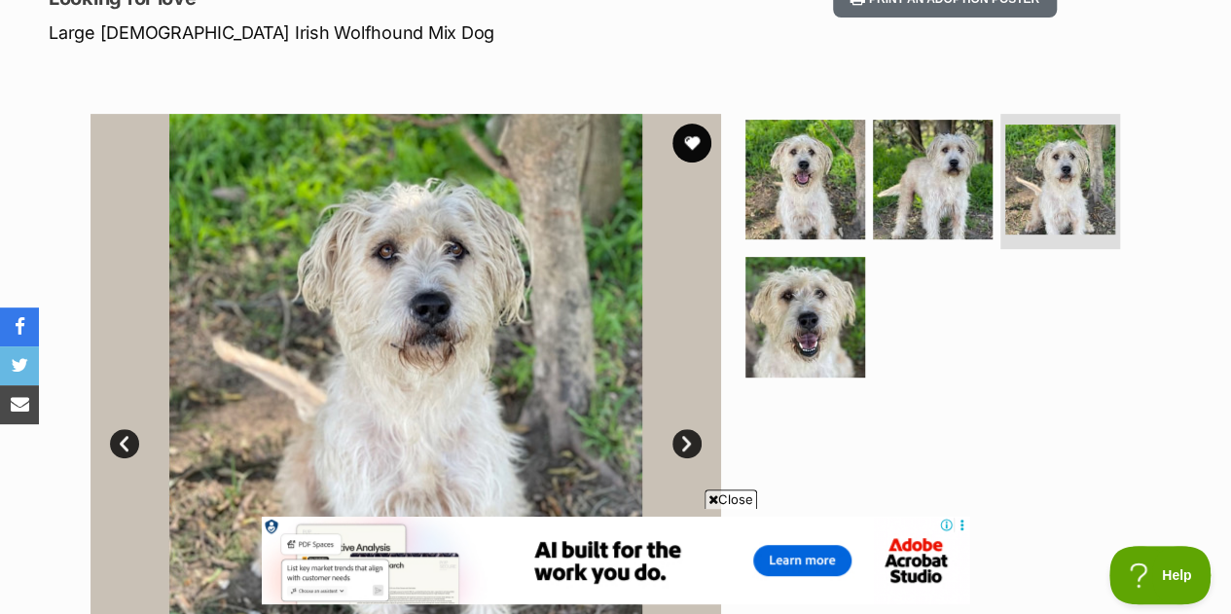
scroll to position [292, 0]
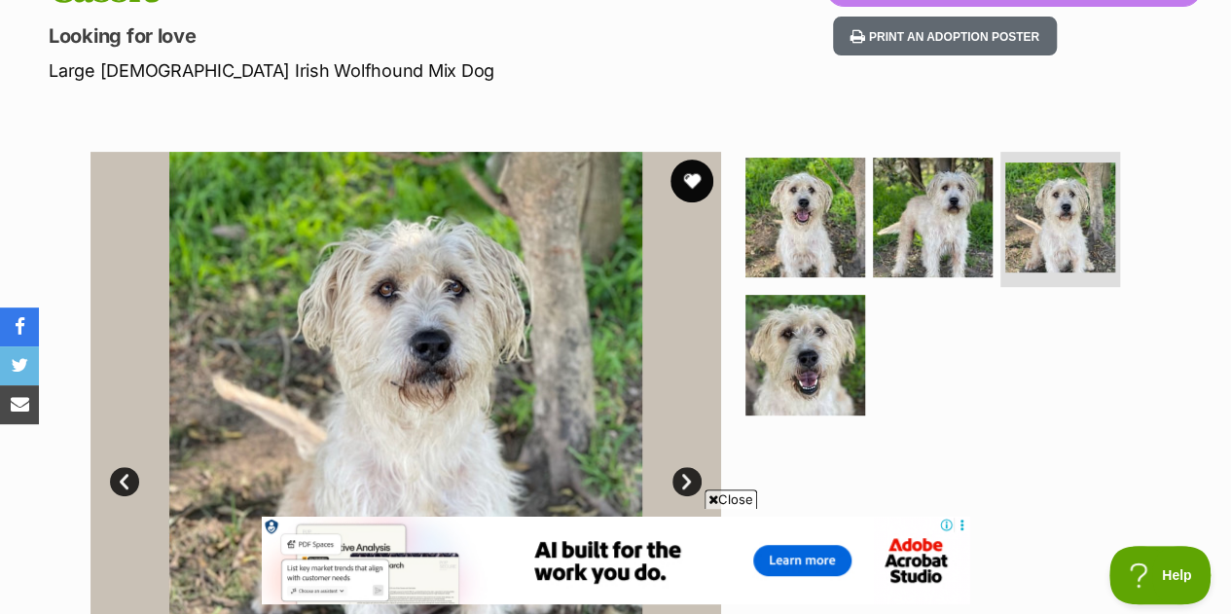
click at [691, 160] on button "favourite" at bounding box center [691, 181] width 43 height 43
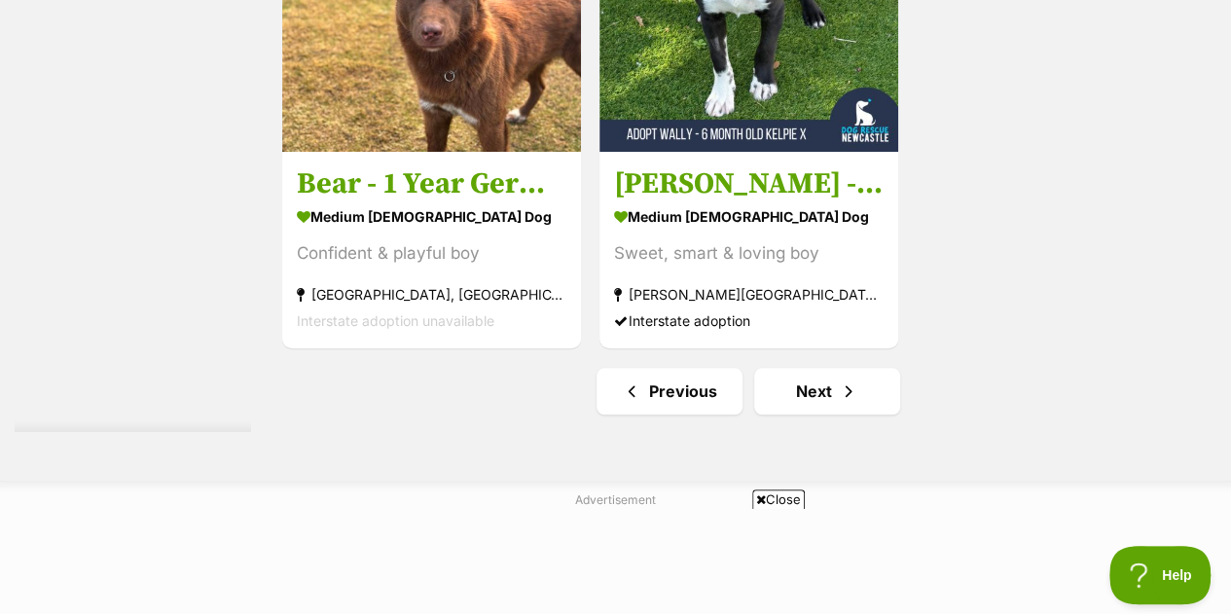
scroll to position [4562, 0]
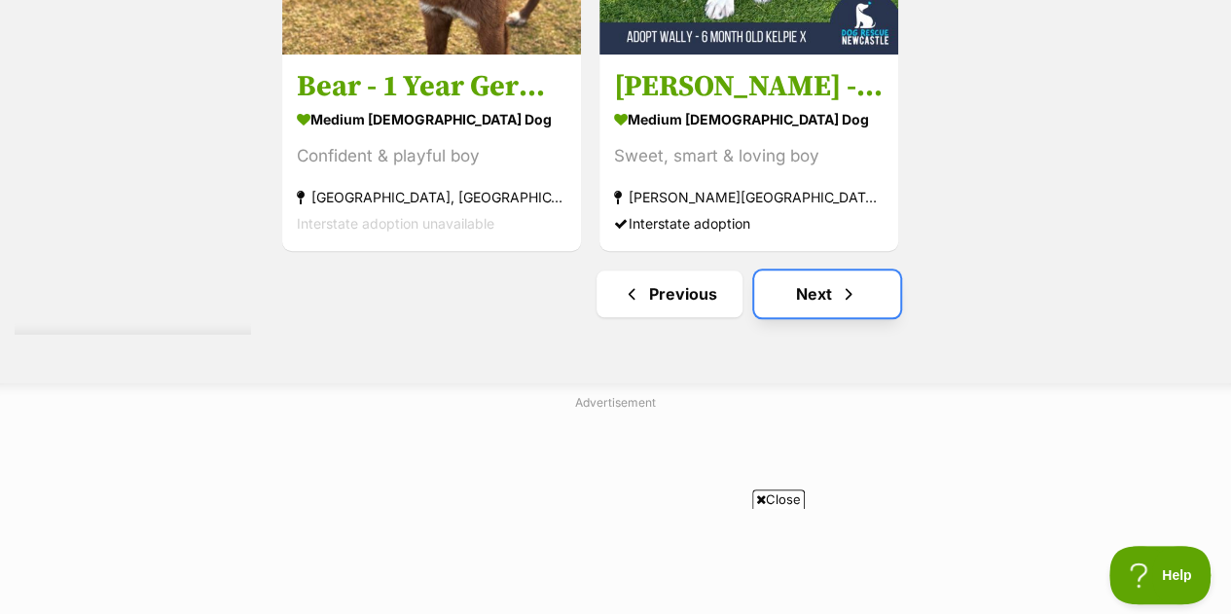
click at [847, 282] on span "Next page" at bounding box center [848, 293] width 19 height 23
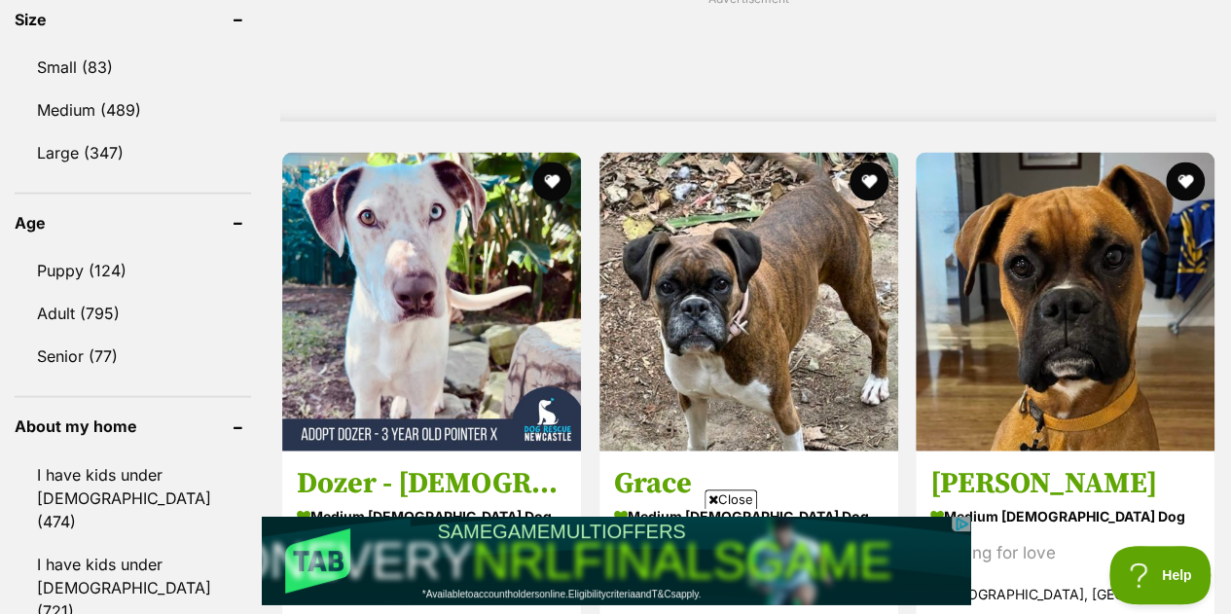
scroll to position [1946, 0]
